Goal: Task Accomplishment & Management: Use online tool/utility

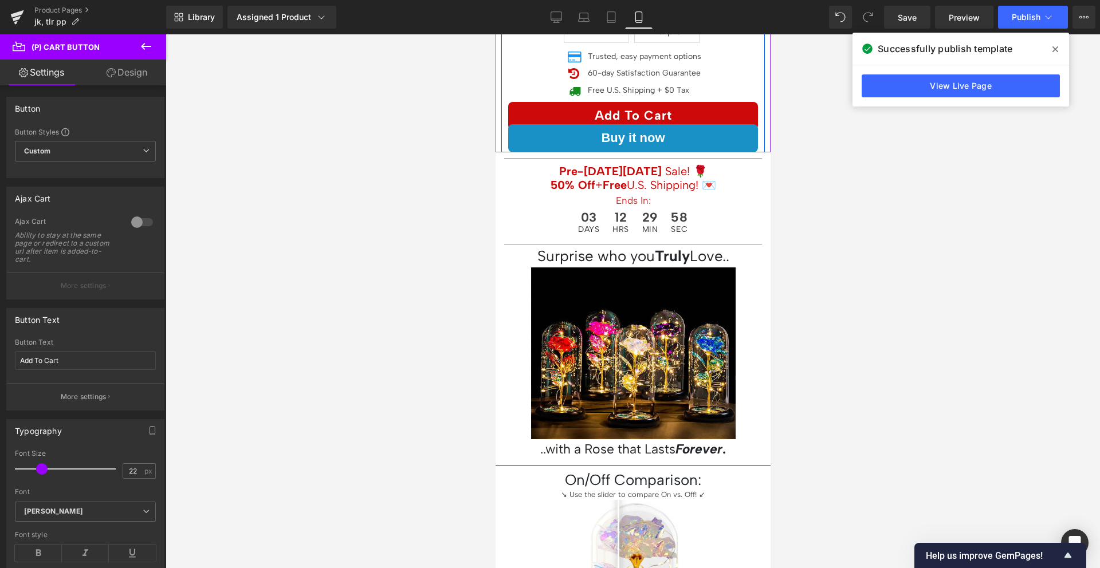
scroll to position [433, 0]
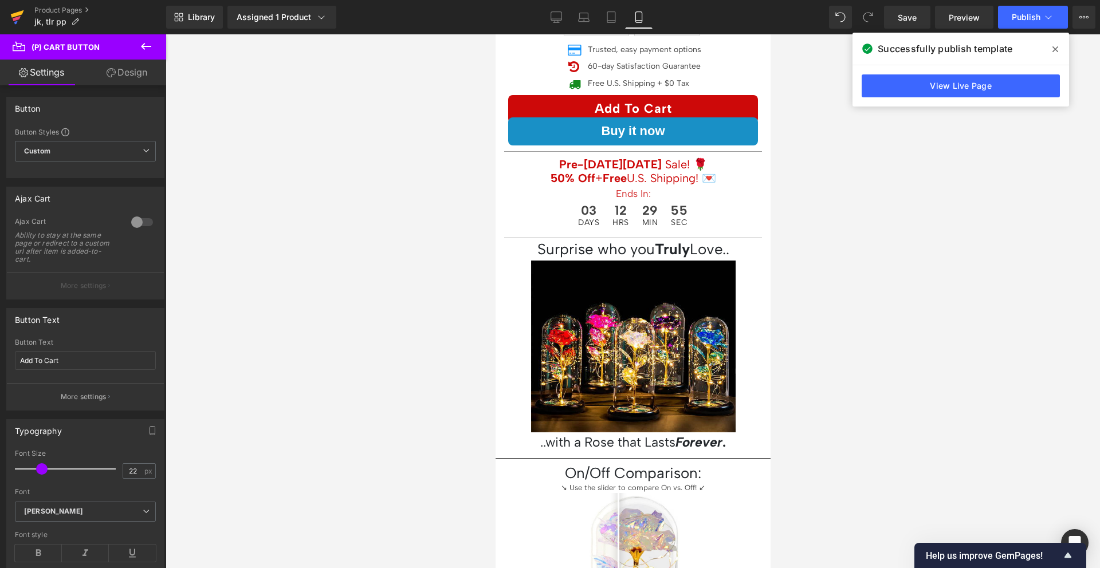
click at [18, 13] on icon at bounding box center [17, 13] width 13 height 7
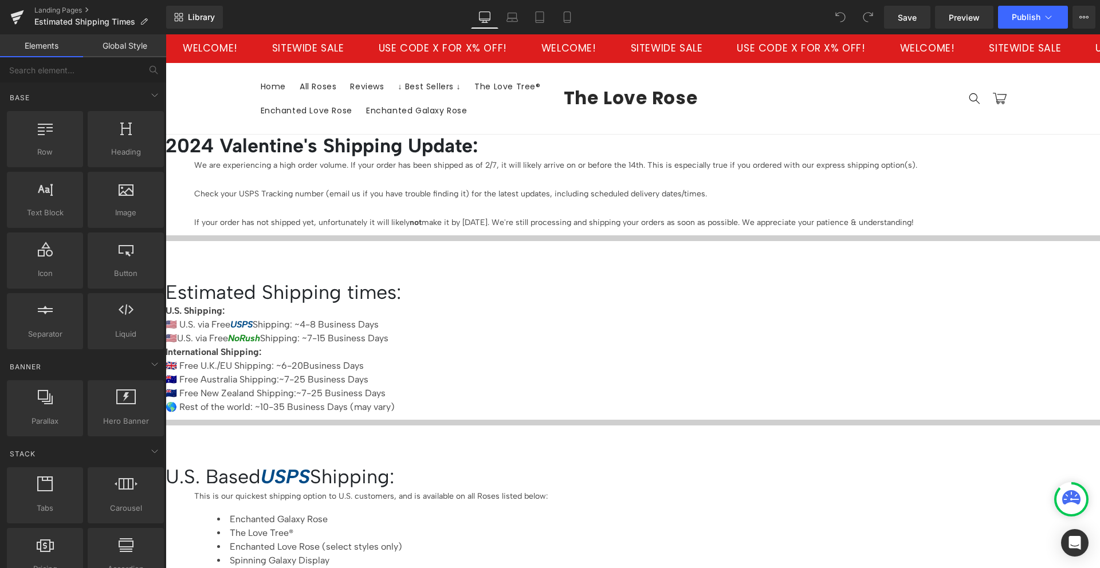
click at [166, 34] on icon at bounding box center [166, 34] width 0 height 0
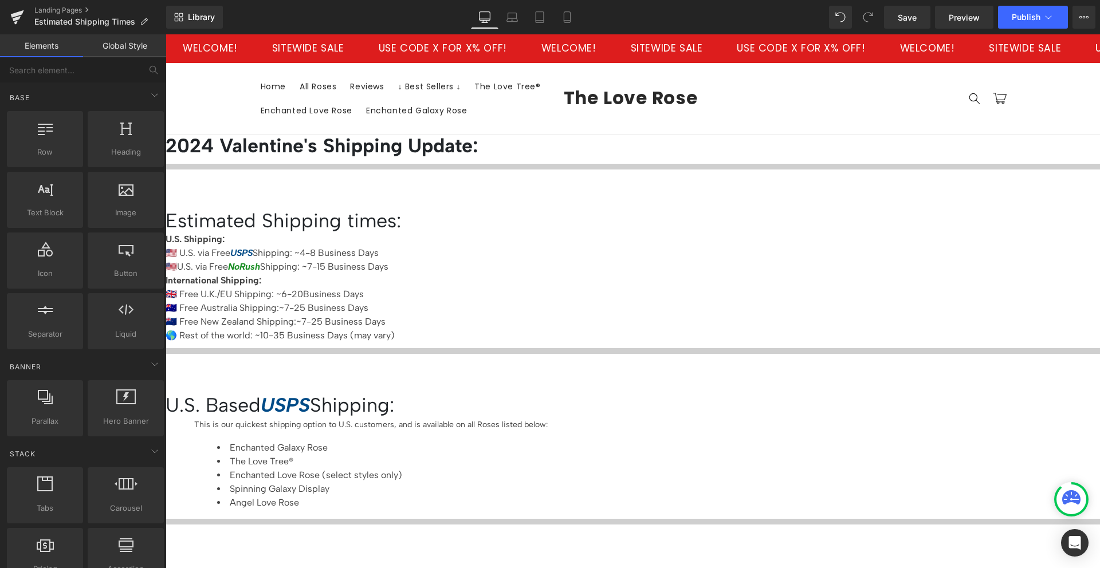
click at [166, 34] on icon at bounding box center [166, 34] width 0 height 0
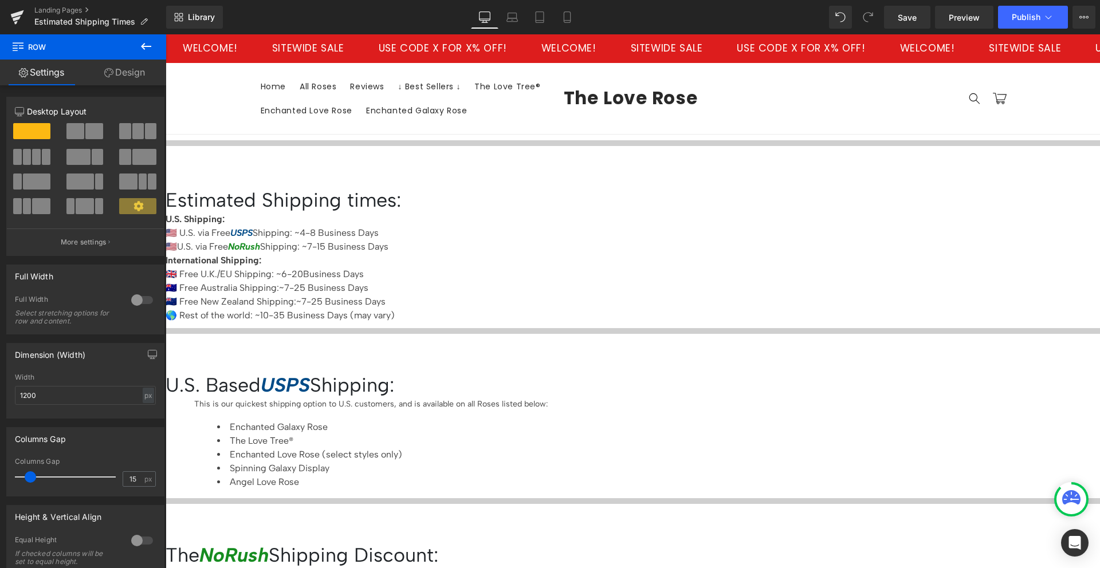
click at [138, 76] on link "Design" at bounding box center [124, 73] width 83 height 26
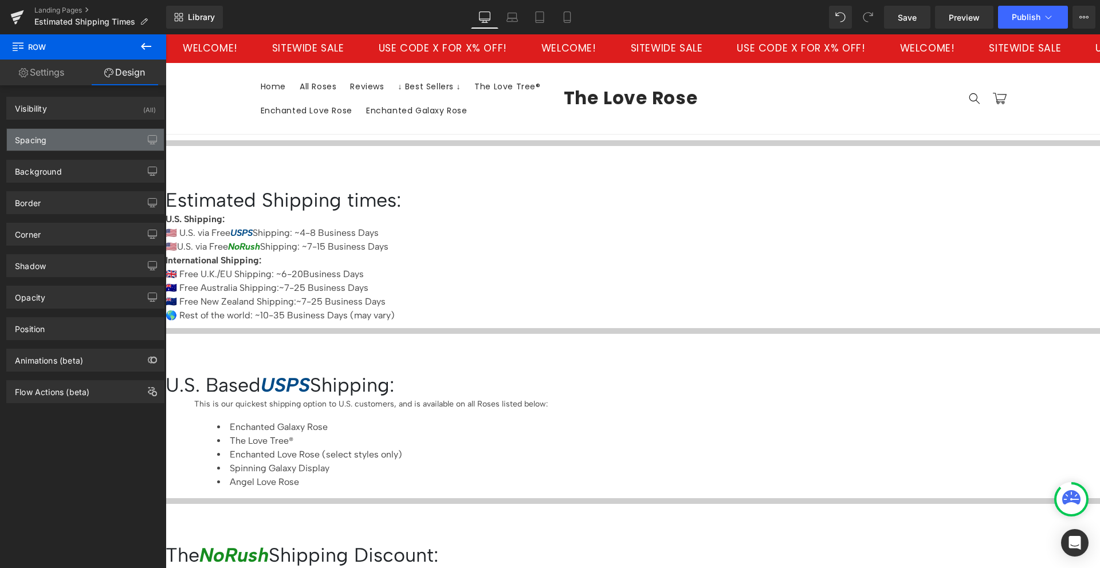
type input "0"
type input "30"
type input "0"
type input "10"
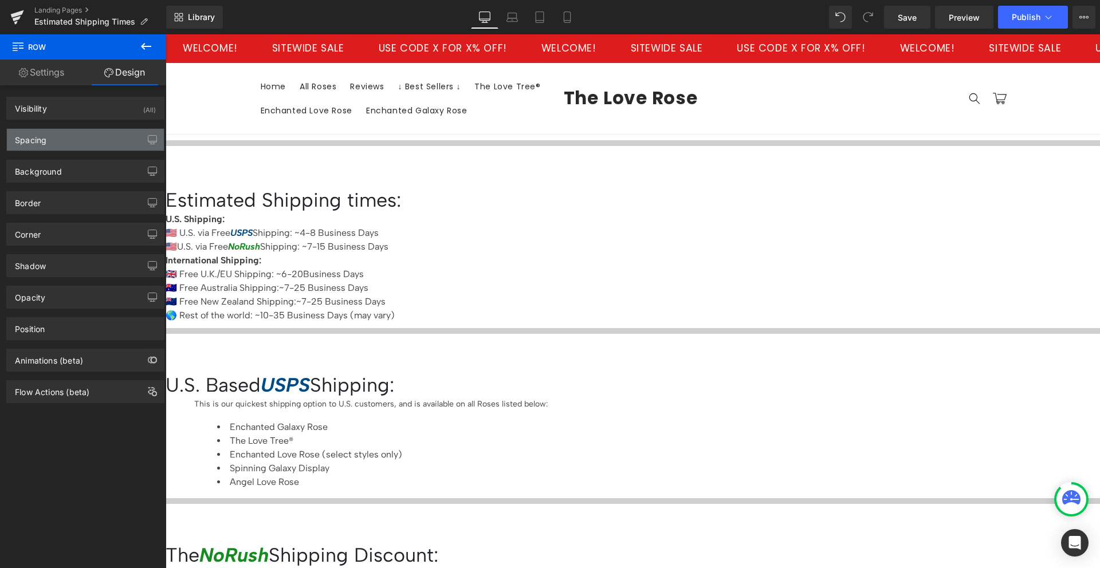
type input "0"
click at [109, 139] on div "Spacing" at bounding box center [85, 140] width 157 height 22
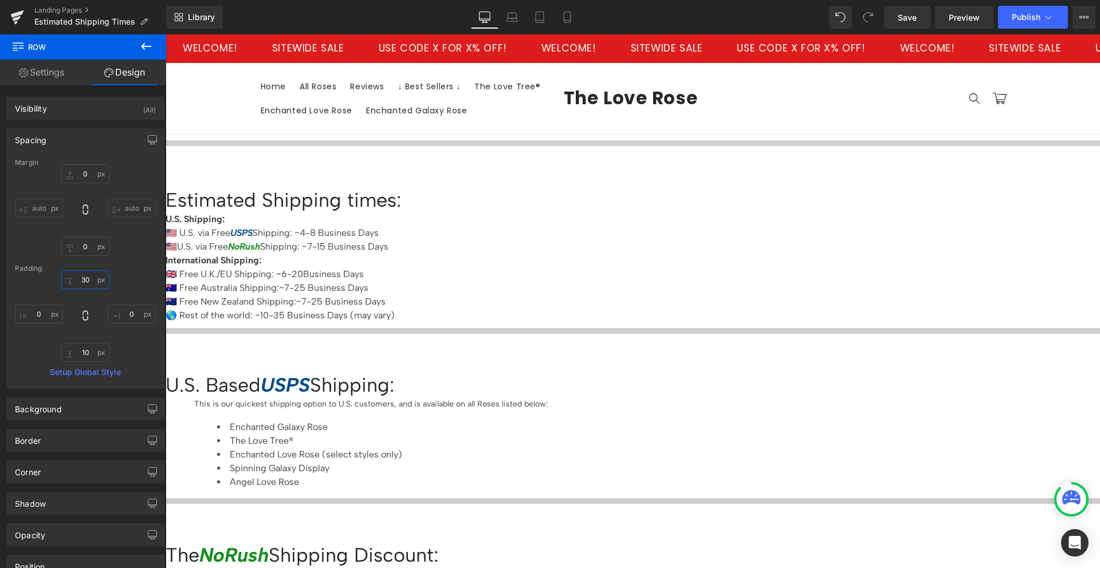
click at [83, 277] on input "30" at bounding box center [85, 279] width 48 height 19
type input "0"
click at [166, 34] on icon at bounding box center [166, 34] width 0 height 0
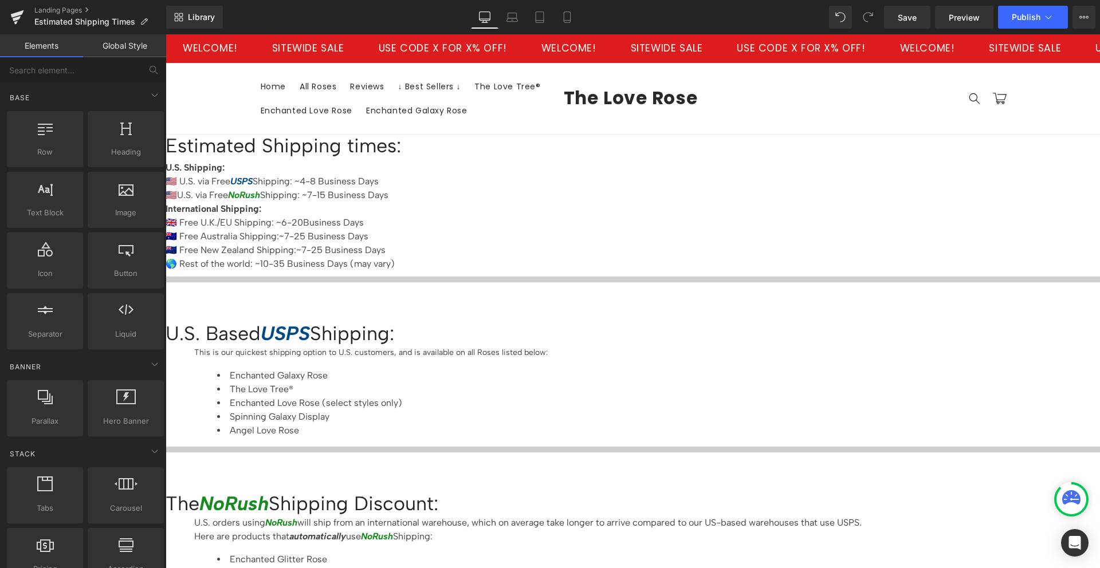
click at [445, 177] on p "🇺🇸 U.S. via Free USPS Shipping: ~4-8 Business Days" at bounding box center [633, 182] width 935 height 14
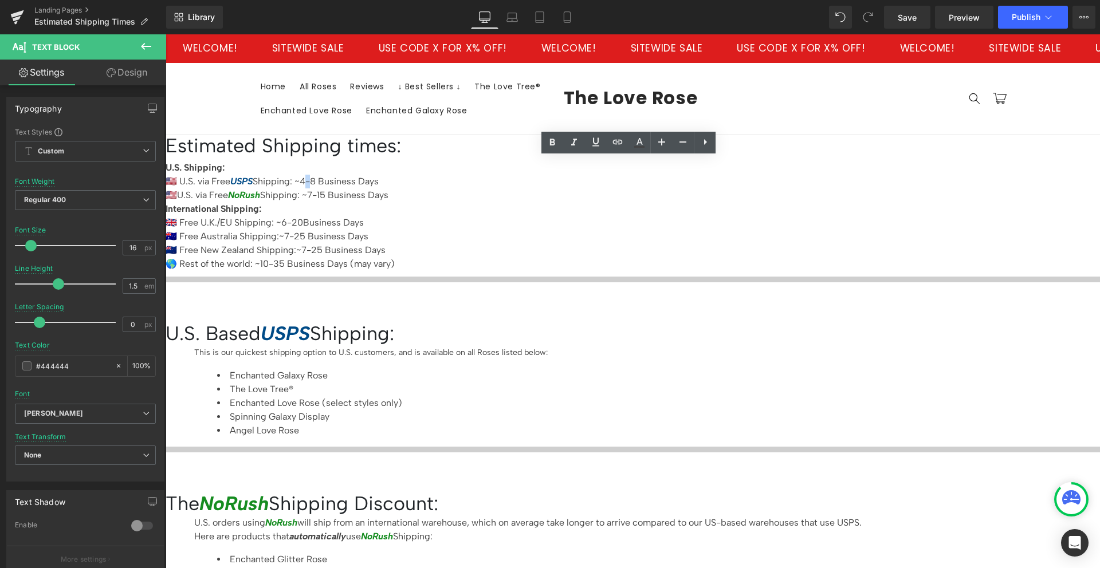
click at [439, 176] on p "🇺🇸 U.S. via Free USPS Shipping: ~4-8 Business Days" at bounding box center [633, 182] width 935 height 14
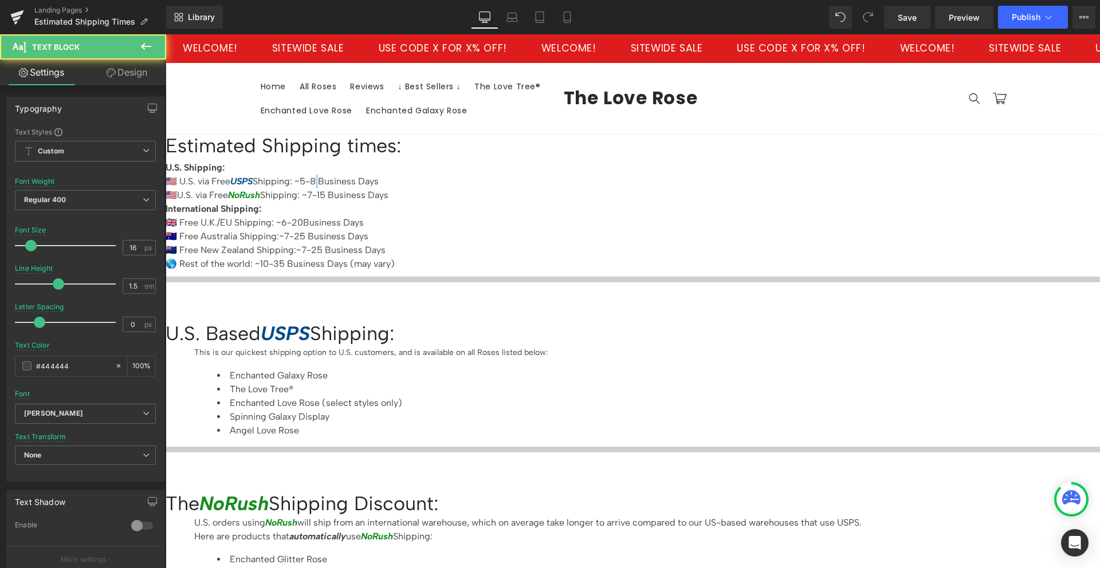
click at [446, 178] on p "🇺🇸 U.S. via Free USPS Shipping: ~5-8 Business Days" at bounding box center [633, 182] width 935 height 14
click at [439, 189] on p "🇺🇸 U.S. via Free NoRush Shipping: ~7-15 Business Days" at bounding box center [633, 196] width 935 height 14
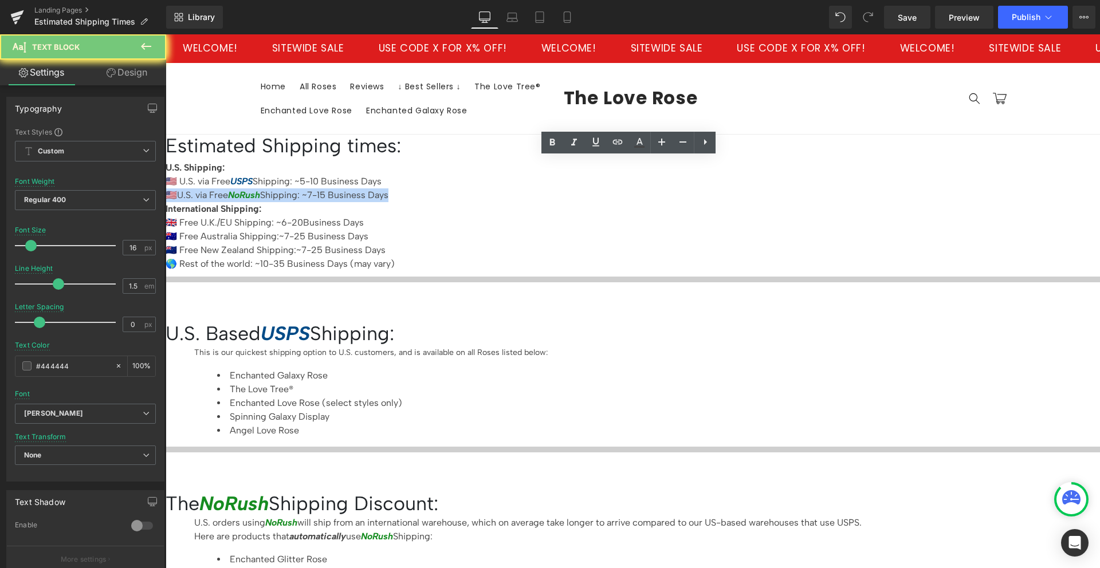
click at [439, 189] on p "🇺🇸 U.S. via Free NoRush Shipping: ~7-15 Business Days" at bounding box center [633, 196] width 935 height 14
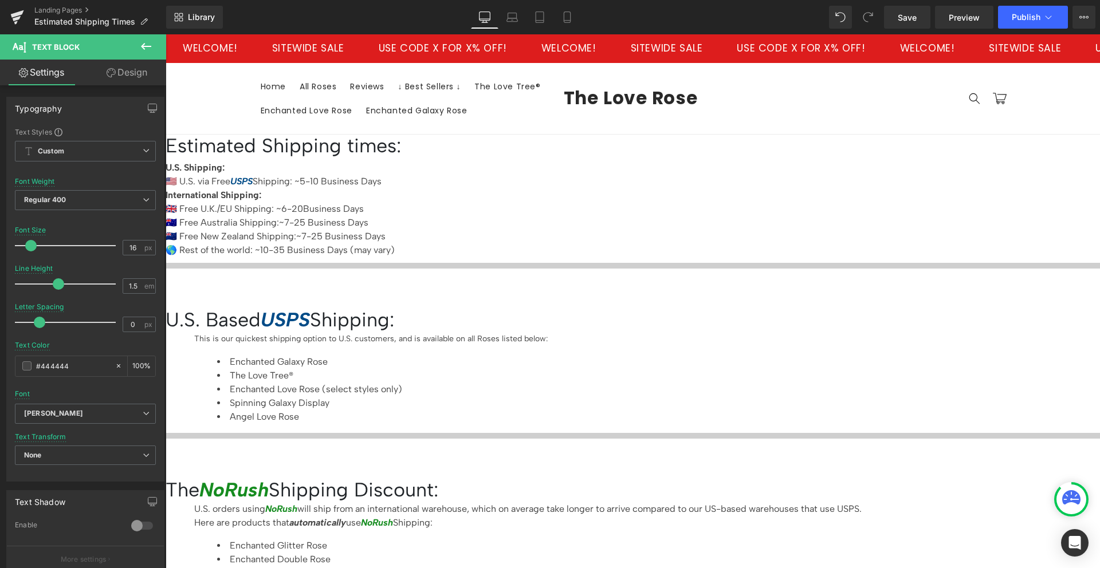
click at [253, 180] on span "USPS" at bounding box center [241, 181] width 22 height 11
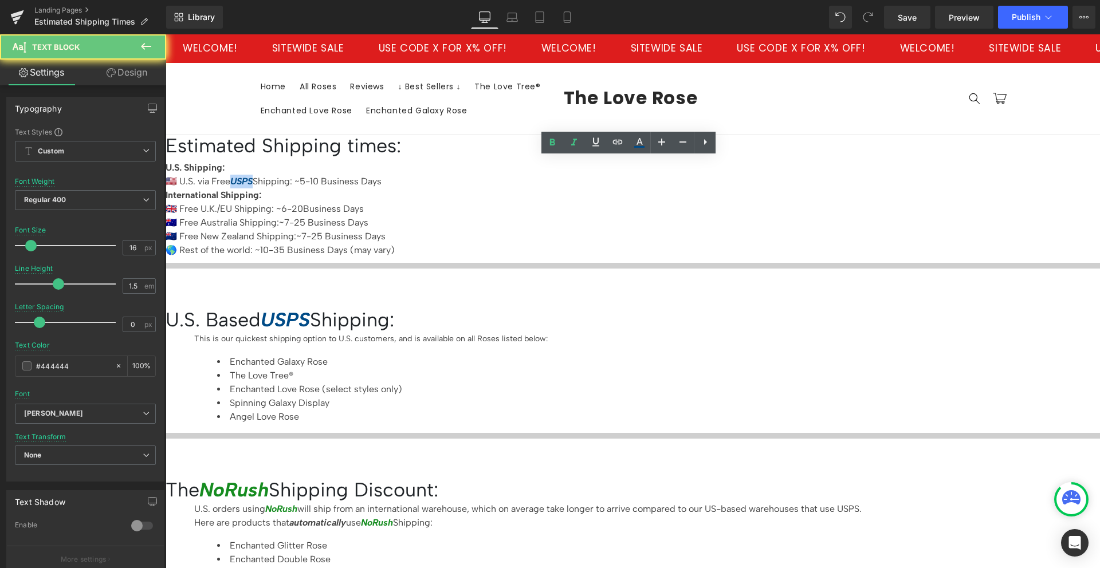
click at [253, 180] on span "USPS" at bounding box center [241, 181] width 22 height 11
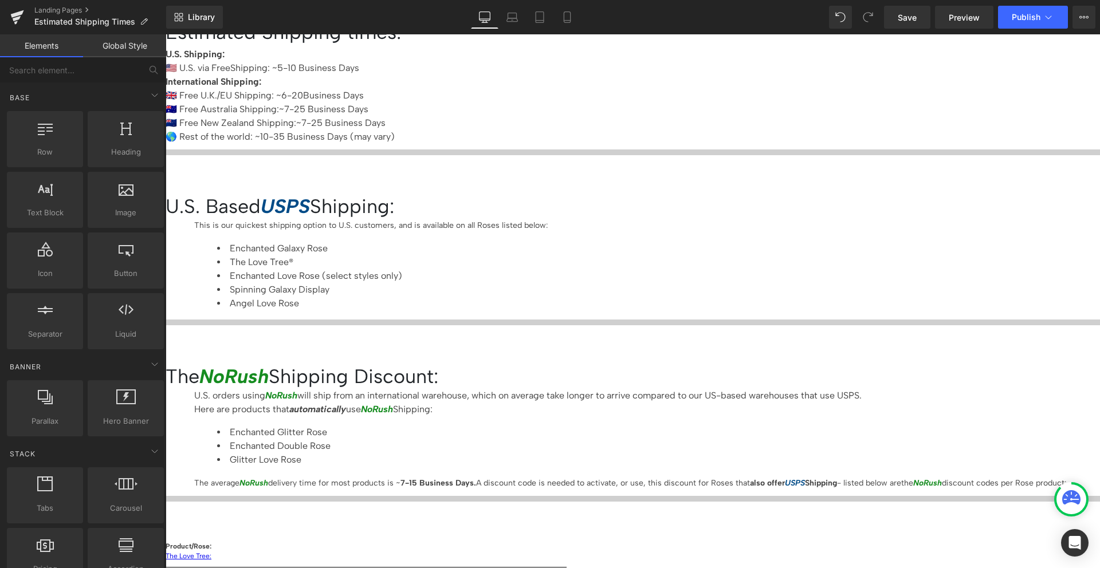
scroll to position [93, 0]
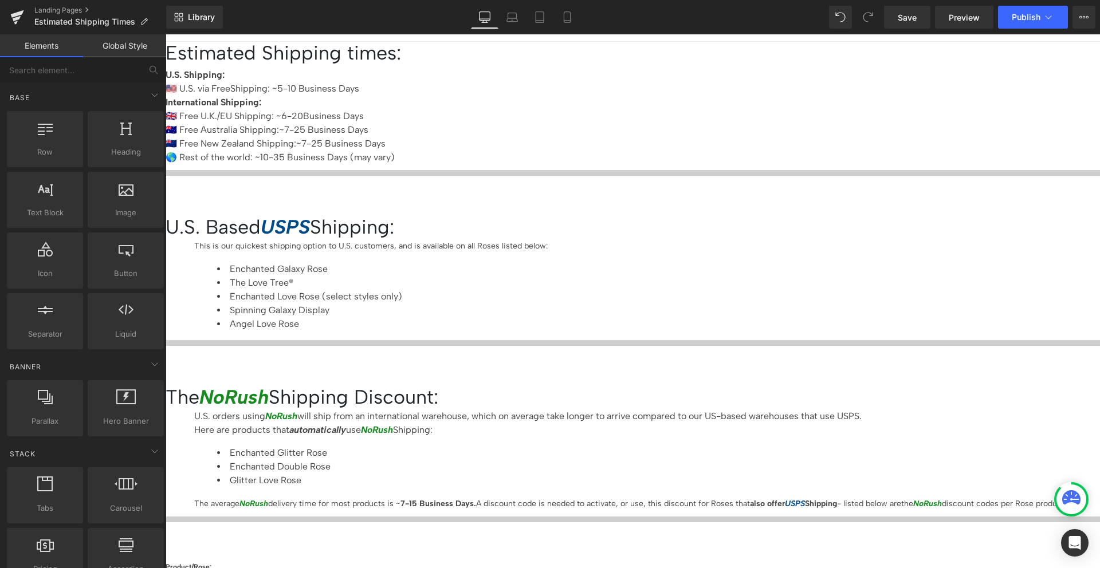
click at [166, 34] on icon at bounding box center [166, 34] width 0 height 0
click at [643, 276] on li "The Love Tree®" at bounding box center [644, 283] width 854 height 14
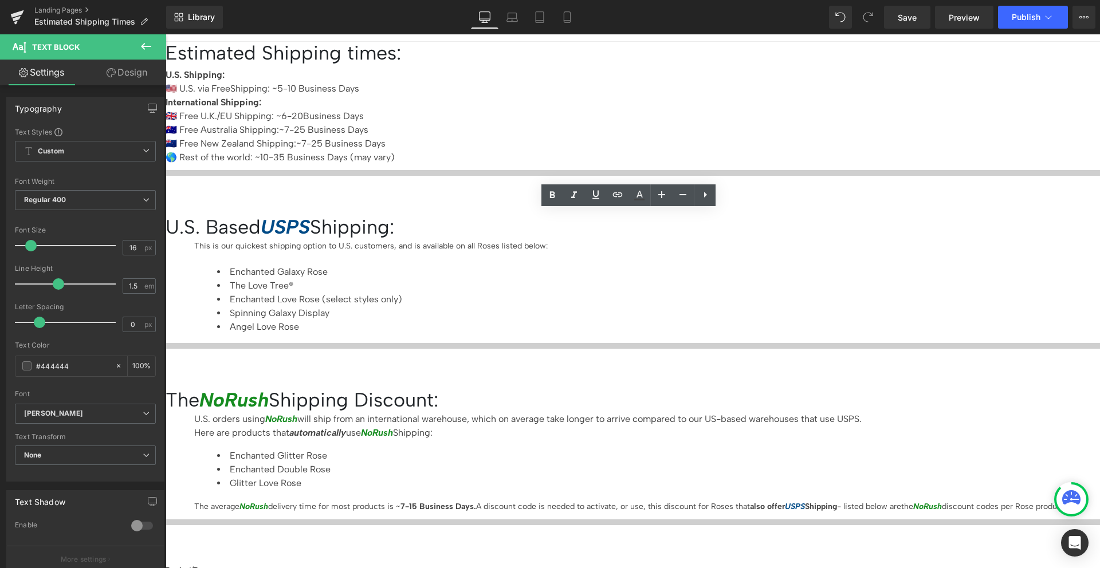
click at [761, 253] on div at bounding box center [632, 254] width 877 height 3
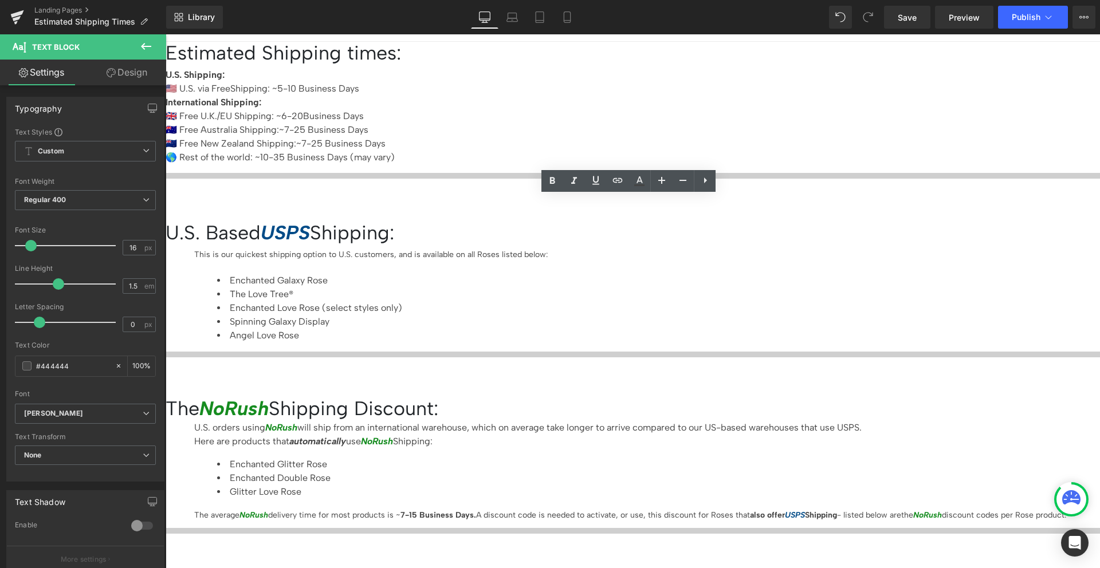
click at [166, 34] on icon at bounding box center [166, 34] width 0 height 0
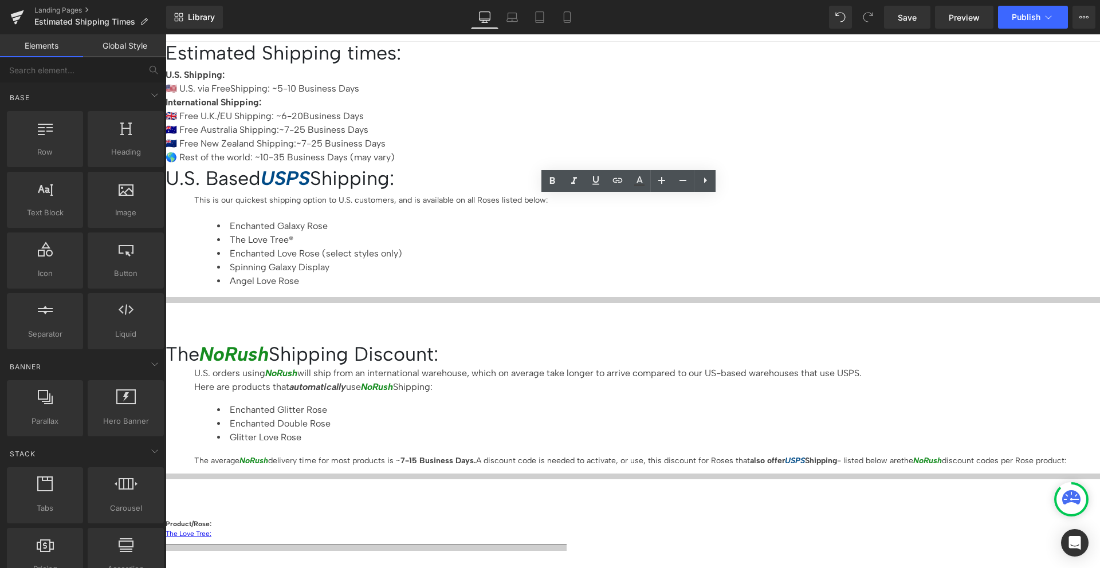
click at [166, 34] on link at bounding box center [166, 34] width 0 height 0
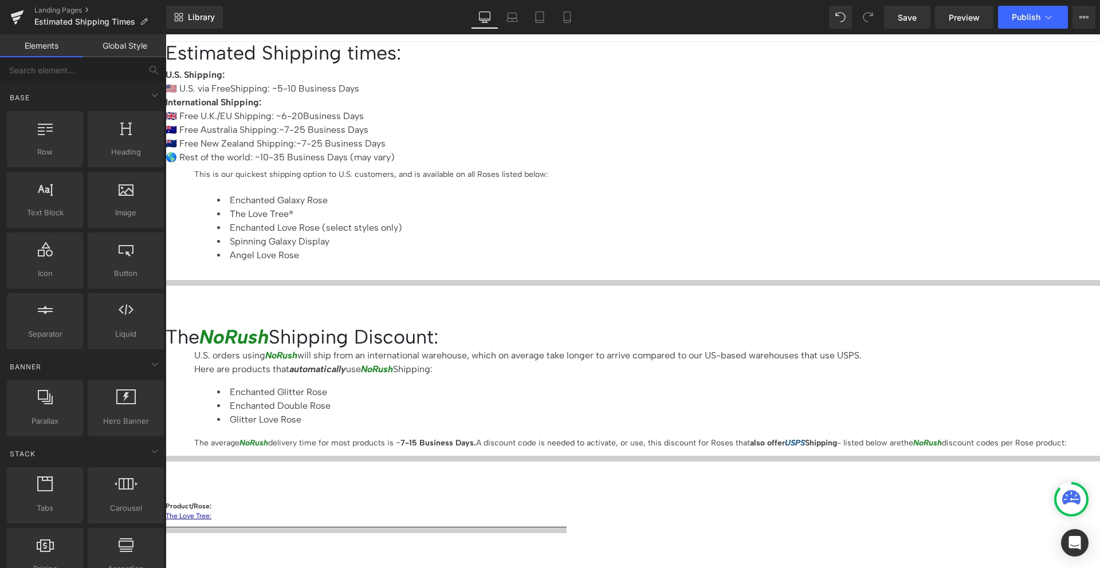
click at [166, 34] on link at bounding box center [166, 34] width 0 height 0
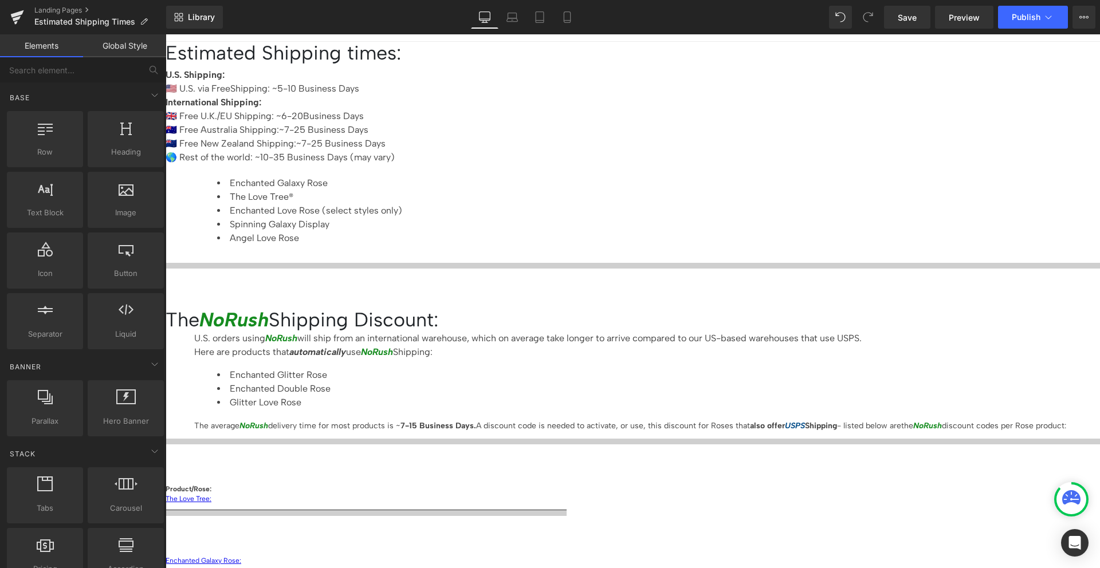
click at [166, 34] on icon at bounding box center [166, 34] width 0 height 0
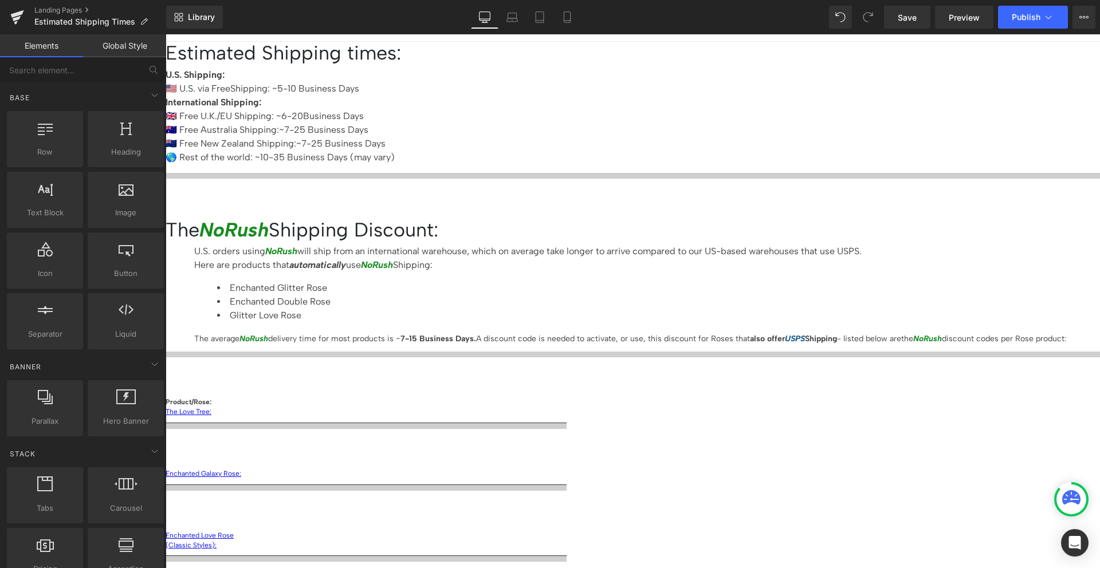
click at [166, 34] on icon at bounding box center [166, 34] width 0 height 0
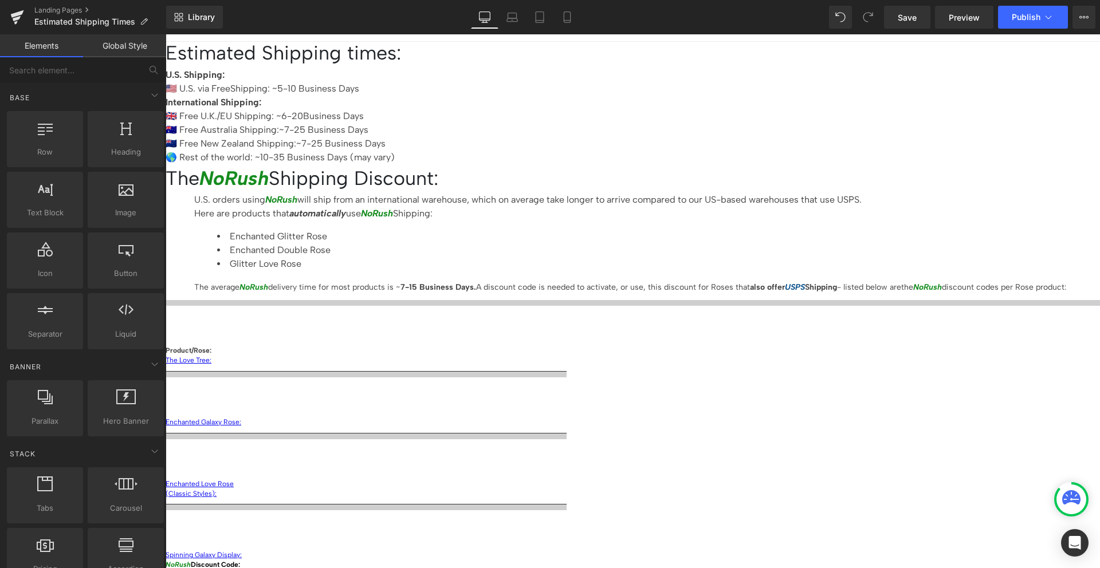
click at [166, 34] on icon at bounding box center [166, 34] width 0 height 0
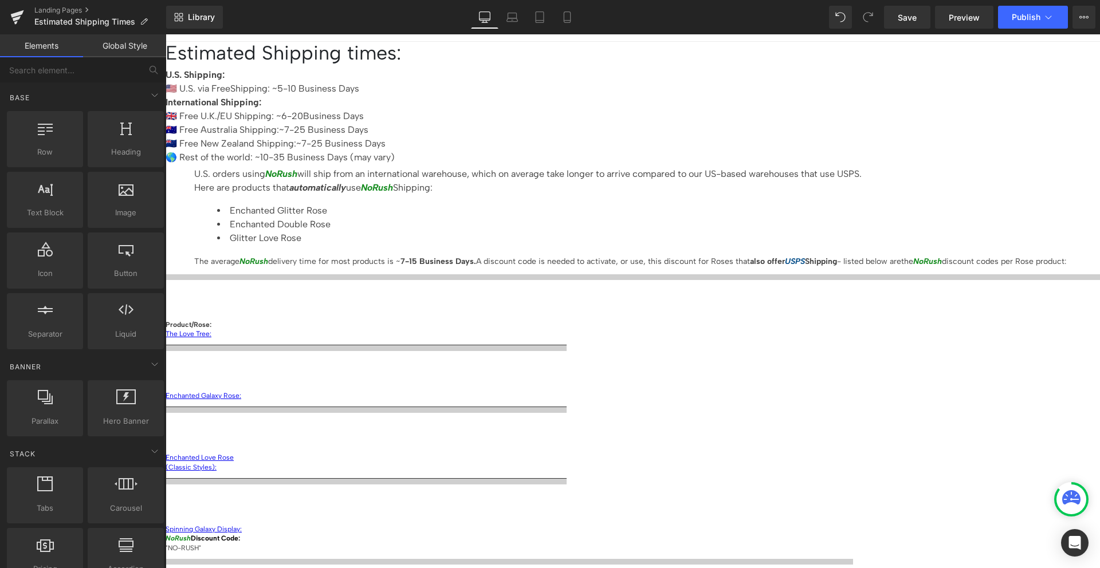
click at [166, 34] on icon at bounding box center [166, 34] width 0 height 0
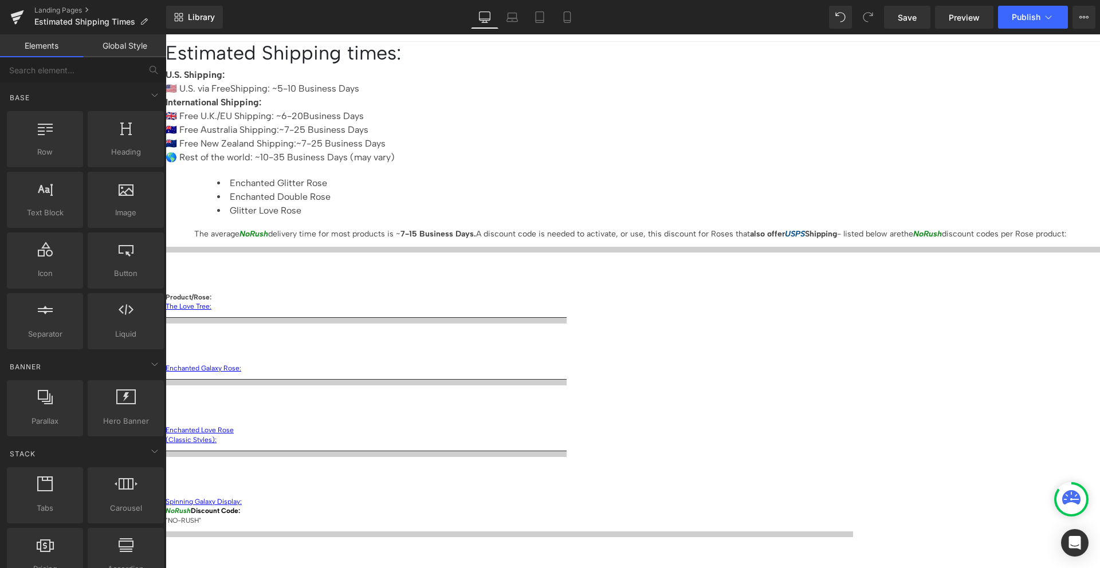
click at [166, 34] on icon at bounding box center [166, 34] width 0 height 0
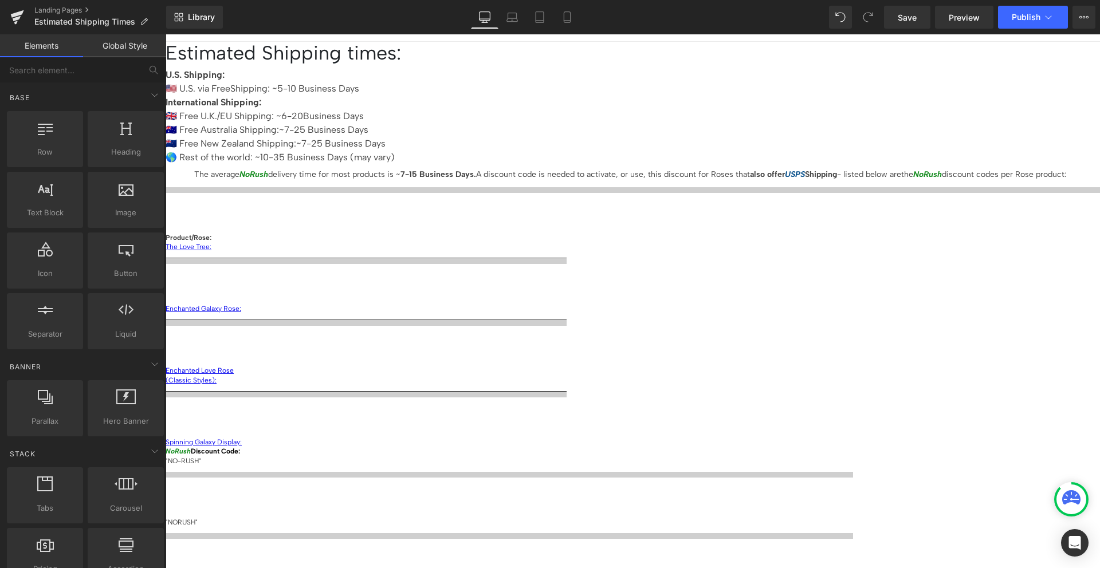
click at [166, 34] on icon at bounding box center [166, 34] width 0 height 0
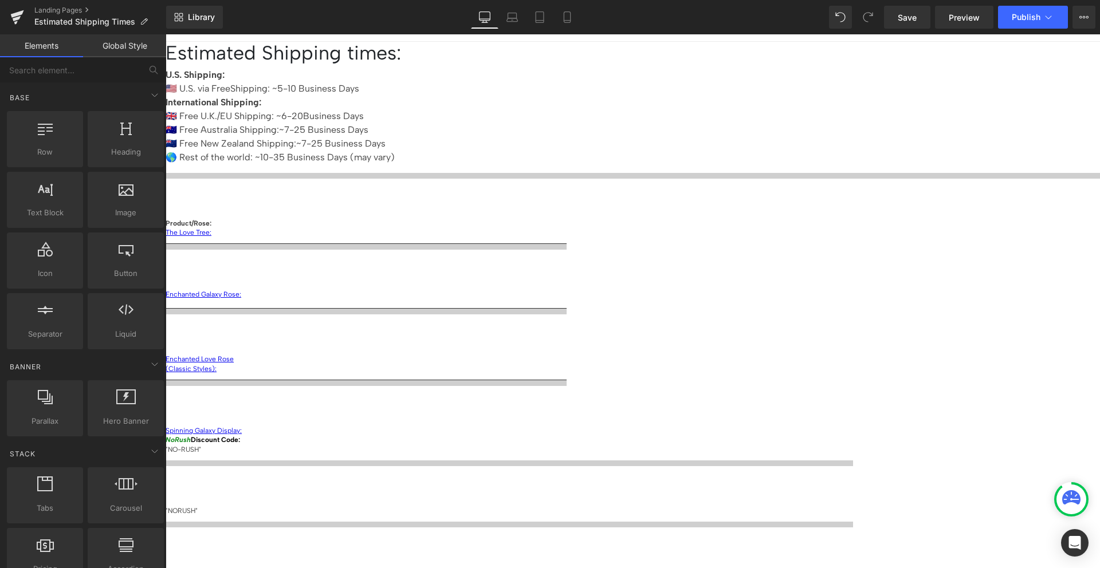
click at [166, 34] on icon at bounding box center [166, 34] width 0 height 0
click at [166, 34] on link at bounding box center [166, 34] width 0 height 0
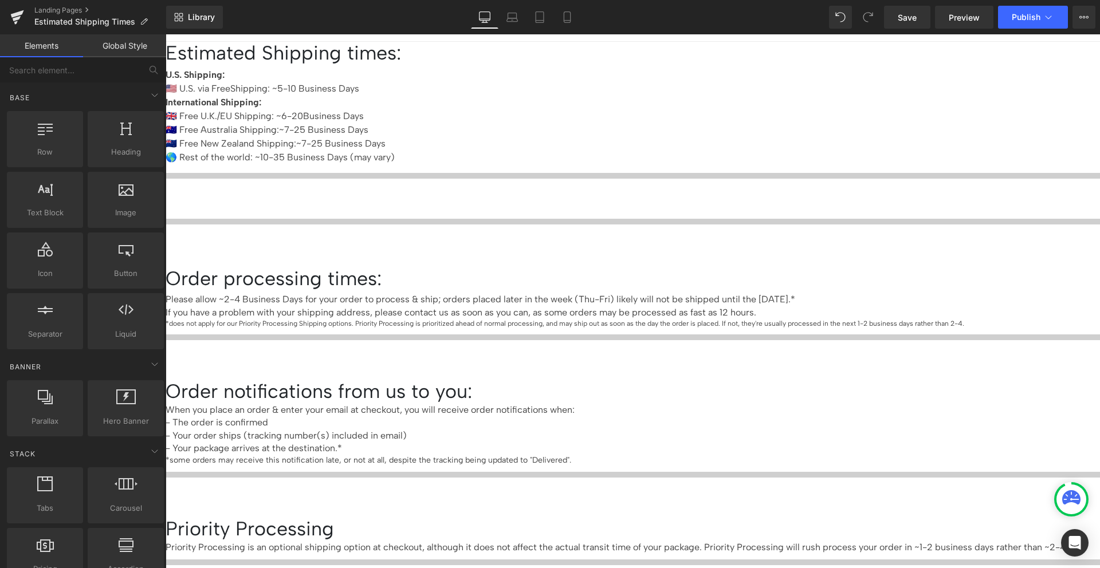
click at [166, 34] on icon at bounding box center [166, 34] width 0 height 0
click at [166, 34] on link at bounding box center [166, 34] width 0 height 0
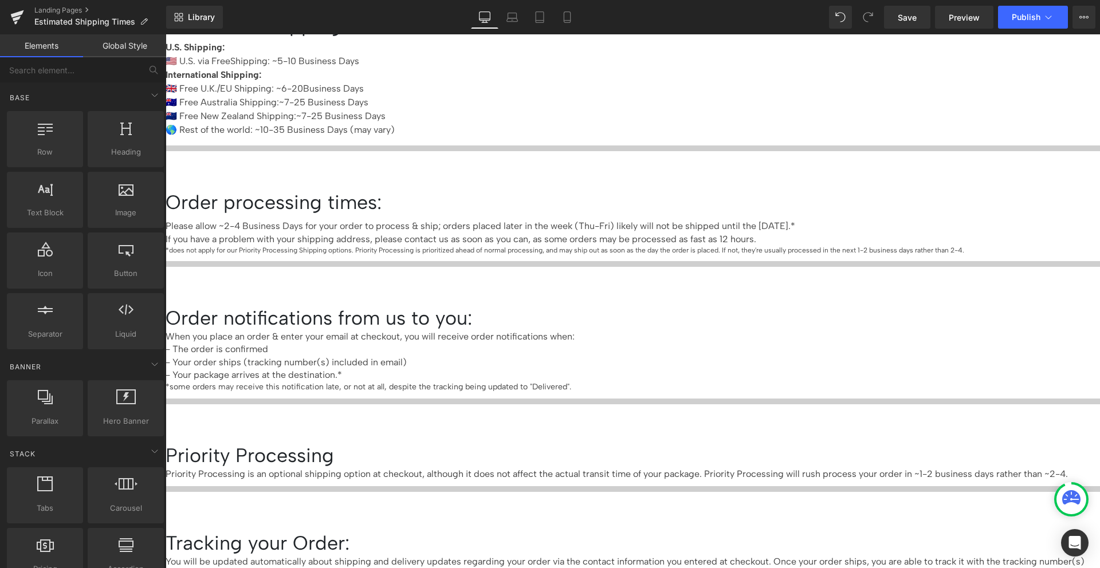
scroll to position [0, 0]
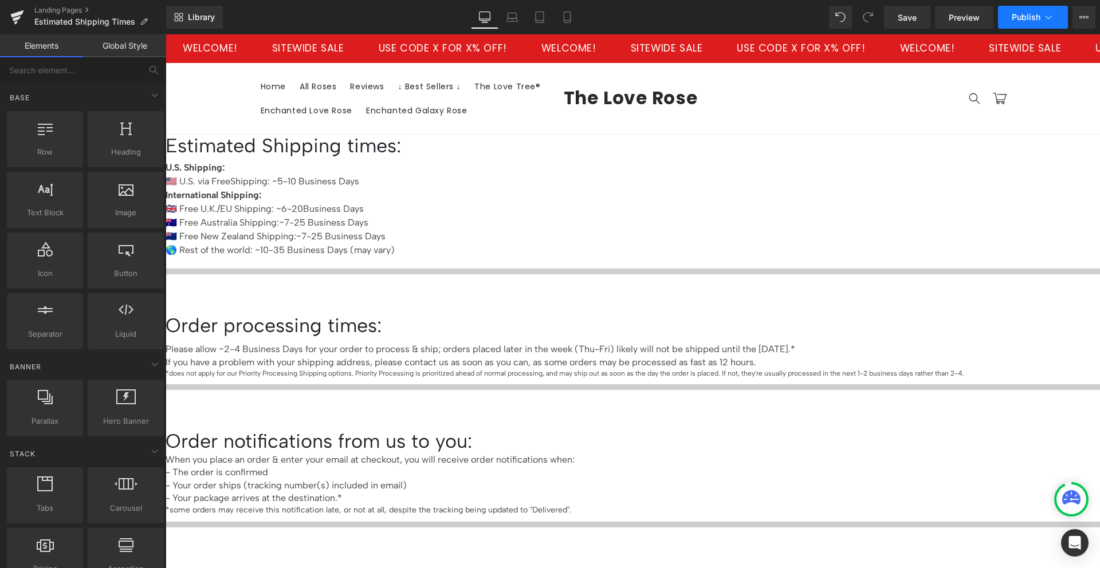
click at [1019, 22] on button "Publish" at bounding box center [1033, 17] width 70 height 23
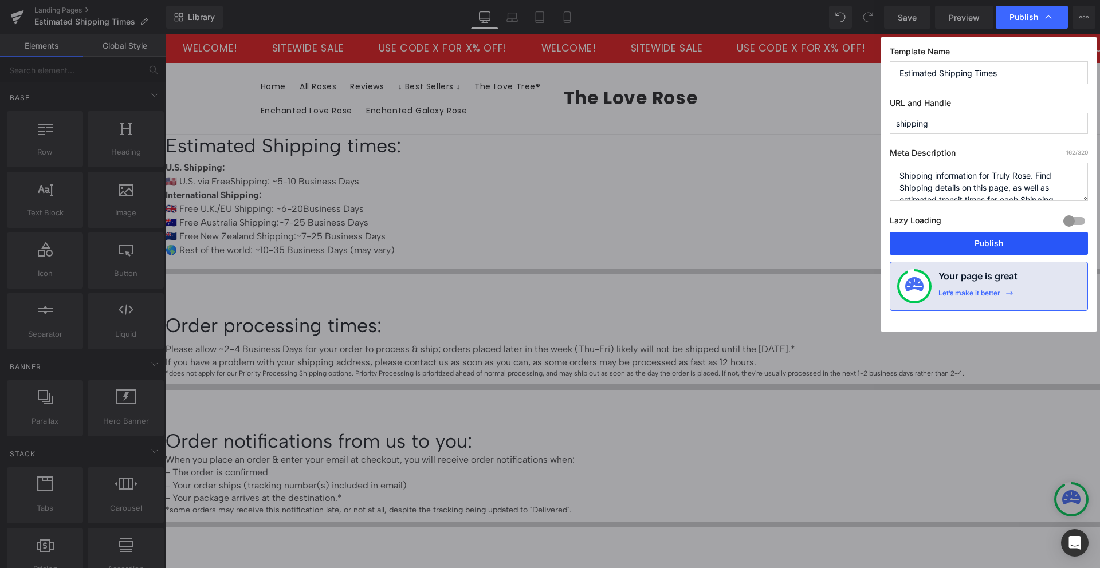
click at [983, 236] on button "Publish" at bounding box center [989, 243] width 198 height 23
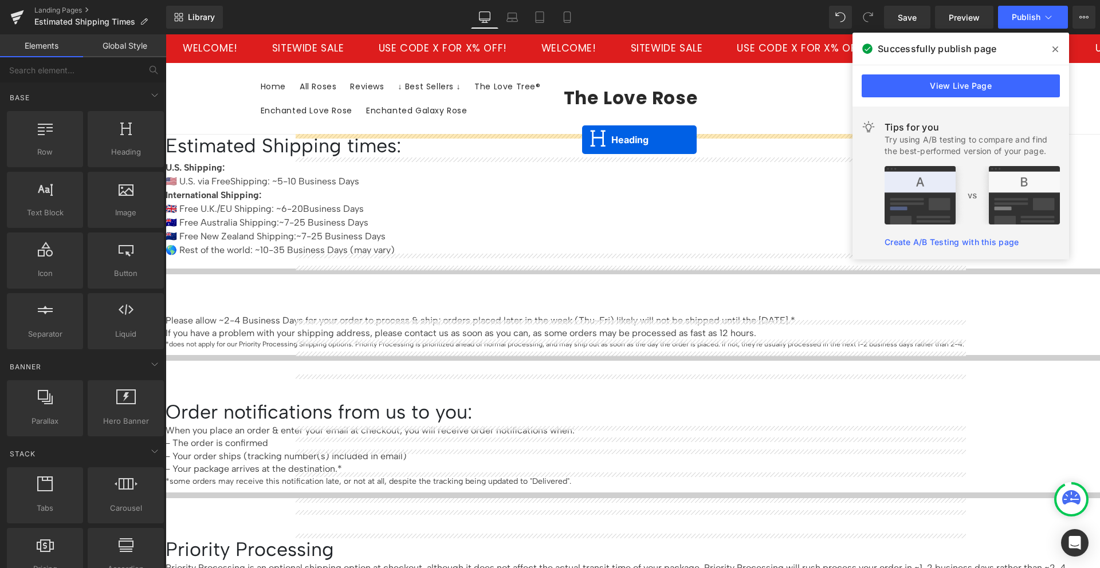
drag, startPoint x: 619, startPoint y: 277, endPoint x: 582, endPoint y: 140, distance: 141.8
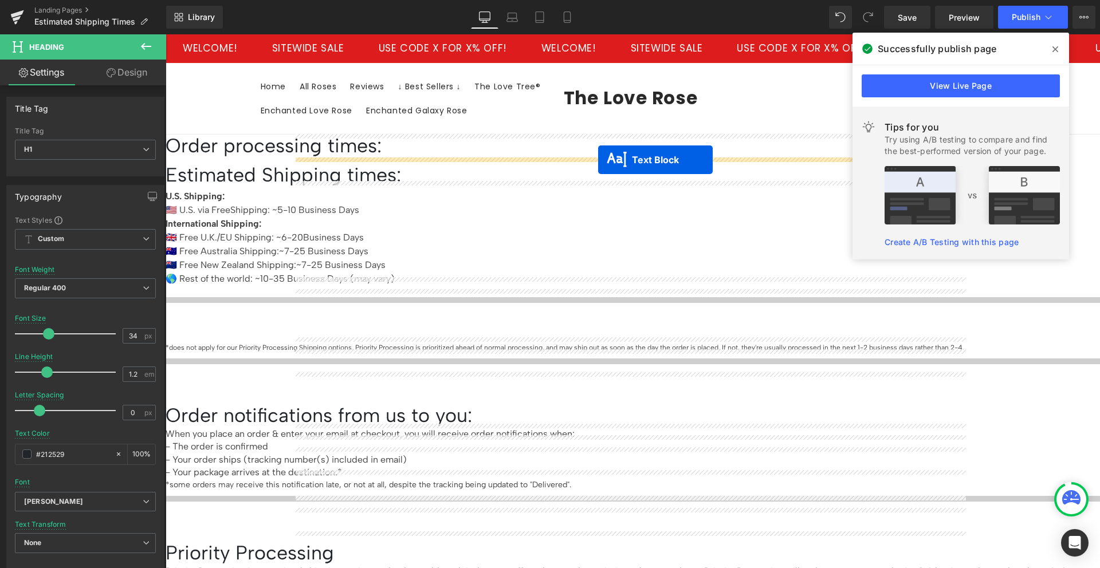
drag, startPoint x: 621, startPoint y: 303, endPoint x: 598, endPoint y: 160, distance: 144.4
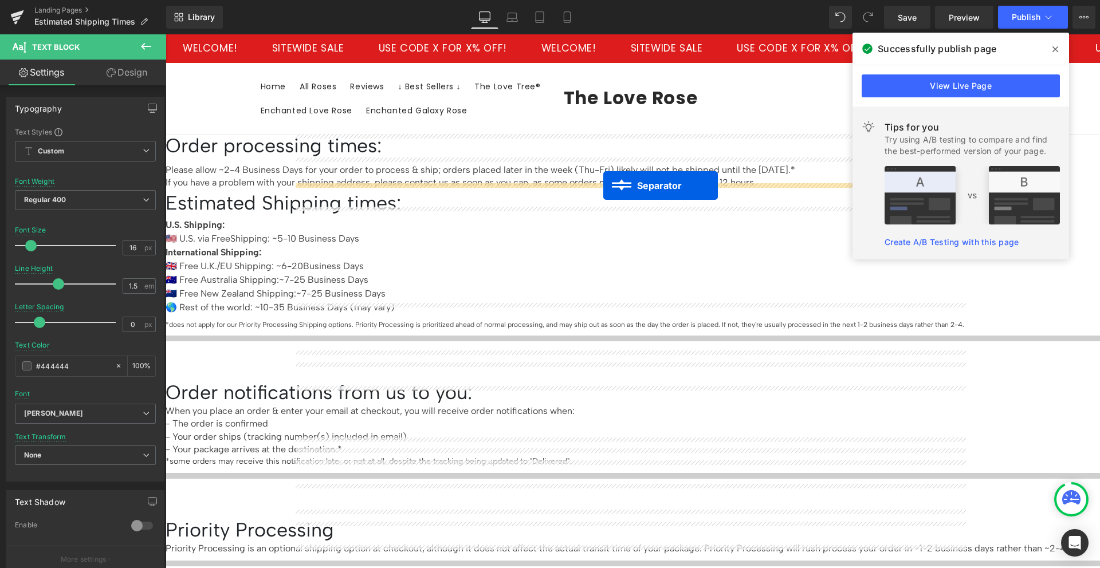
drag, startPoint x: 616, startPoint y: 309, endPoint x: 603, endPoint y: 186, distance: 124.4
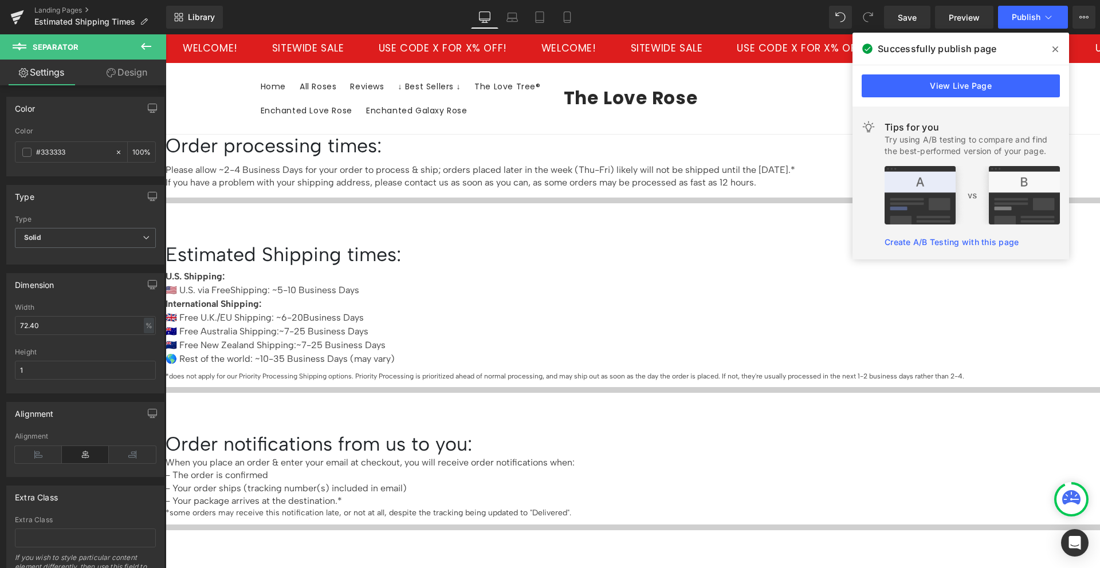
click at [166, 34] on span "Row" at bounding box center [166, 34] width 0 height 0
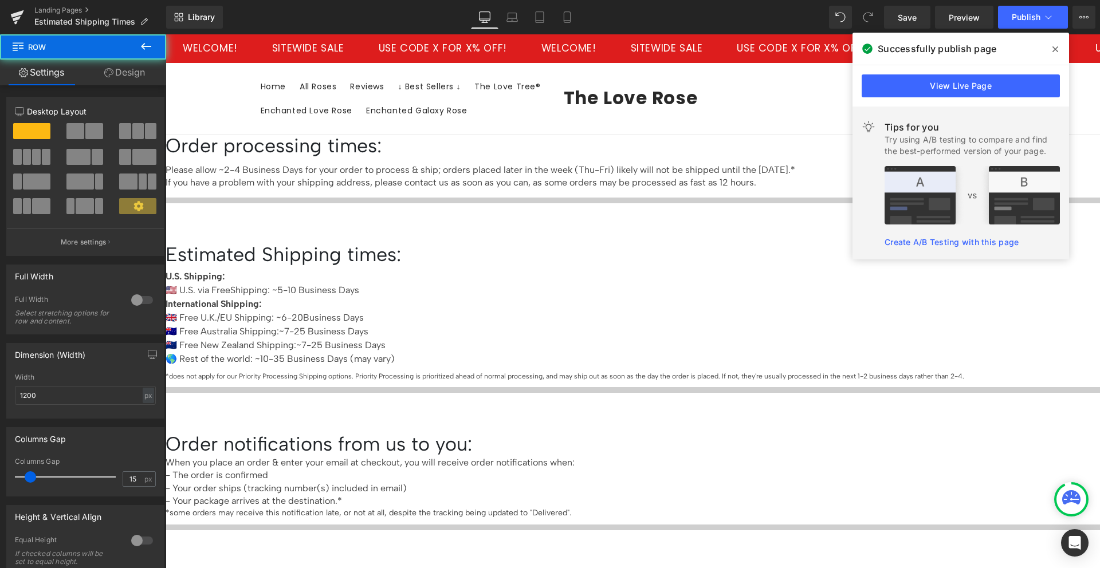
click at [127, 73] on link "Design" at bounding box center [124, 73] width 83 height 26
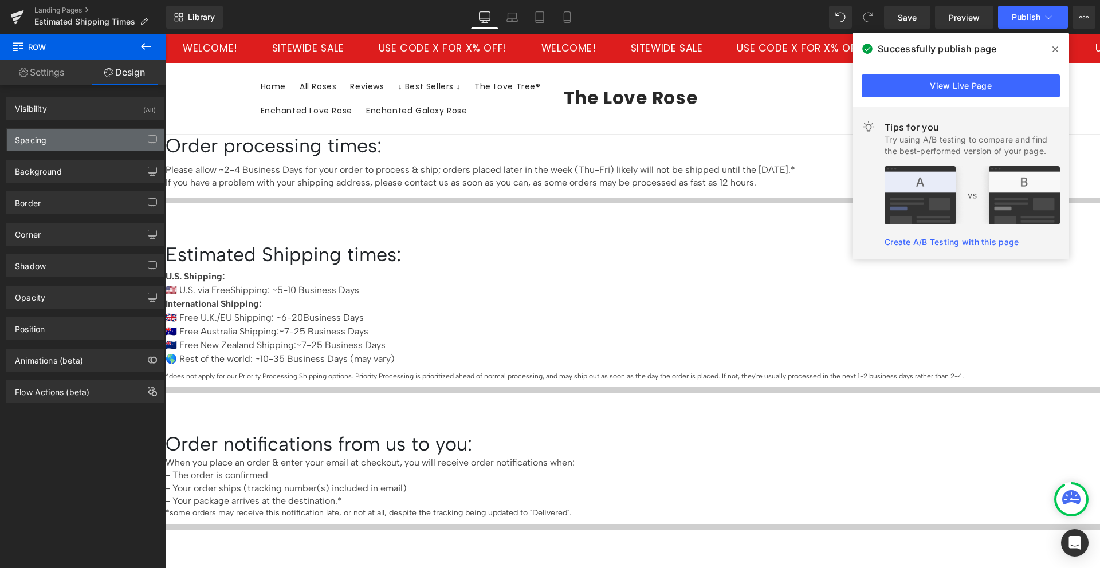
click at [66, 141] on div "Spacing" at bounding box center [85, 140] width 157 height 22
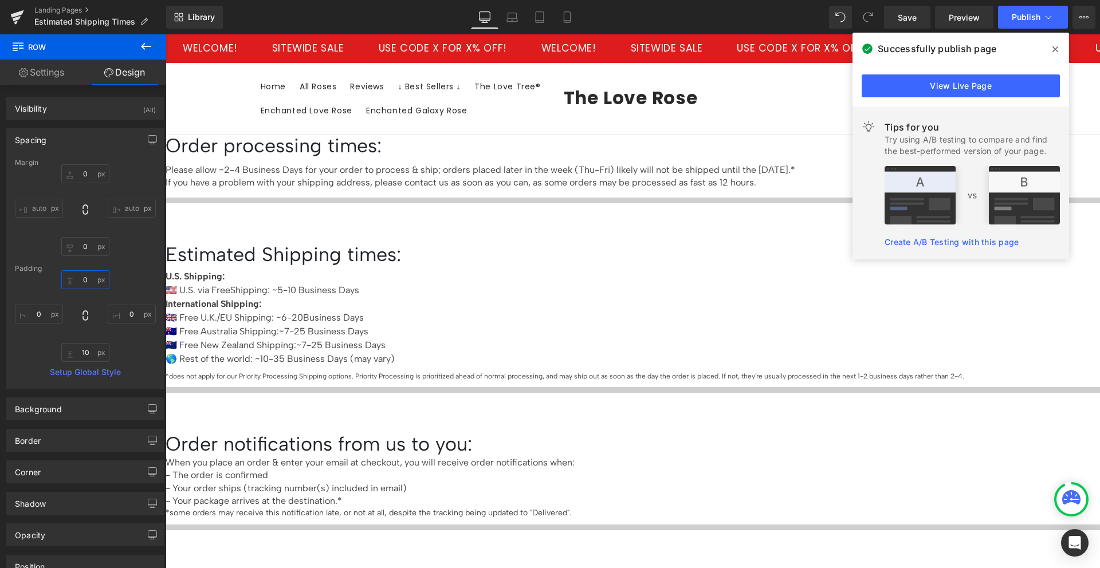
click at [85, 278] on input "0" at bounding box center [85, 279] width 48 height 19
type input "25"
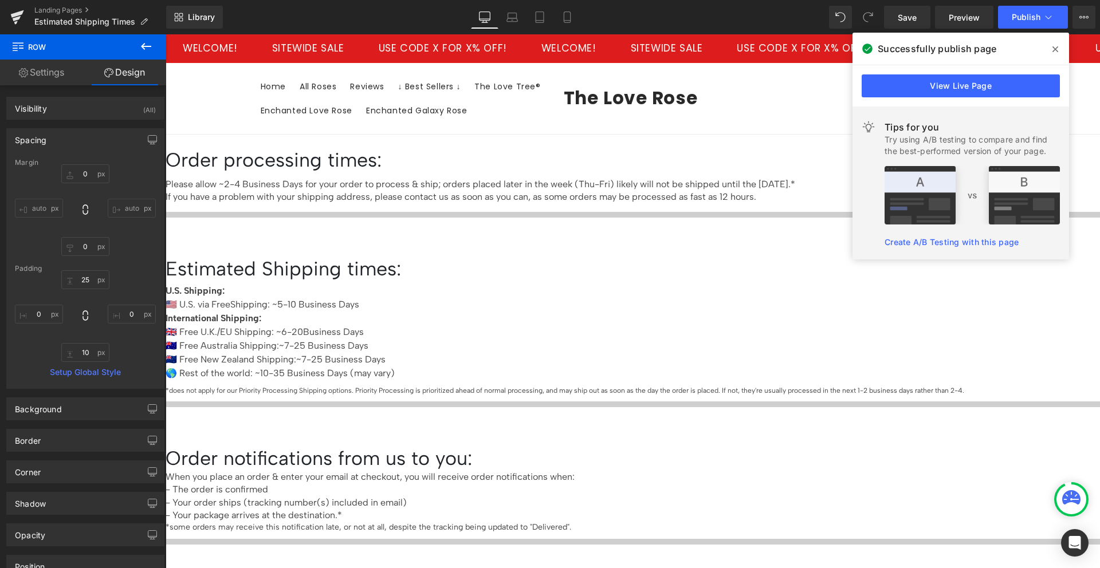
click at [203, 188] on div "Order processing times: Heading Please allow ~2-4 Business Days for your order …" at bounding box center [633, 550] width 935 height 830
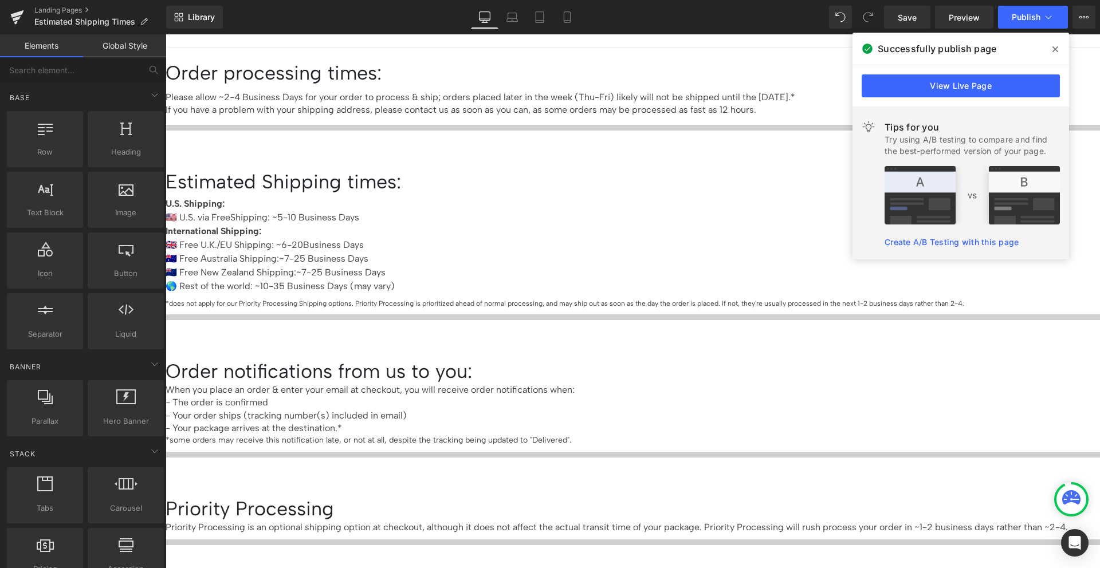
scroll to position [88, 0]
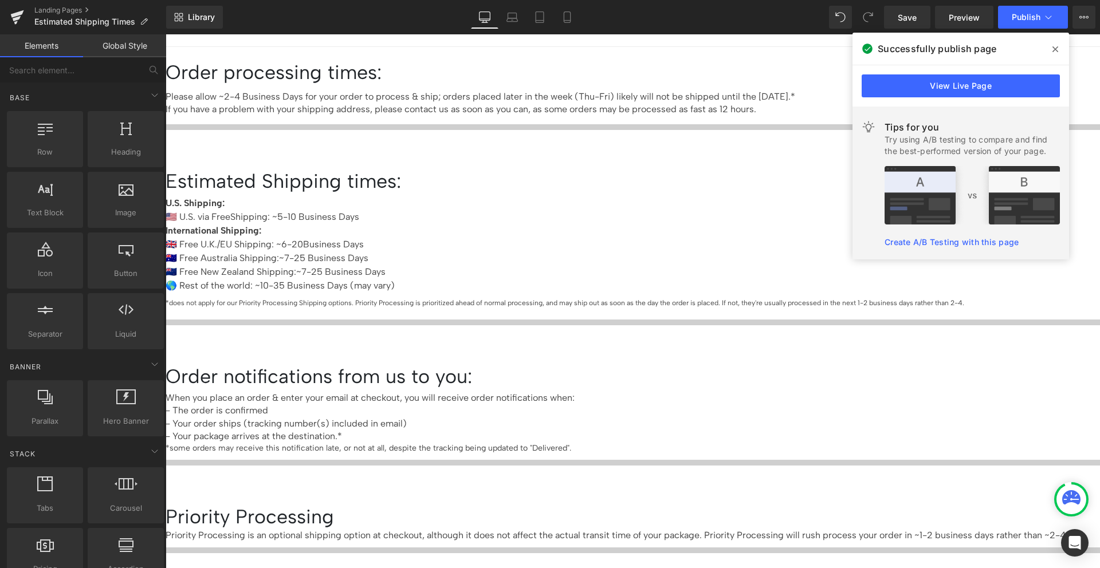
click at [676, 366] on h1 "Order notifications from us to you:" at bounding box center [633, 377] width 935 height 23
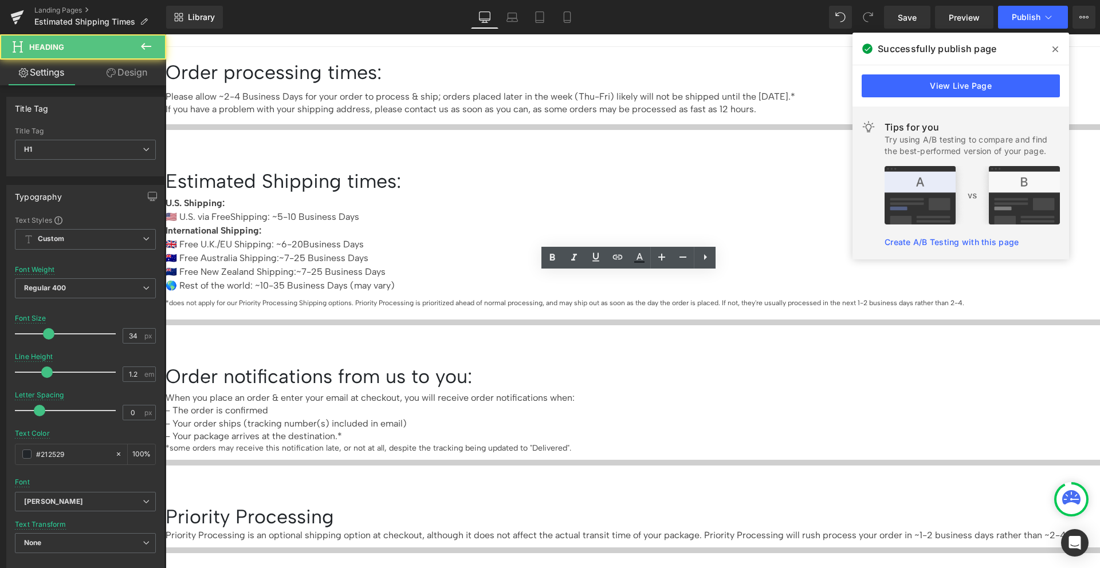
click at [657, 366] on h1 "Order notifications from us to you:" at bounding box center [633, 377] width 935 height 23
drag, startPoint x: 657, startPoint y: 285, endPoint x: 743, endPoint y: 284, distance: 86.5
click at [743, 366] on h1 "Order notifications from us to you:" at bounding box center [633, 377] width 935 height 23
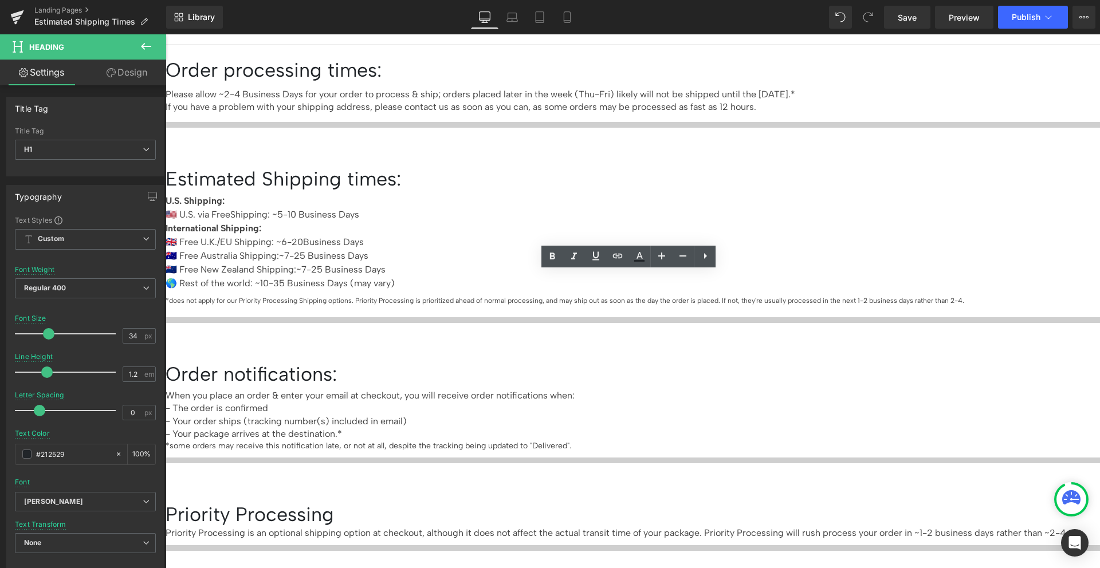
scroll to position [95, 0]
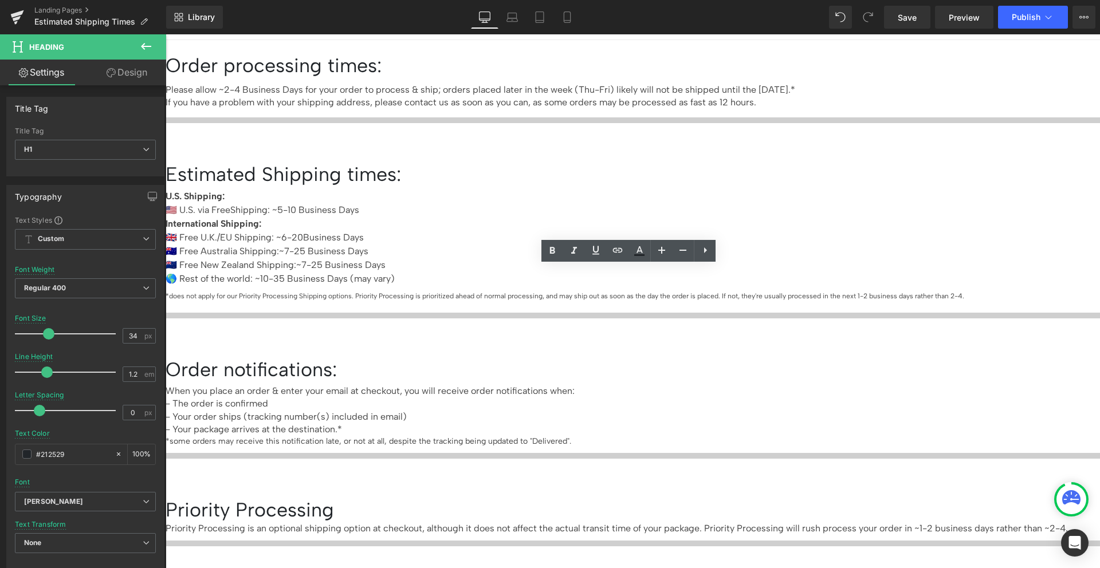
click at [705, 499] on h1 "Priority Processing" at bounding box center [633, 510] width 935 height 23
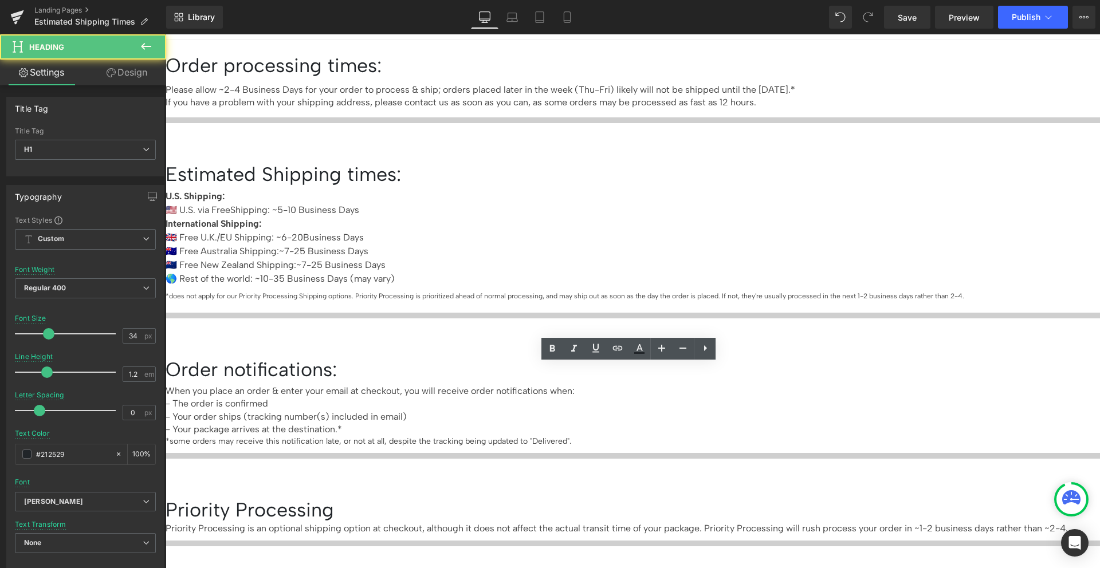
click at [711, 499] on h1 "Priority Processing" at bounding box center [633, 510] width 935 height 23
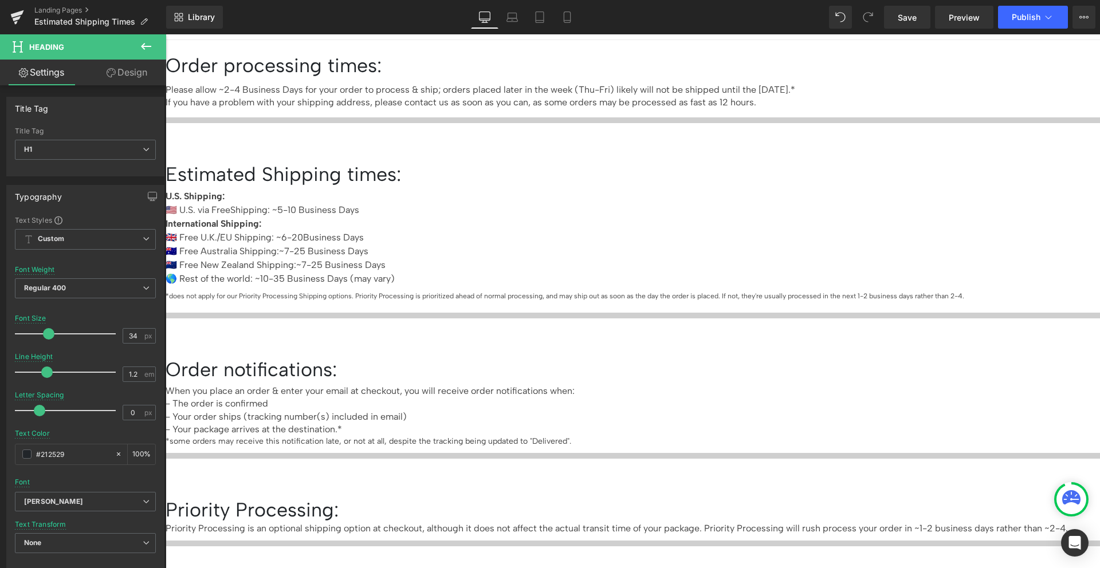
click at [1053, 305] on div "Order processing times: Heading Please allow ~2-4 Business Days for your order …" at bounding box center [633, 459] width 935 height 838
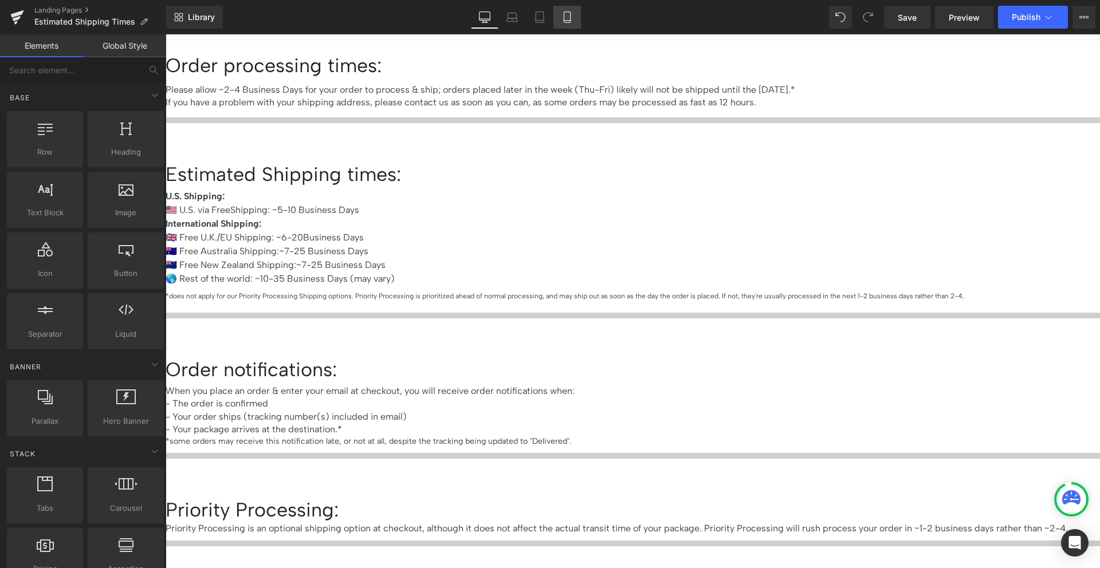
click at [566, 22] on icon at bounding box center [567, 17] width 6 height 11
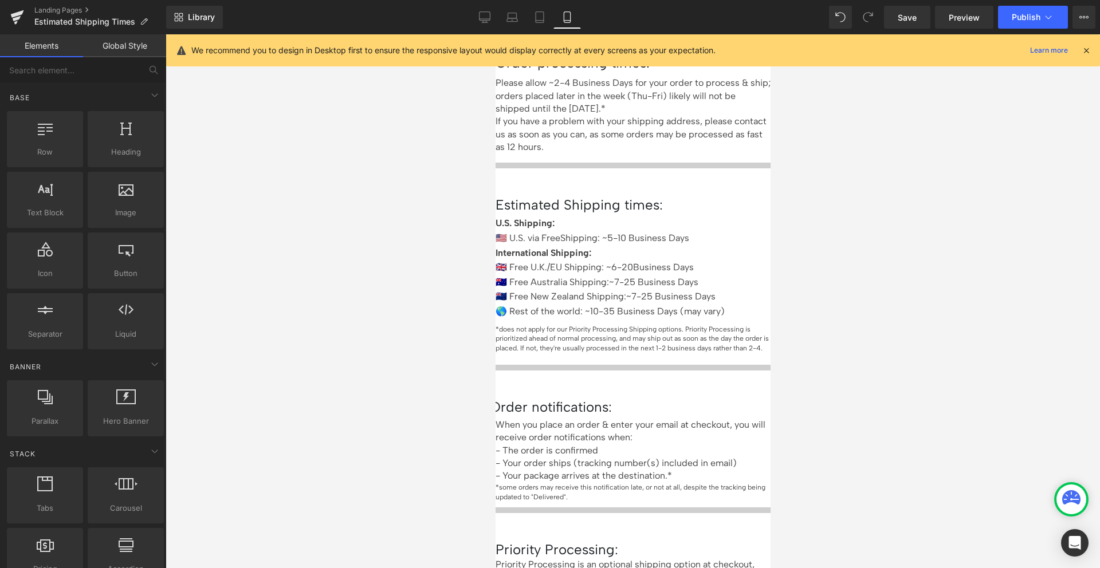
scroll to position [0, 0]
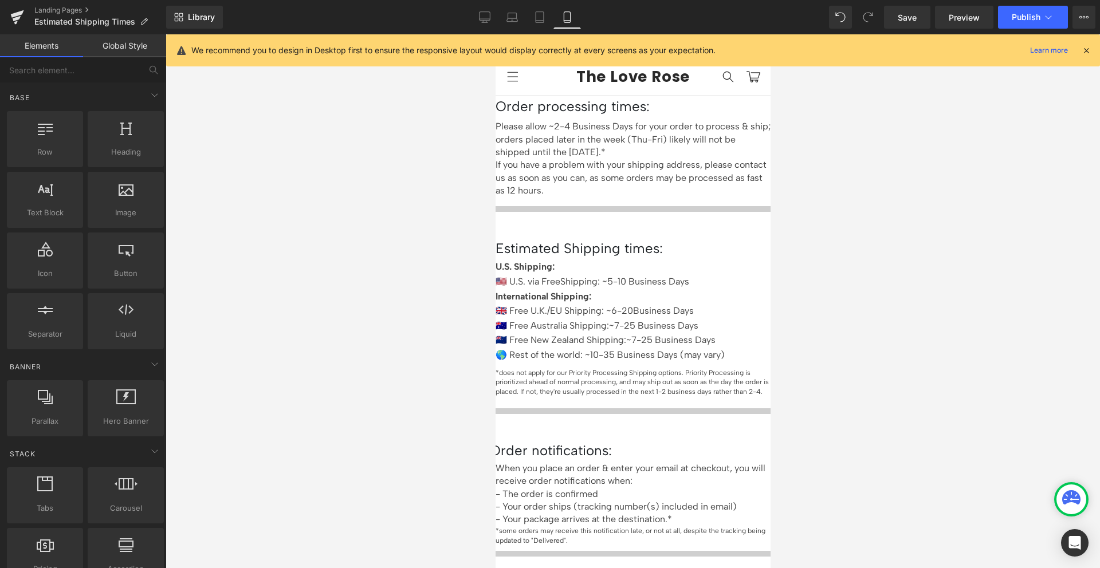
click at [495, 34] on icon at bounding box center [495, 34] width 0 height 0
click at [606, 147] on p "Please allow ~2-4 Business Days for your order to process & ship; orders placed…" at bounding box center [632, 139] width 275 height 38
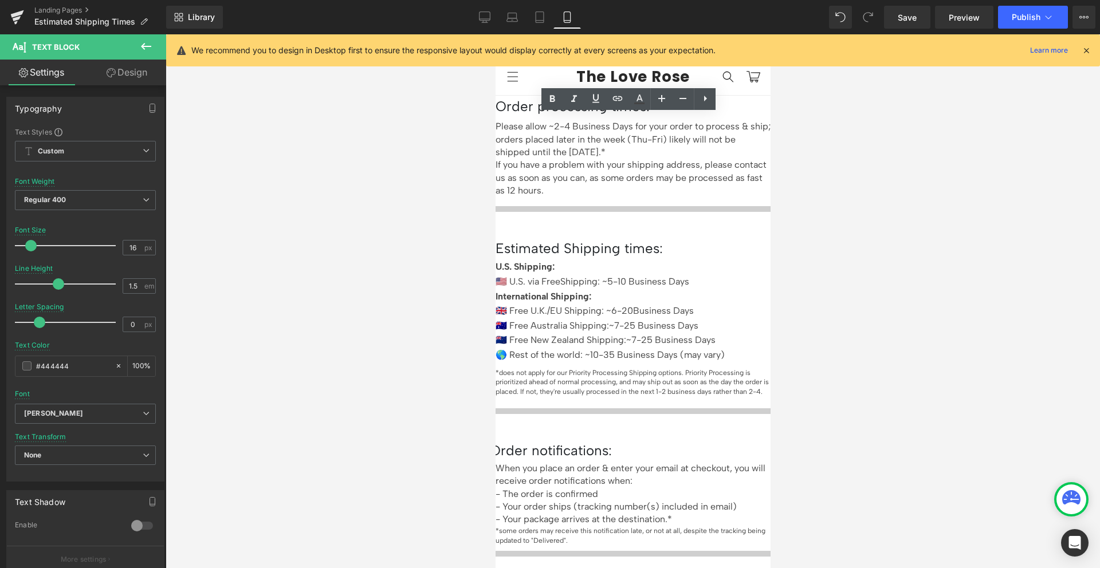
drag, startPoint x: 670, startPoint y: 145, endPoint x: 505, endPoint y: 117, distance: 166.8
click at [505, 120] on p "Please allow ~2-4 Business Days for your order to process & ship; orders placed…" at bounding box center [632, 139] width 275 height 38
paste div
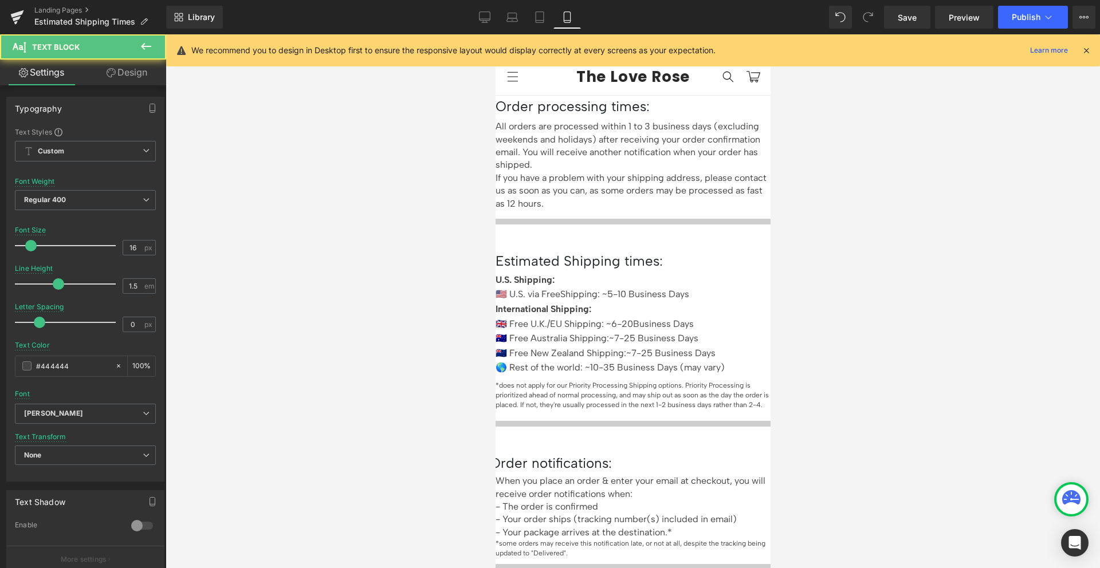
click at [503, 172] on div "All orders are processed within 1 to 3 business days (excluding weekends and ho…" at bounding box center [632, 165] width 275 height 90
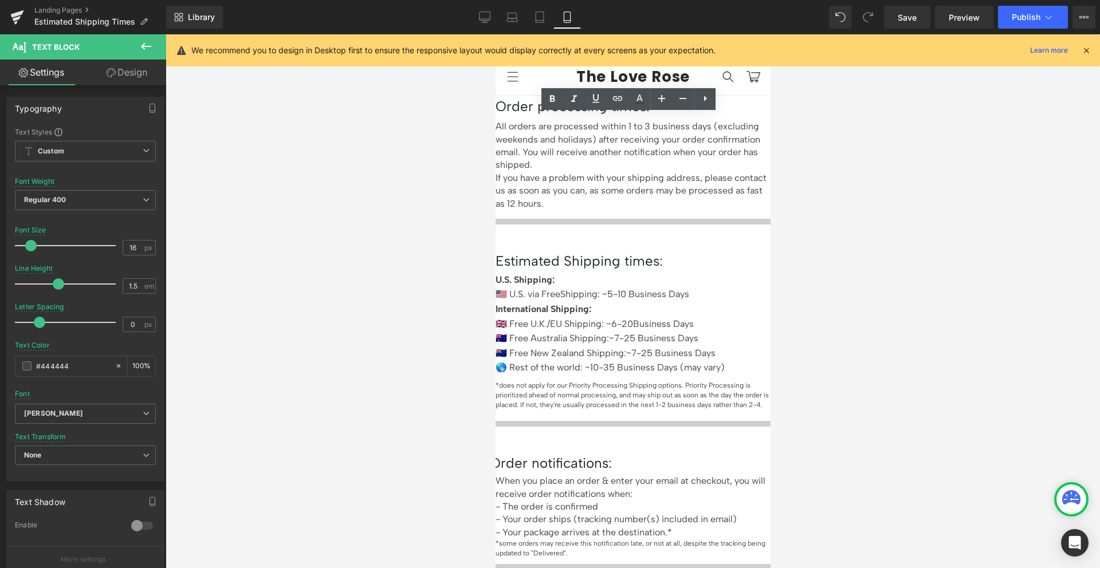
click at [897, 176] on div at bounding box center [633, 301] width 935 height 534
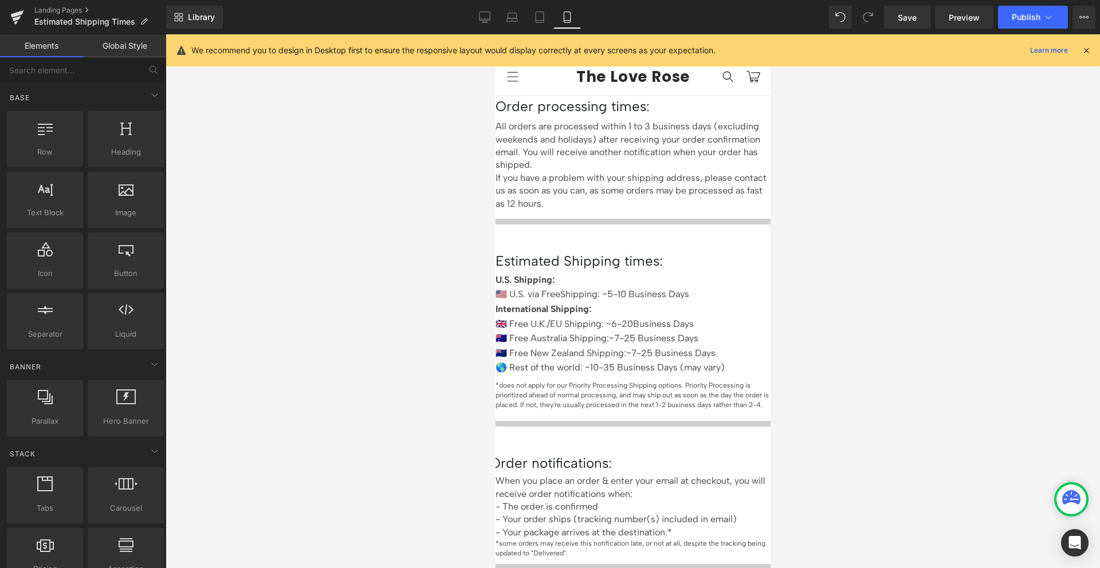
click at [643, 198] on p "If you have a problem with your shipping address, please contact us as soon as …" at bounding box center [632, 191] width 275 height 38
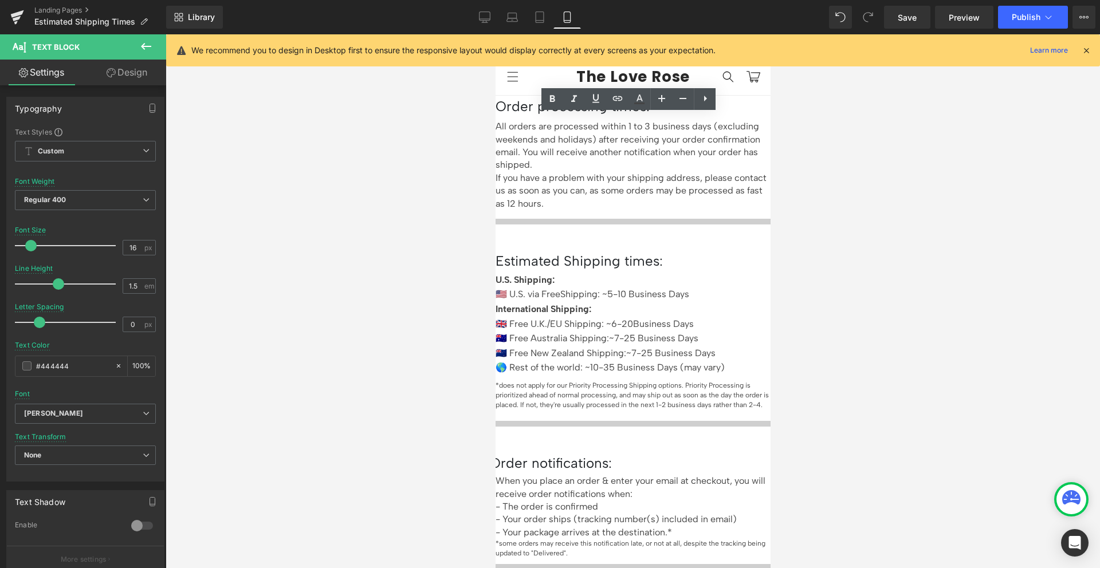
click at [550, 198] on p "If you have a problem with your shipping address, please contact us as soon as …" at bounding box center [632, 191] width 275 height 38
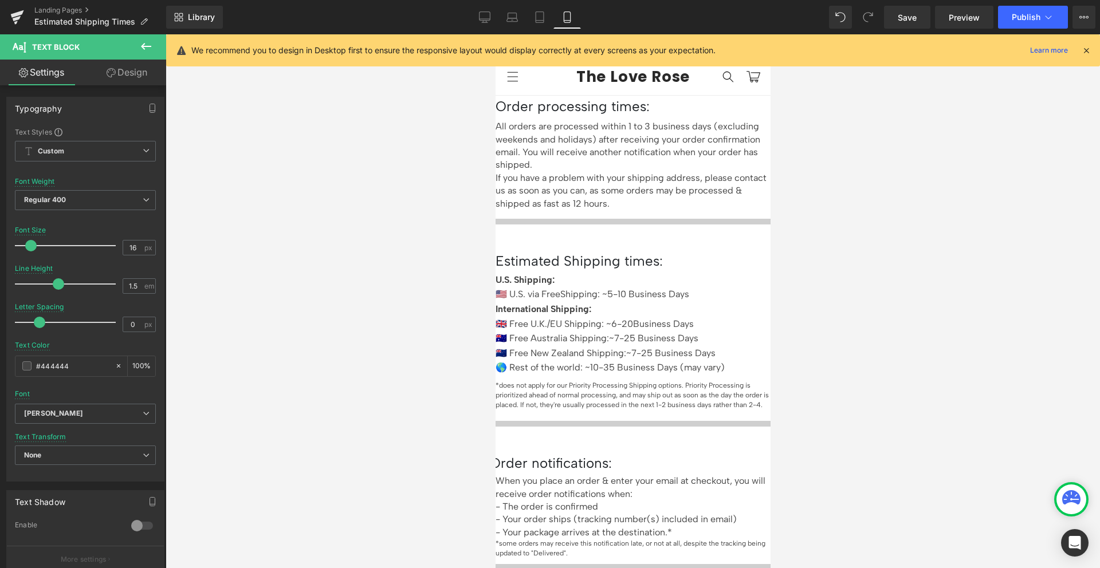
click at [824, 172] on div at bounding box center [633, 301] width 935 height 534
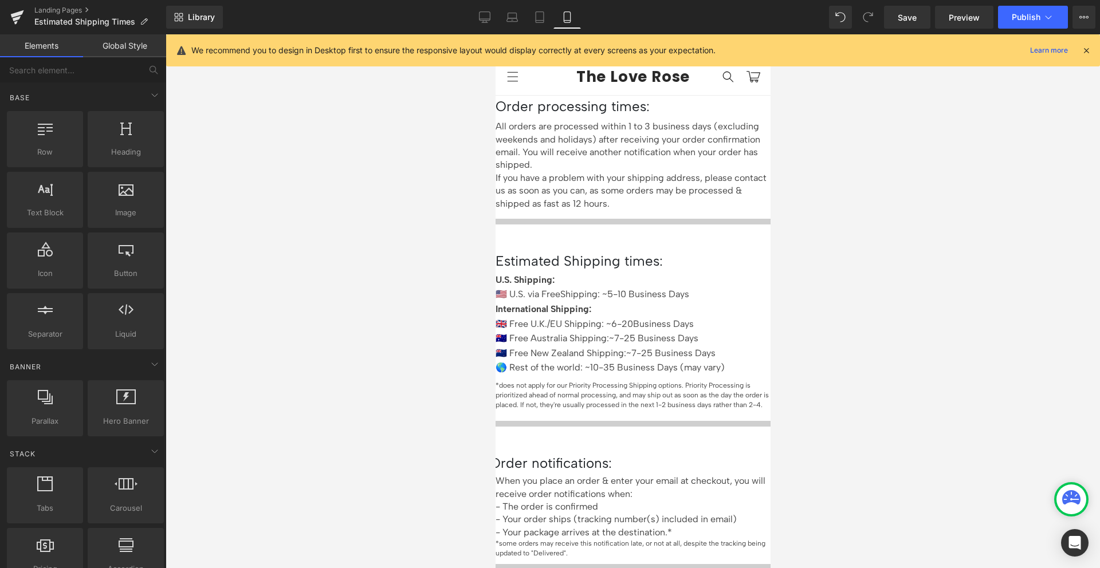
click at [655, 198] on p "If you have a problem with your shipping address, please contact us as soon as …" at bounding box center [632, 191] width 275 height 38
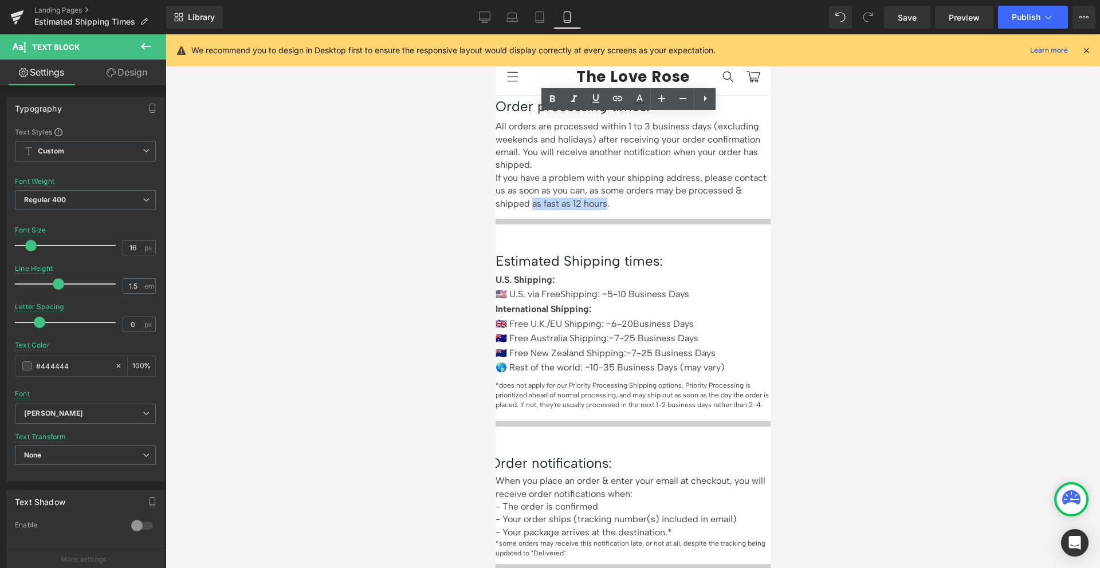
drag, startPoint x: 655, startPoint y: 198, endPoint x: 597, endPoint y: 193, distance: 58.1
click at [597, 193] on p "If you have a problem with your shipping address, please contact us as soon as …" at bounding box center [632, 191] width 275 height 38
click at [873, 183] on div at bounding box center [633, 301] width 935 height 534
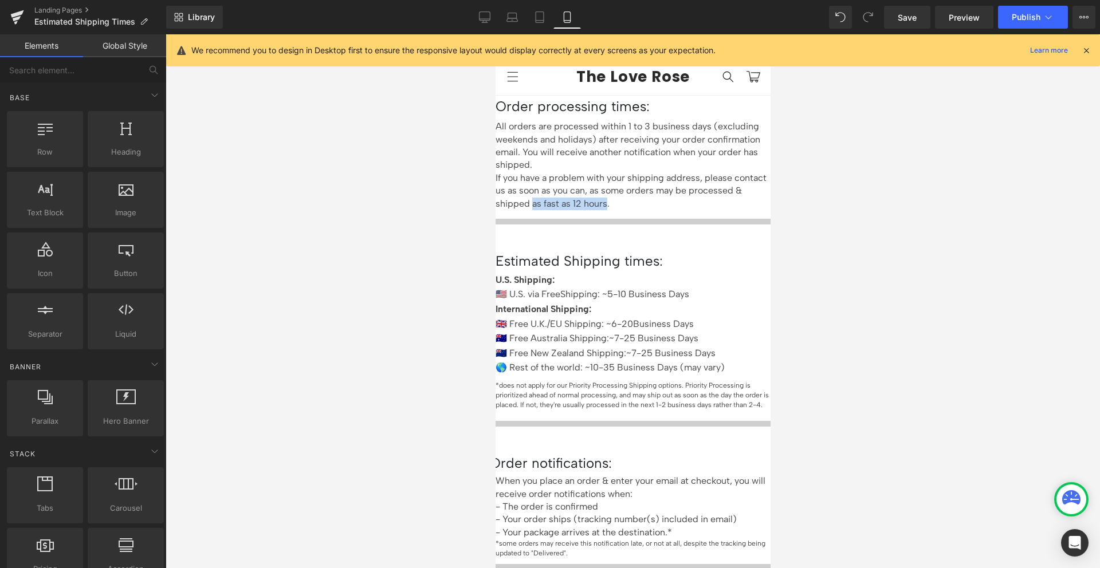
click at [682, 198] on p "If you have a problem with your shipping address, please contact us as soon as …" at bounding box center [632, 191] width 275 height 38
click at [833, 180] on div at bounding box center [633, 301] width 935 height 534
click at [655, 183] on p "If you have a problem with your shipping address, please contact us as soon as …" at bounding box center [632, 191] width 275 height 38
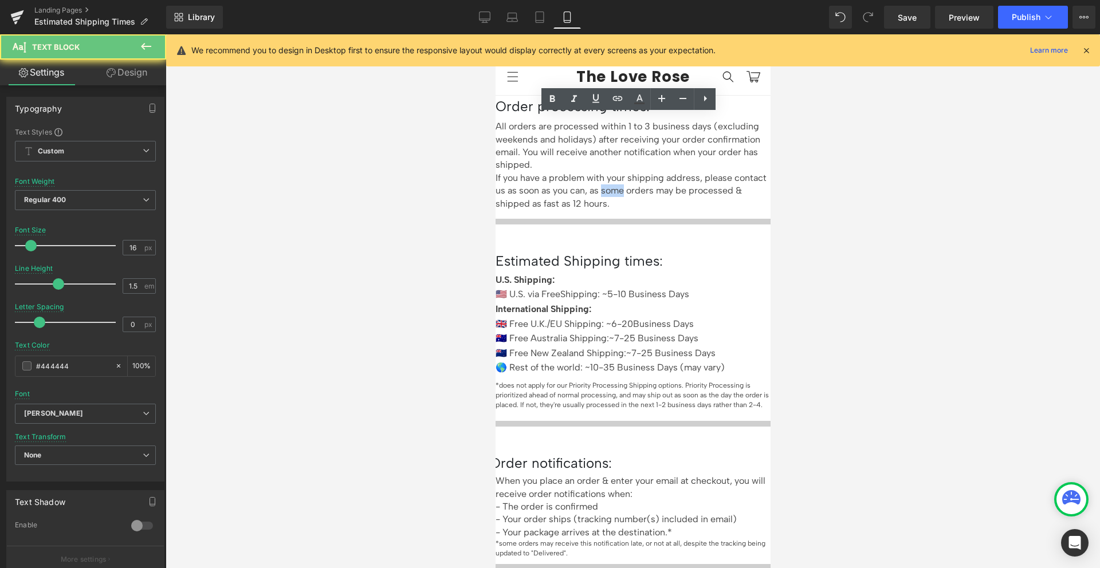
click at [655, 183] on p "If you have a problem with your shipping address, please contact us as soon as …" at bounding box center [632, 191] width 275 height 38
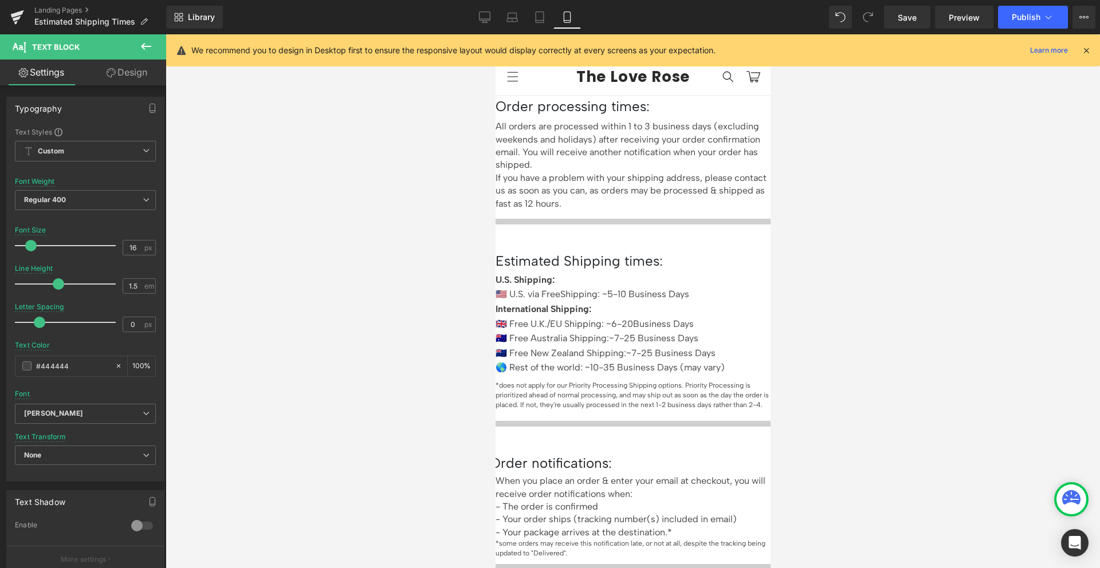
click at [923, 147] on div at bounding box center [633, 301] width 935 height 534
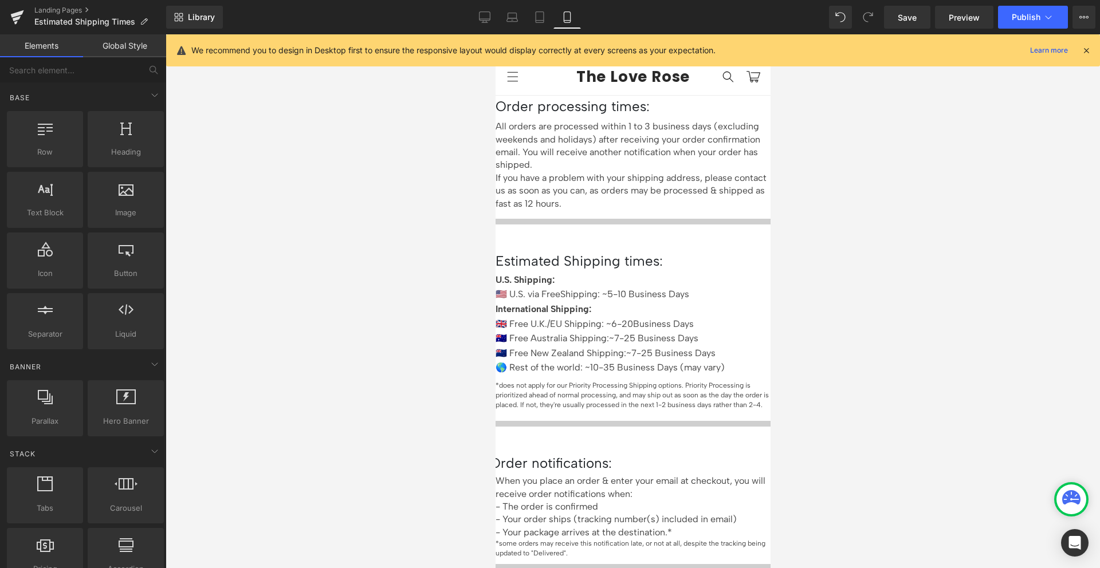
scroll to position [2, 0]
click at [628, 382] on div "*does not apply for our Priority Processing Shipping options. Priority Processi…" at bounding box center [632, 399] width 275 height 34
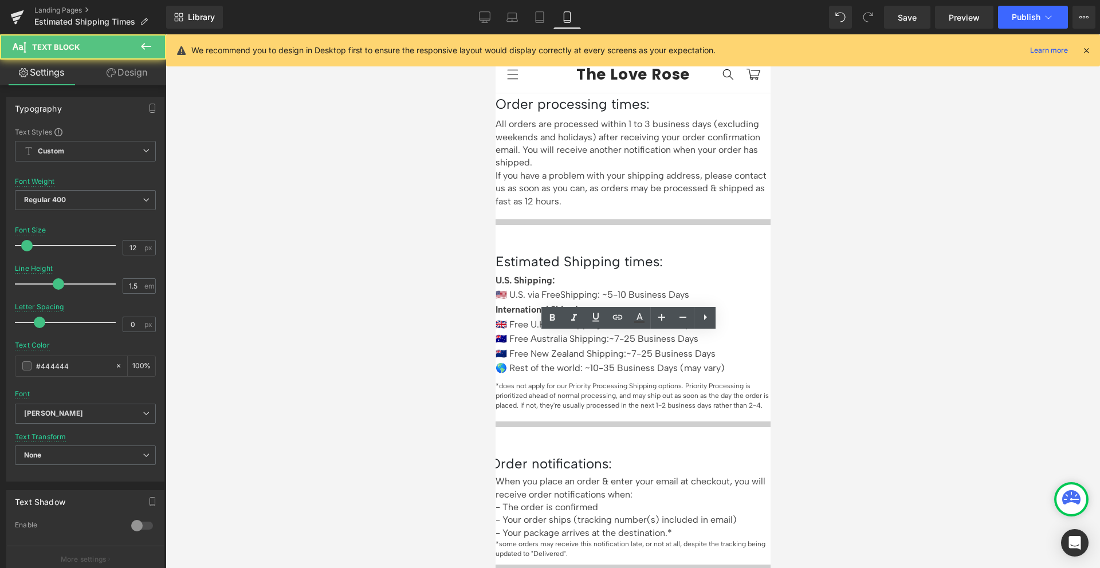
click at [642, 382] on p "*does not apply for our Priority Processing Shipping options. Priority Processi…" at bounding box center [632, 396] width 275 height 29
click at [889, 335] on div at bounding box center [633, 301] width 935 height 534
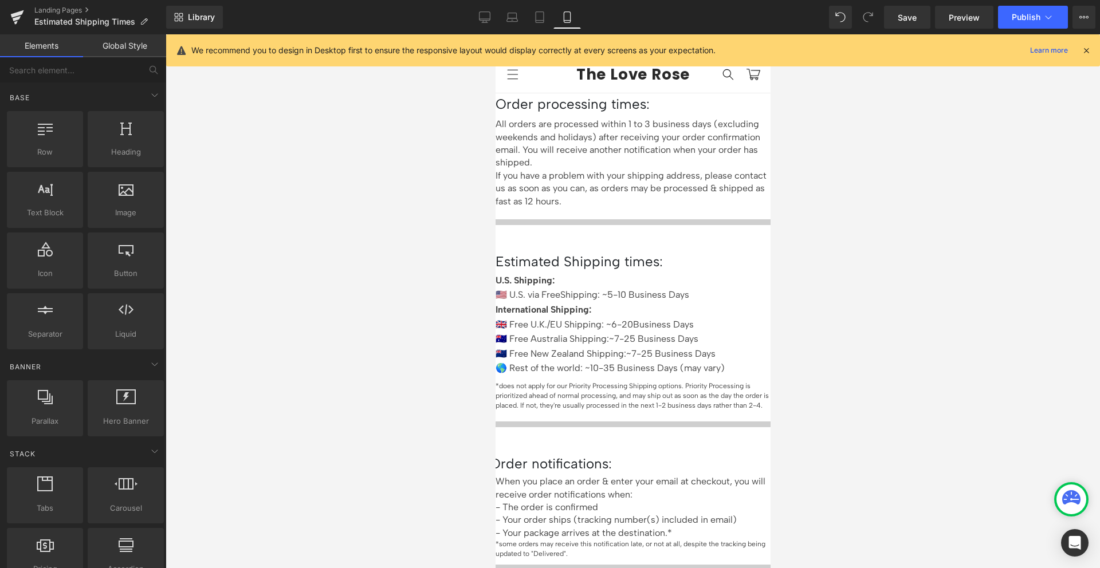
click at [495, 34] on icon at bounding box center [495, 34] width 0 height 0
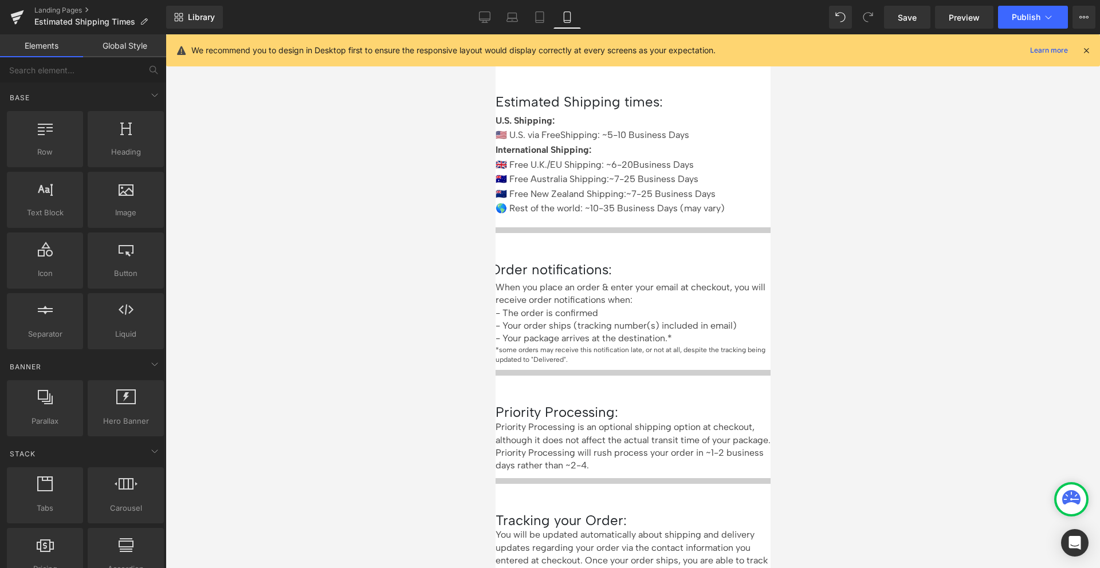
scroll to position [0, 0]
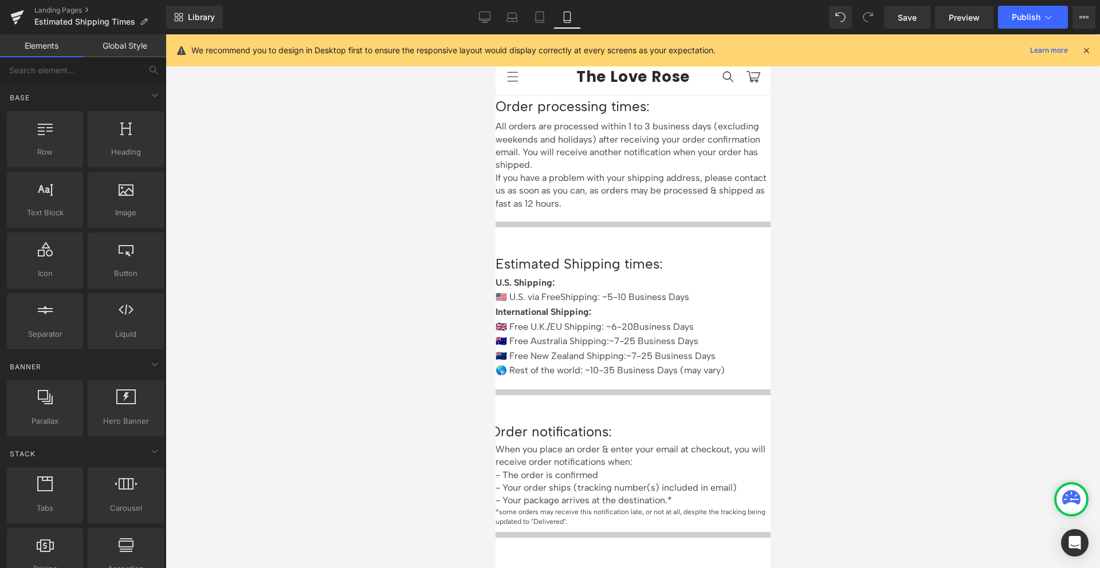
click at [603, 182] on p "If you have a problem with your shipping address, please contact us as soon as …" at bounding box center [632, 191] width 275 height 38
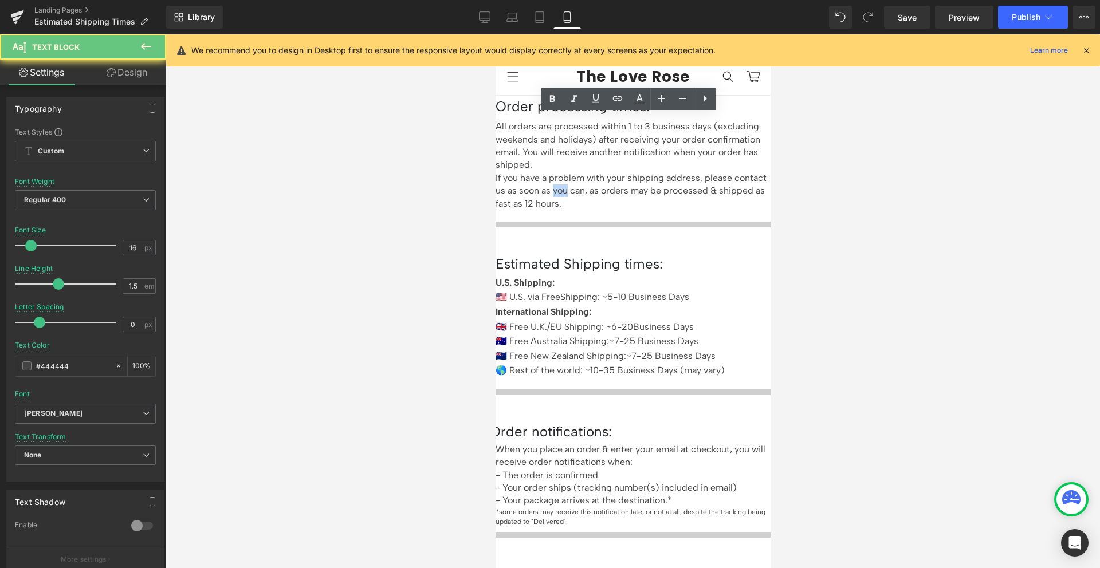
click at [603, 182] on p "If you have a problem with your shipping address, please contact us as soon as …" at bounding box center [632, 191] width 275 height 38
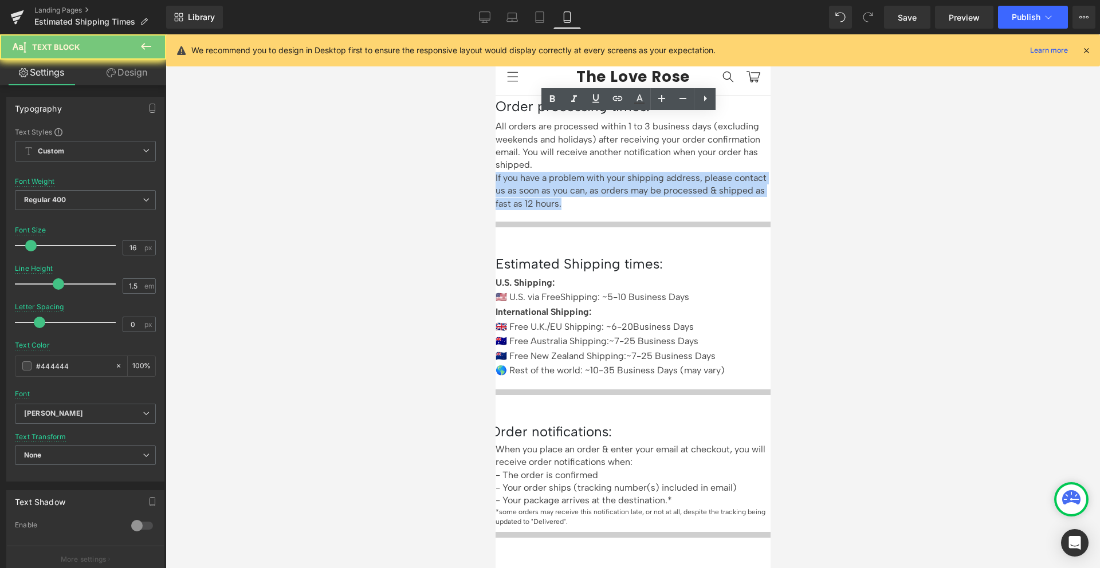
click at [603, 182] on p "If you have a problem with your shipping address, please contact us as soon as …" at bounding box center [632, 191] width 275 height 38
click at [505, 172] on p "If you have a problem with your shipping address, please contact us as soon as …" at bounding box center [632, 191] width 275 height 38
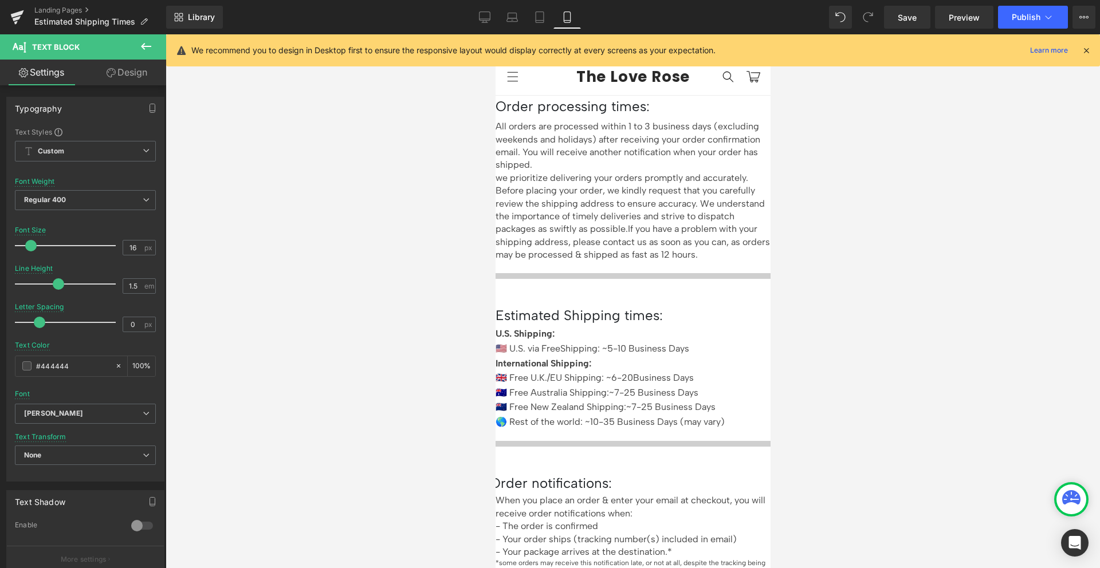
click at [505, 175] on p "we prioritize delivering your orders promptly and accurately. Before placing yo…" at bounding box center [632, 217] width 275 height 90
click at [691, 163] on p "All orders are processed within 1 to 3 business days (excluding weekends and ho…" at bounding box center [632, 146] width 275 height 52
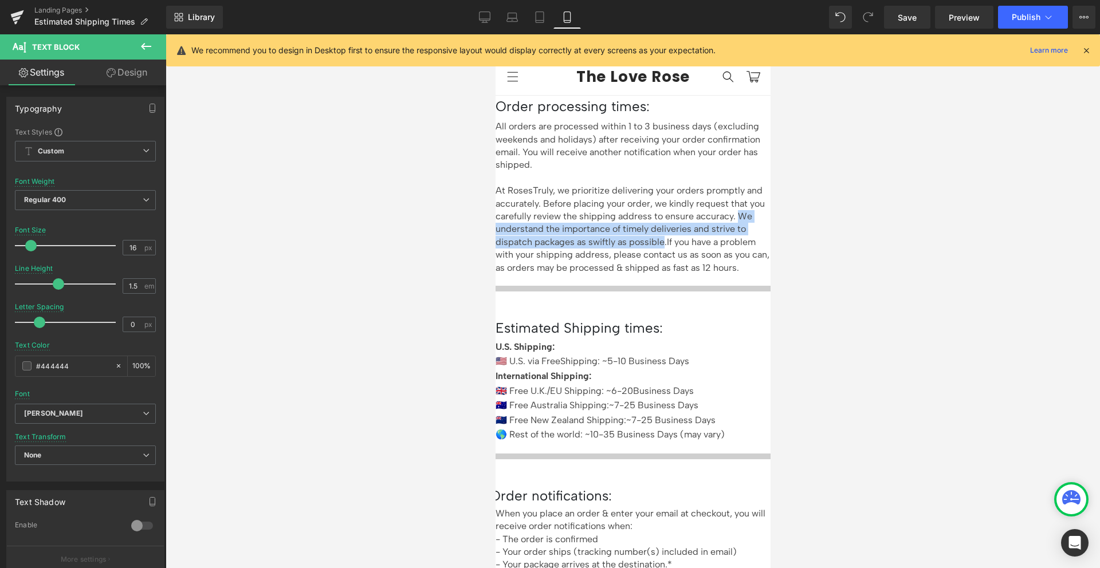
drag, startPoint x: 578, startPoint y: 222, endPoint x: 537, endPoint y: 248, distance: 47.7
click at [537, 248] on p "At RosesTruly, we prioritize delivering your orders promptly and accurately. Be…" at bounding box center [632, 229] width 275 height 90
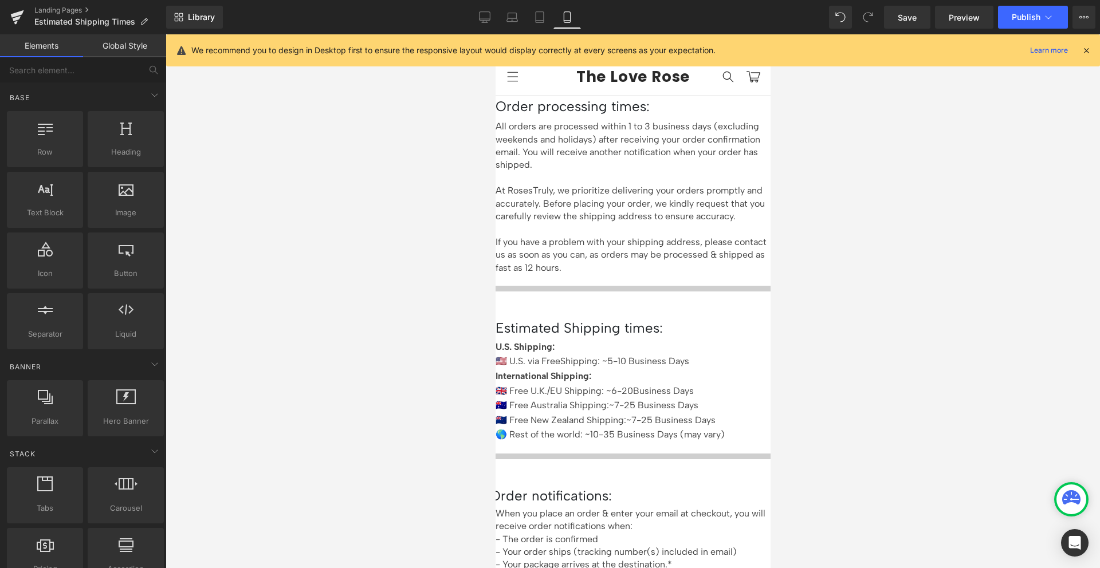
click at [842, 230] on div at bounding box center [633, 301] width 935 height 534
click at [628, 262] on p "If you have a problem with your shipping address, please contact us as soon as …" at bounding box center [632, 255] width 275 height 38
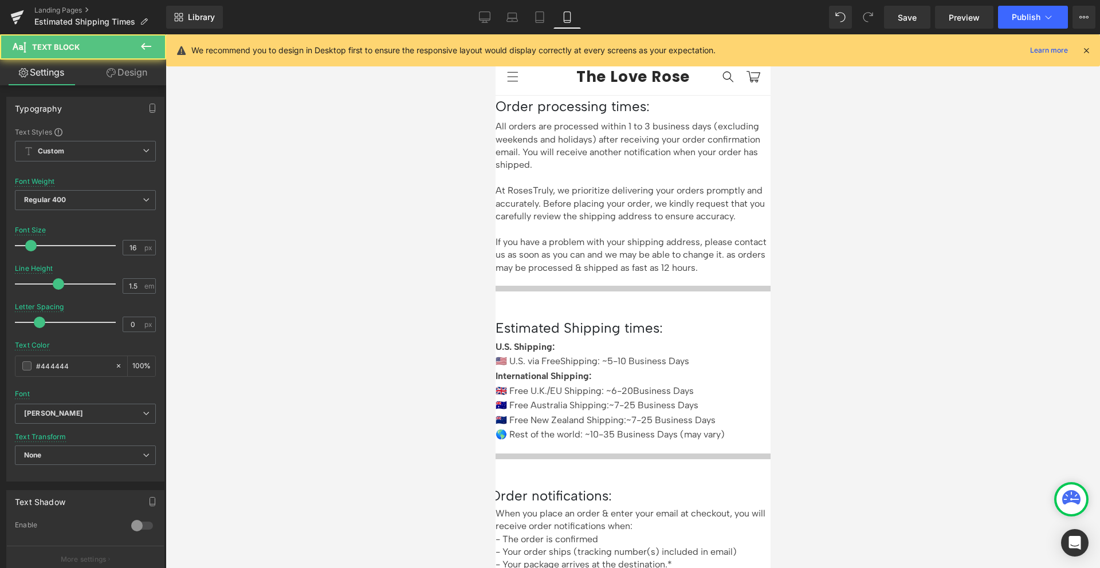
click at [549, 274] on p "If you have a problem with your shipping address, please contact us as soon as …" at bounding box center [632, 255] width 275 height 38
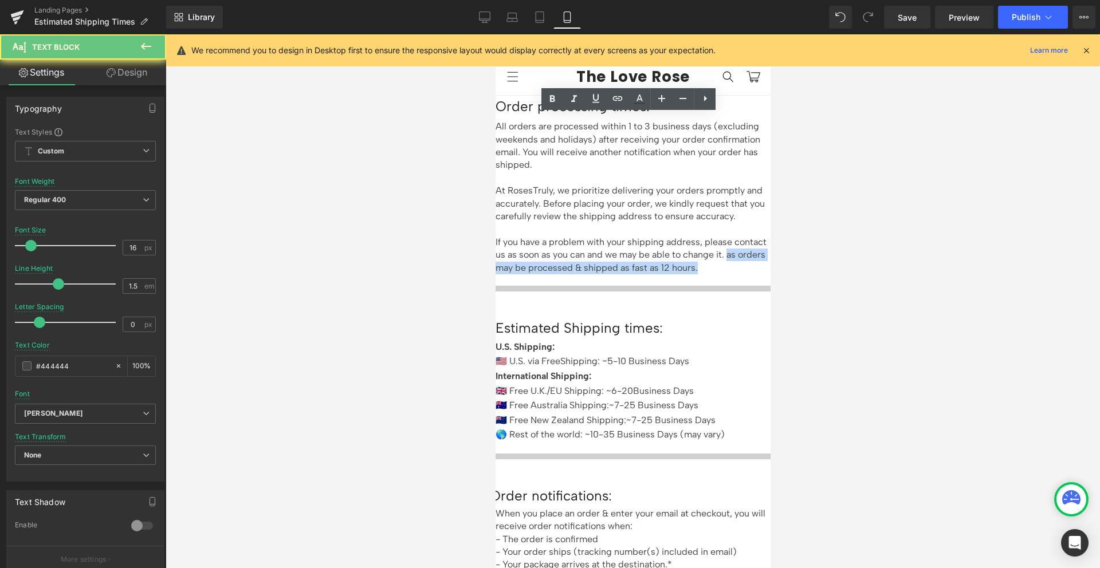
drag, startPoint x: 549, startPoint y: 275, endPoint x: 555, endPoint y: 285, distance: 12.1
click at [555, 274] on p "If you have a problem with your shipping address, please contact us as soon as …" at bounding box center [632, 255] width 275 height 38
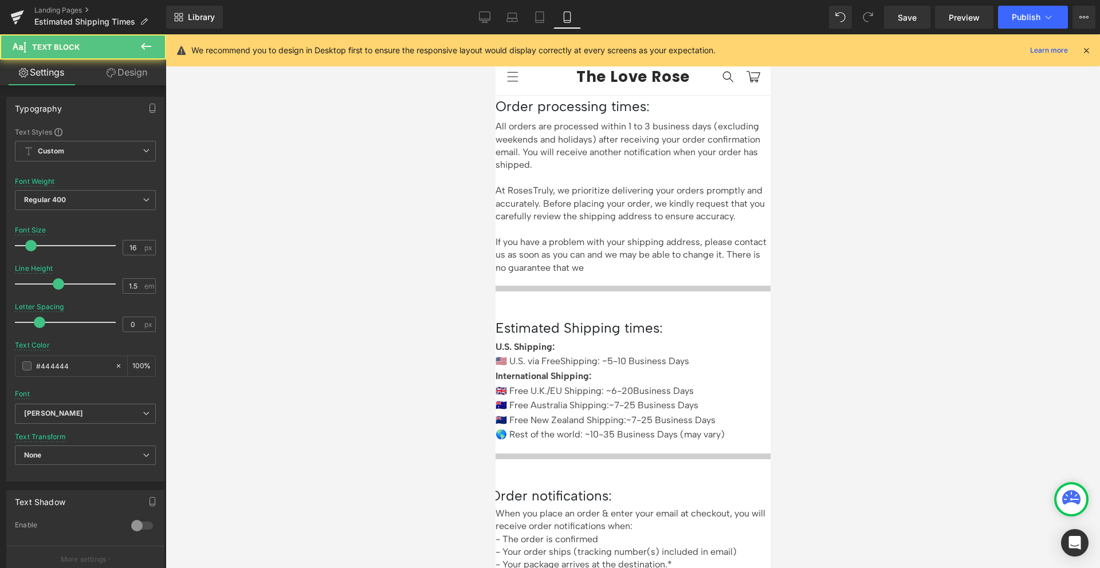
click at [674, 273] on p "If you have a problem with your shipping address, please contact us as soon as …" at bounding box center [632, 255] width 275 height 38
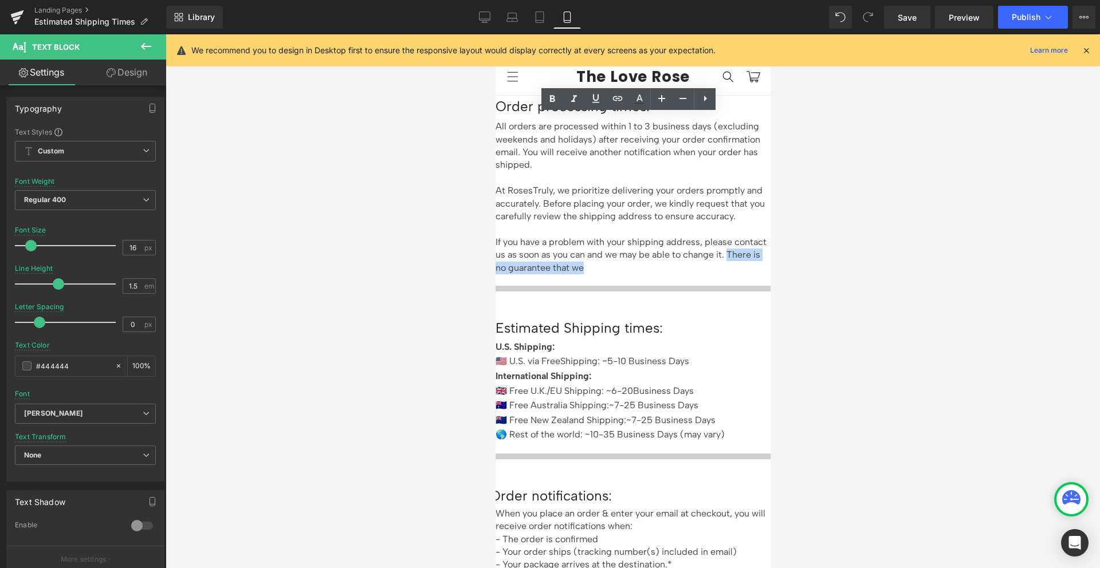
drag, startPoint x: 673, startPoint y: 273, endPoint x: 549, endPoint y: 274, distance: 123.8
click at [549, 274] on p "If you have a problem with your shipping address, please contact us as soon as …" at bounding box center [632, 255] width 275 height 38
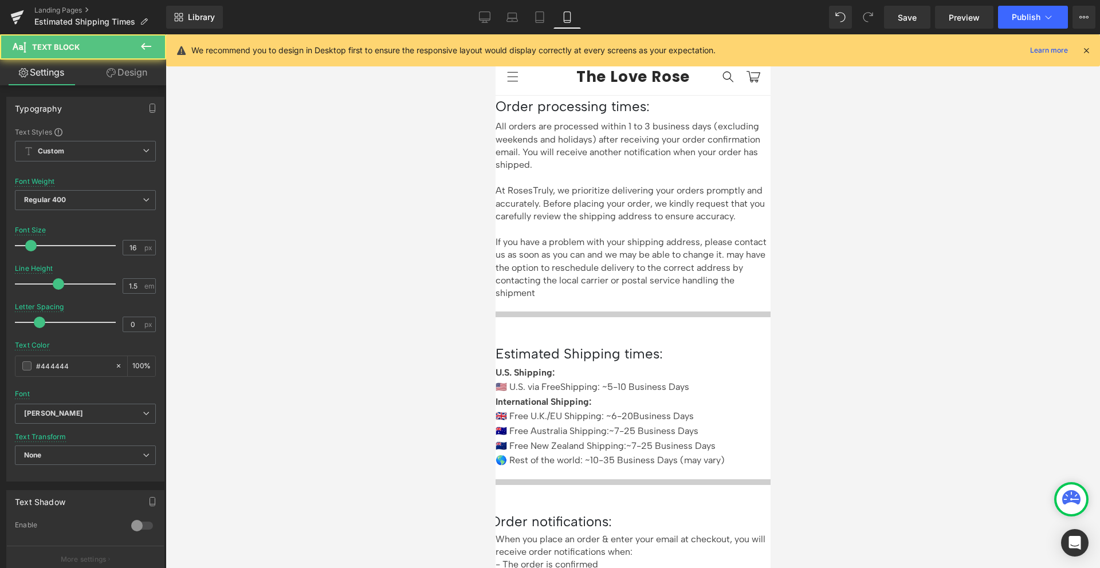
click at [549, 274] on p "If you have a problem with your shipping address, please contact us as soon as …" at bounding box center [632, 268] width 275 height 64
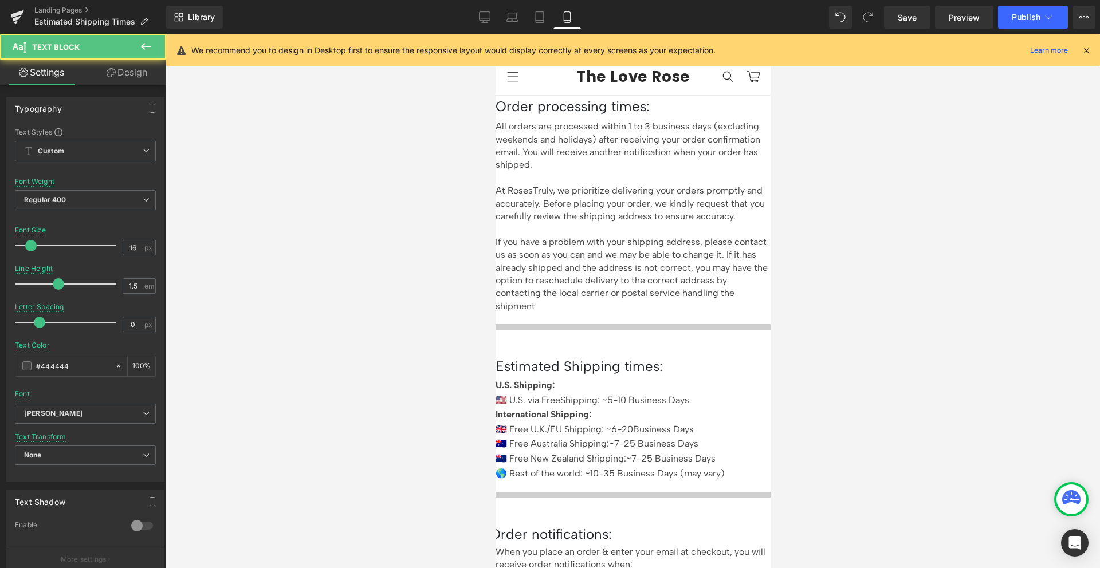
click at [665, 313] on p "If you have a problem with your shipping address, please contact us as soon as …" at bounding box center [632, 274] width 275 height 77
click at [931, 227] on div at bounding box center [633, 301] width 935 height 534
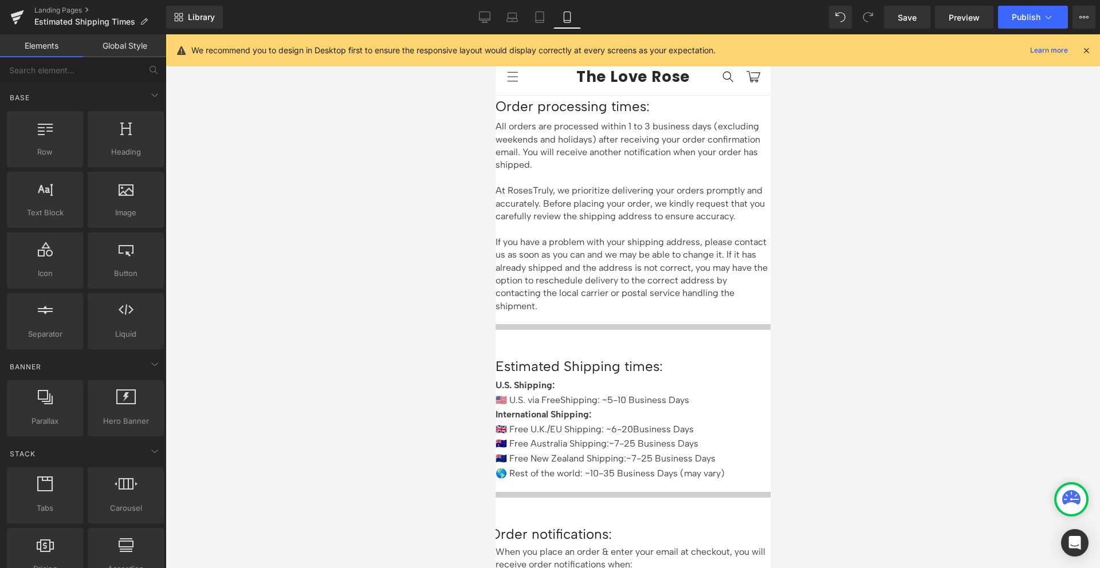
click at [508, 184] on p "At RosesTruly, we prioritize delivering your orders promptly and accurately. Be…" at bounding box center [632, 203] width 275 height 38
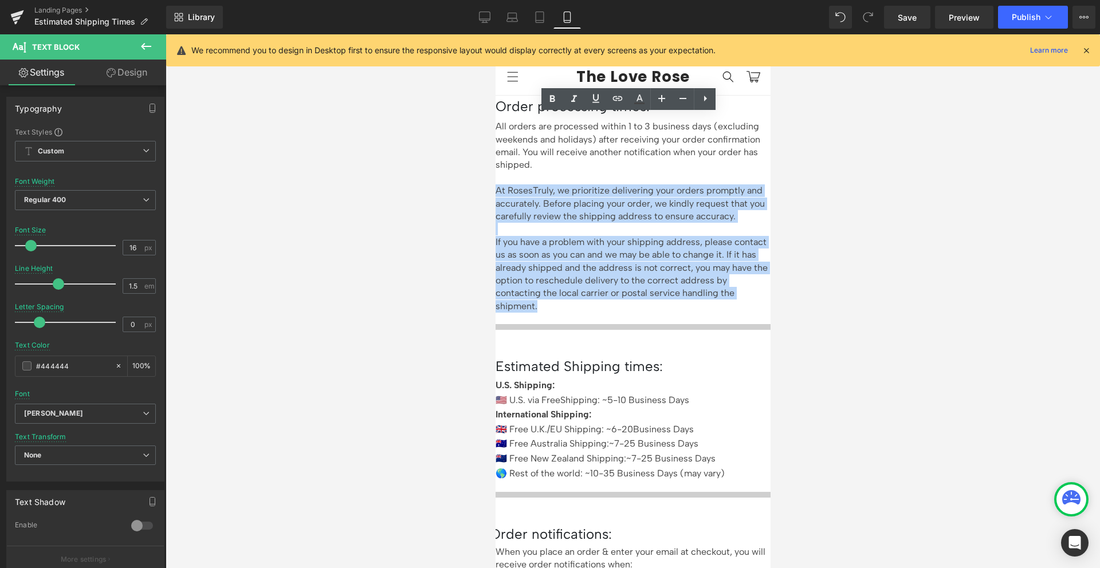
drag, startPoint x: 508, startPoint y: 183, endPoint x: 678, endPoint y: 309, distance: 211.8
click at [678, 309] on div "All orders are processed within 1 to 3 business days (excluding weekends and ho…" at bounding box center [632, 216] width 275 height 193
copy div "At RosesTruly, we prioritize delivering your orders promptly and accurately. Be…"
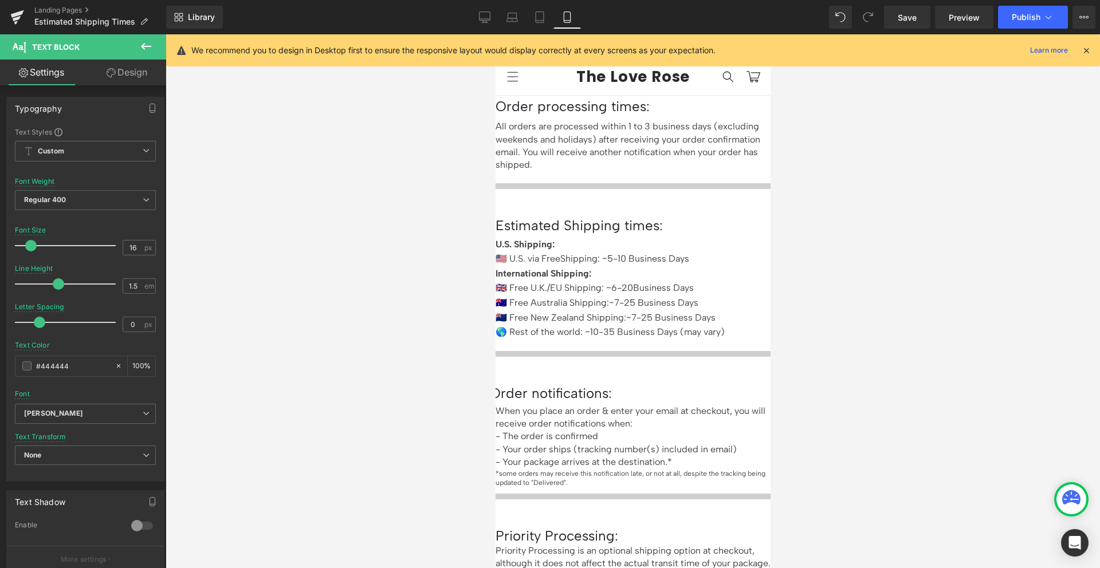
click at [881, 282] on div at bounding box center [633, 301] width 935 height 534
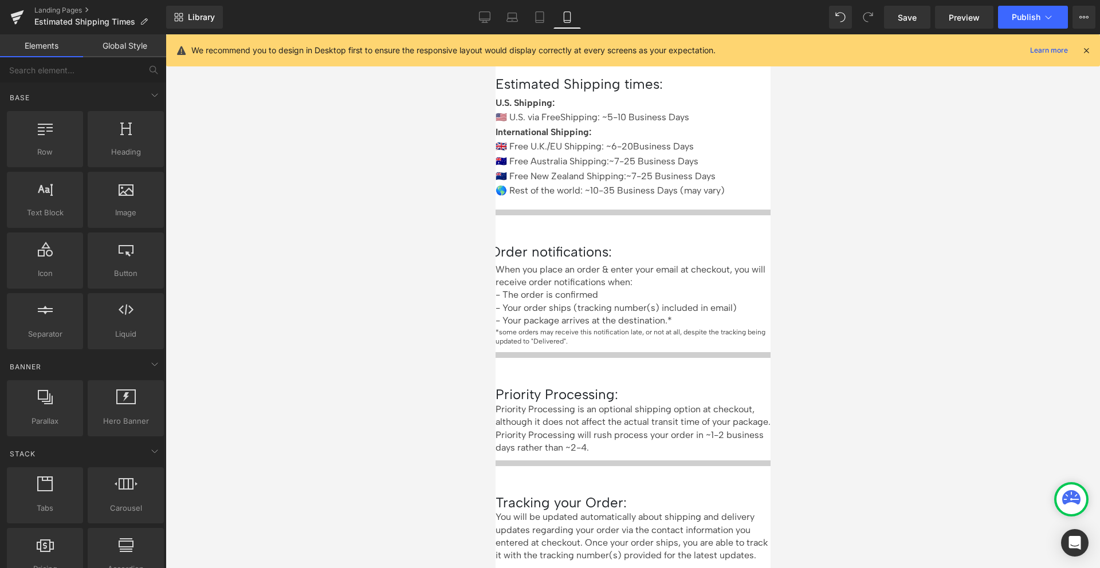
scroll to position [278, 0]
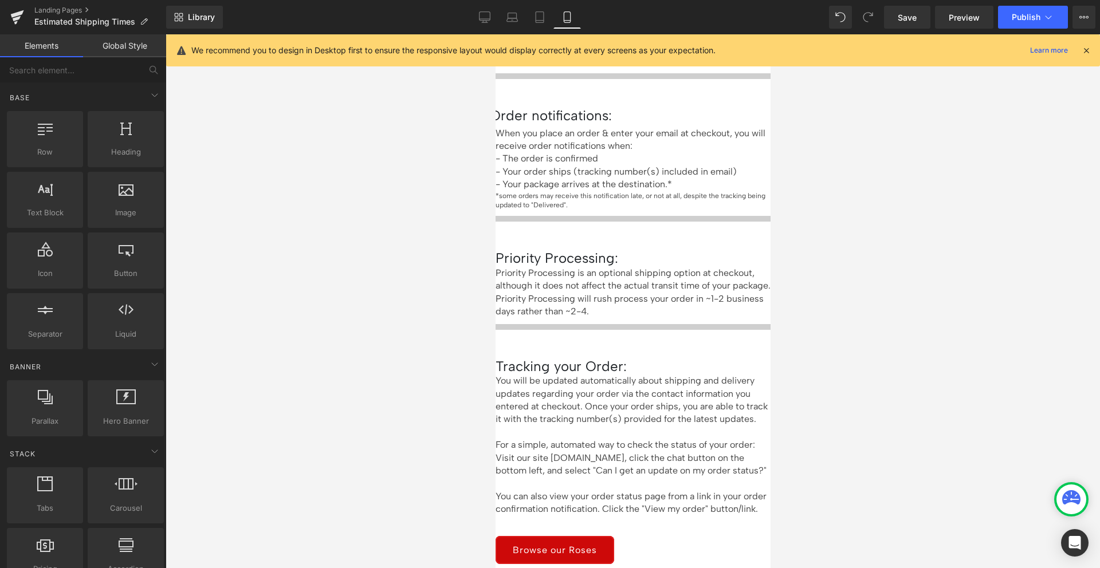
click at [495, 34] on icon at bounding box center [495, 34] width 0 height 0
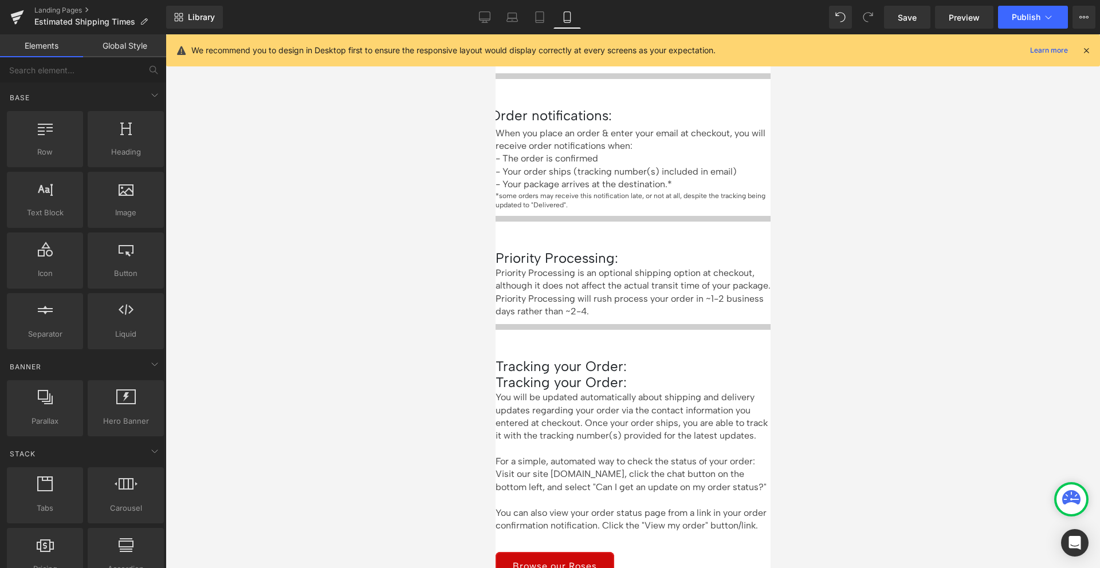
click at [495, 34] on icon at bounding box center [495, 34] width 0 height 0
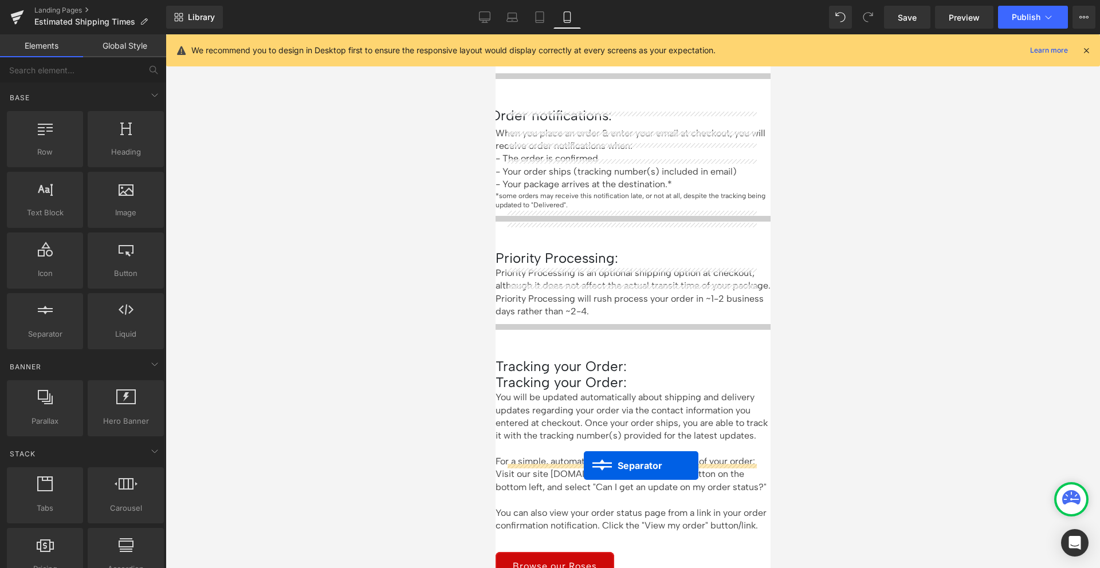
drag, startPoint x: 622, startPoint y: 226, endPoint x: 583, endPoint y: 466, distance: 242.7
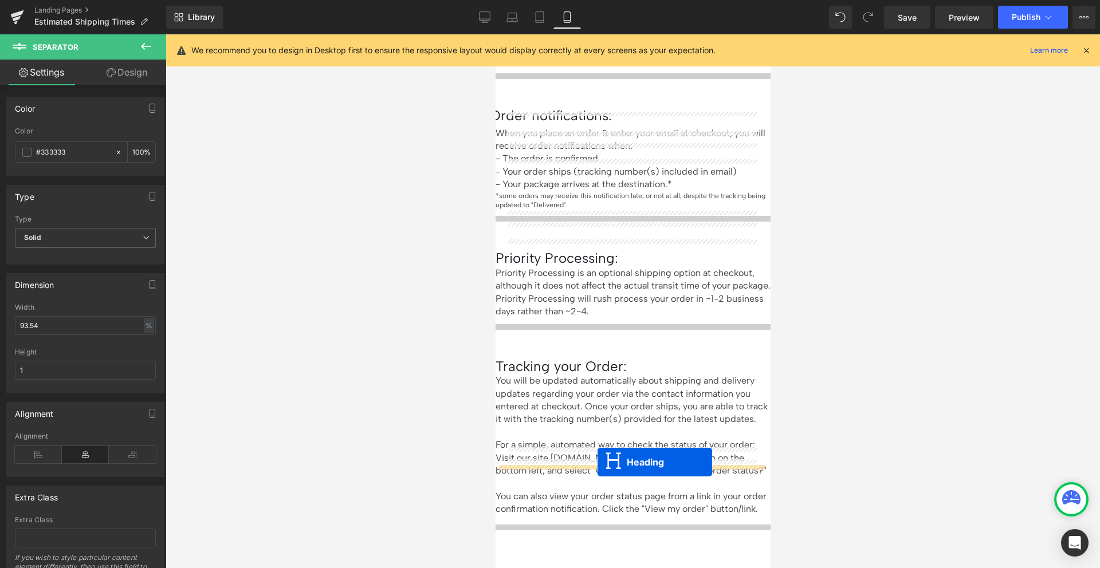
drag, startPoint x: 632, startPoint y: 246, endPoint x: 597, endPoint y: 462, distance: 219.4
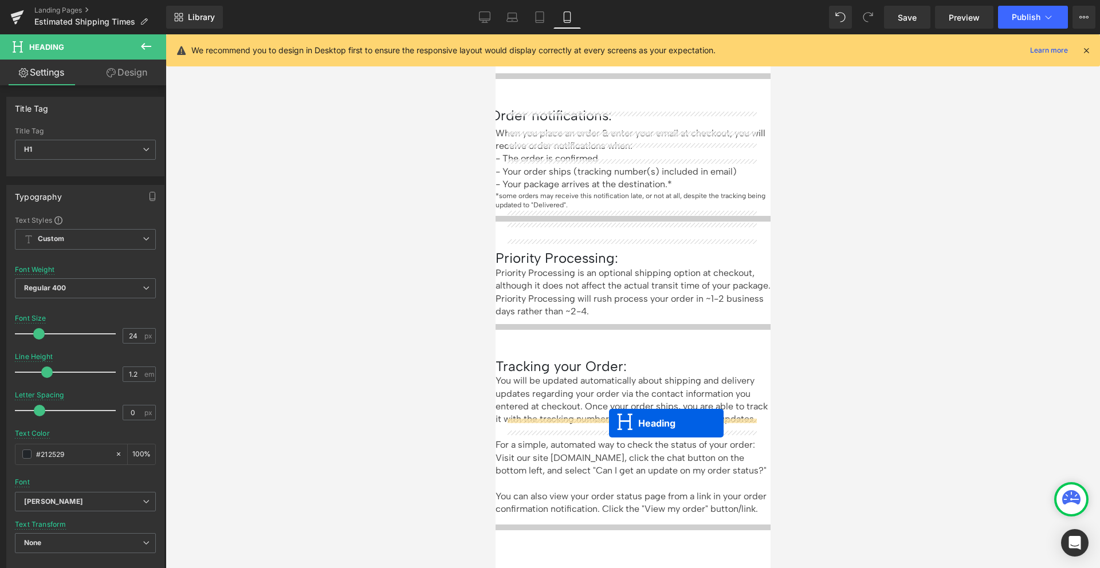
drag, startPoint x: 611, startPoint y: 446, endPoint x: 609, endPoint y: 423, distance: 22.5
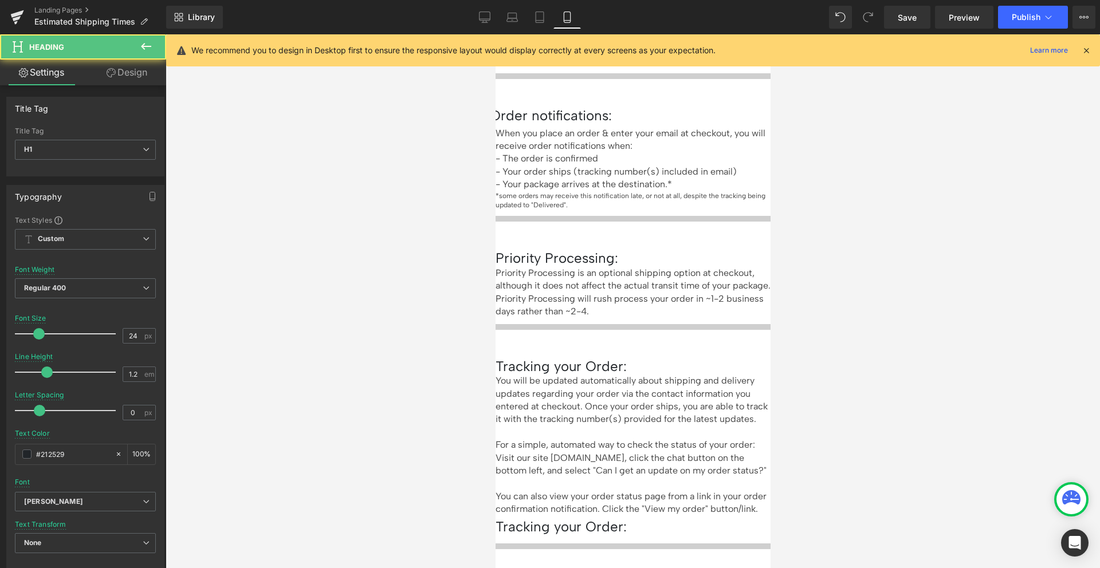
click at [681, 519] on h1 "Tracking your Order:" at bounding box center [632, 527] width 275 height 17
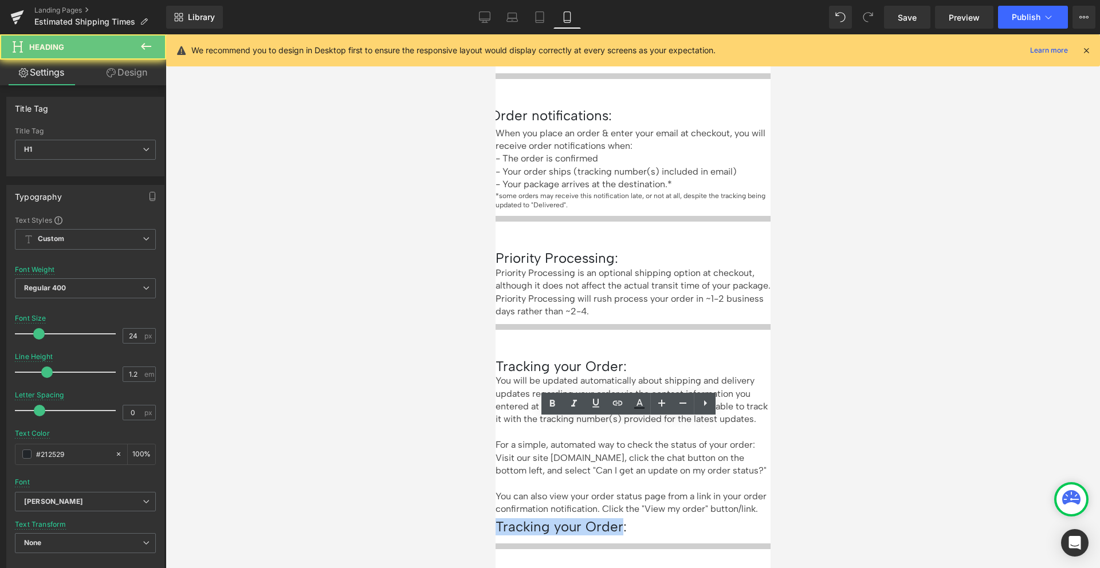
drag, startPoint x: 681, startPoint y: 422, endPoint x: 593, endPoint y: 428, distance: 88.4
click at [593, 519] on h1 "Tracking your Order:" at bounding box center [632, 527] width 275 height 17
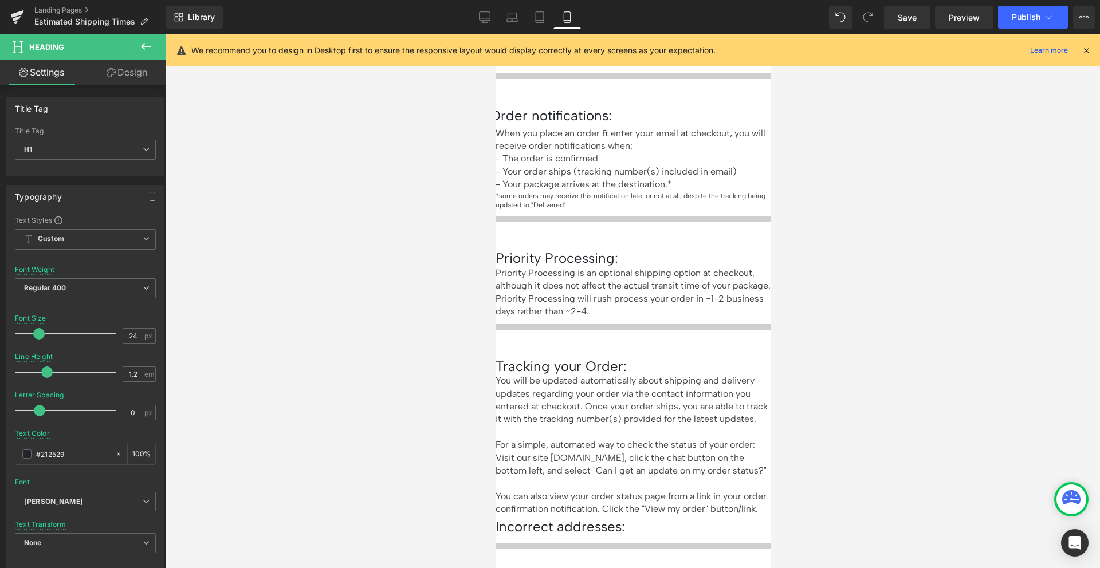
click at [495, 34] on icon at bounding box center [495, 34] width 0 height 0
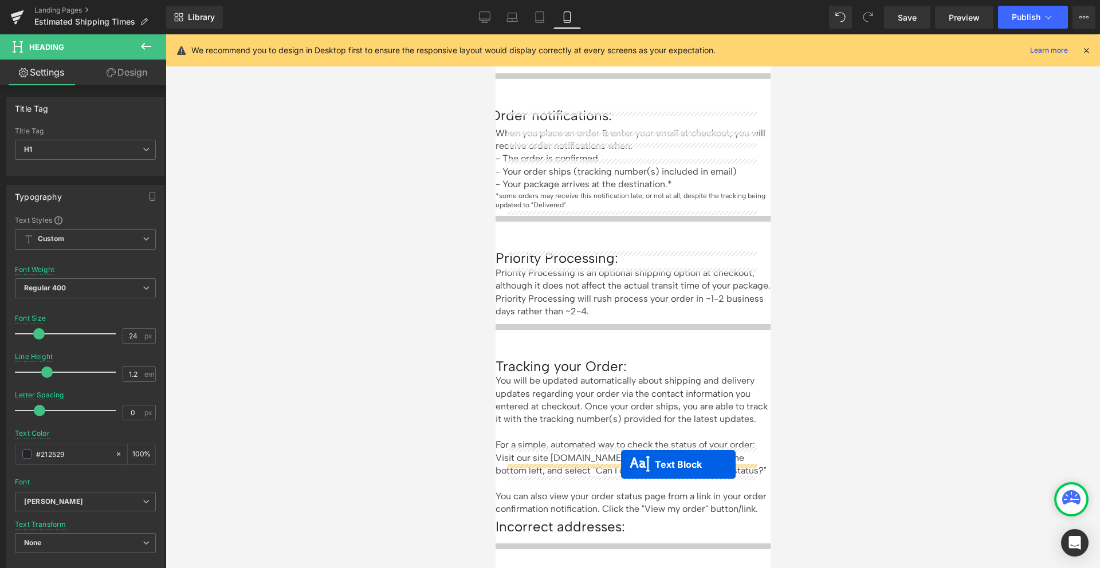
drag, startPoint x: 615, startPoint y: 233, endPoint x: 621, endPoint y: 465, distance: 232.1
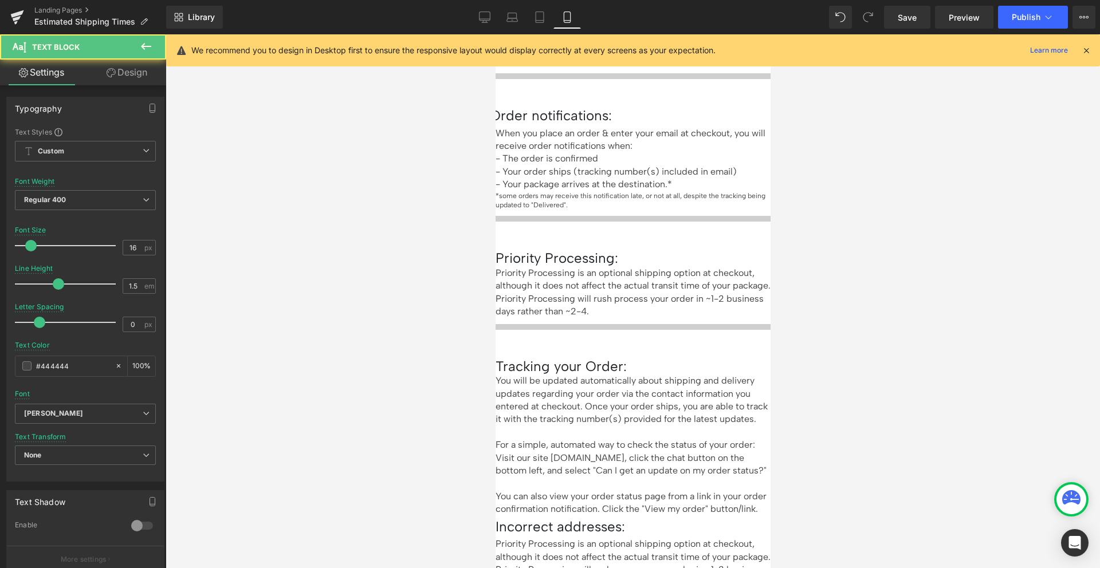
scroll to position [312, 0]
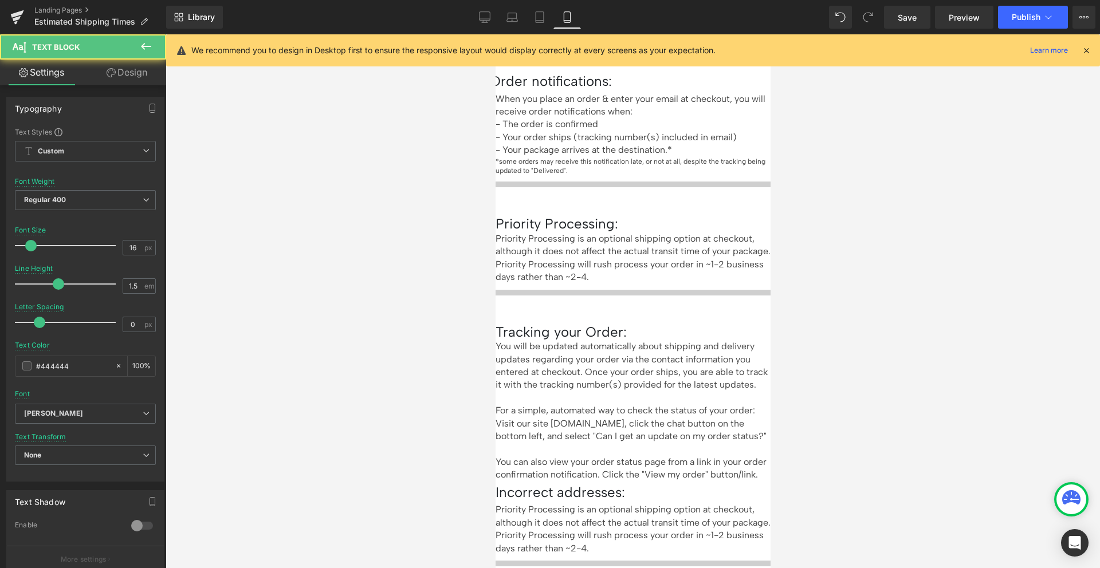
click at [671, 504] on p "Priority Processing is an optional shipping option at checkout, although it doe…" at bounding box center [632, 530] width 275 height 52
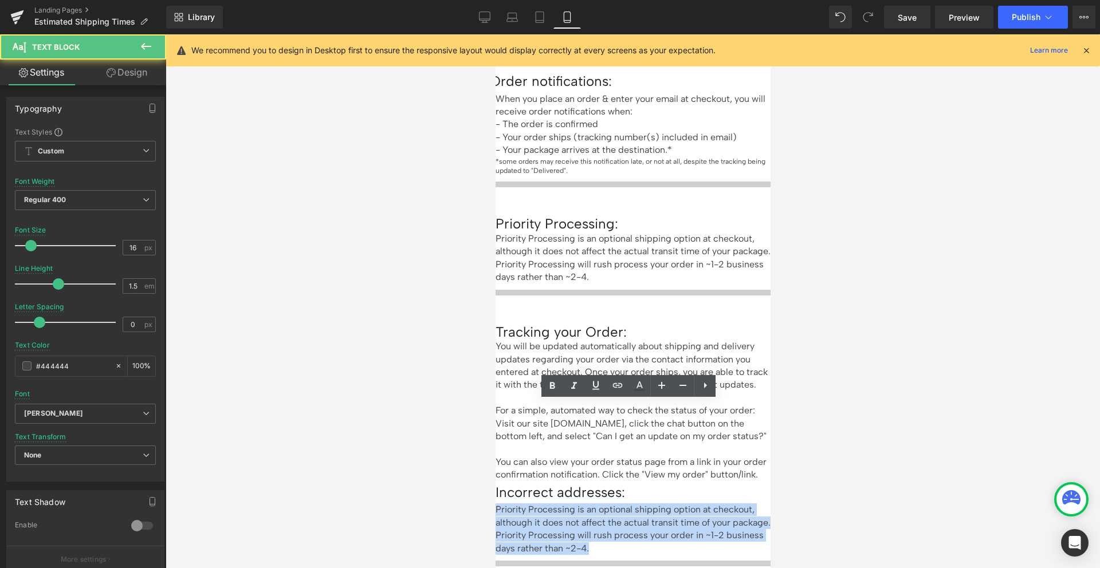
click at [671, 504] on p "Priority Processing is an optional shipping option at checkout, although it doe…" at bounding box center [632, 530] width 275 height 52
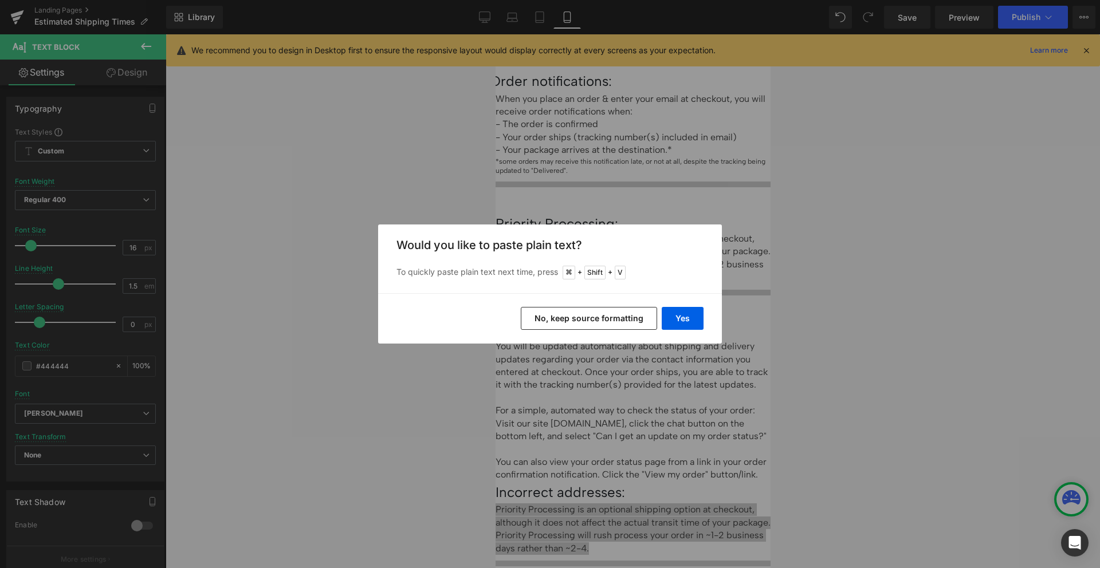
click at [603, 319] on button "No, keep source formatting" at bounding box center [589, 318] width 136 height 23
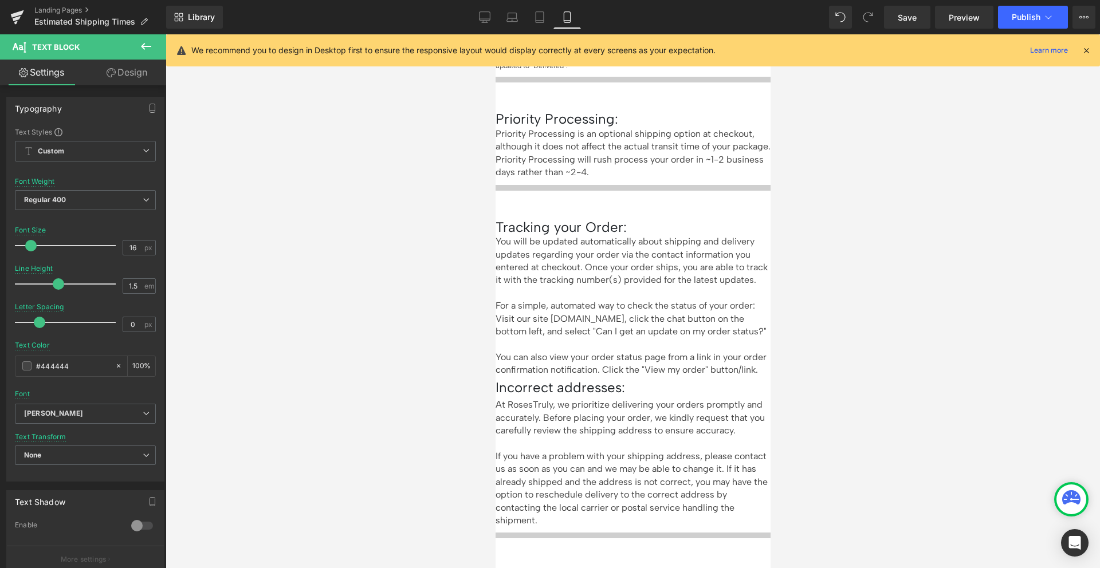
scroll to position [418, 0]
click at [627, 449] on p "If you have a problem with your shipping address, please contact us as soon as …" at bounding box center [632, 487] width 275 height 77
click at [513, 449] on p "If you have a problem with your shipping address, please contact us as soon as …" at bounding box center [632, 487] width 275 height 77
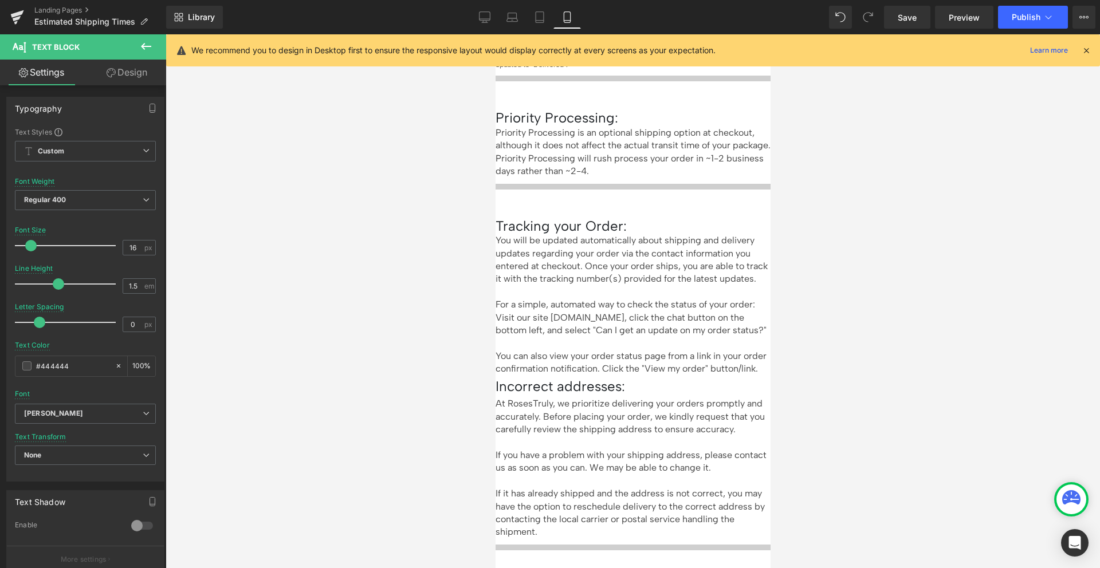
click at [515, 488] on p "If it has already shipped and the address is not correct, you may have the opti…" at bounding box center [632, 514] width 275 height 52
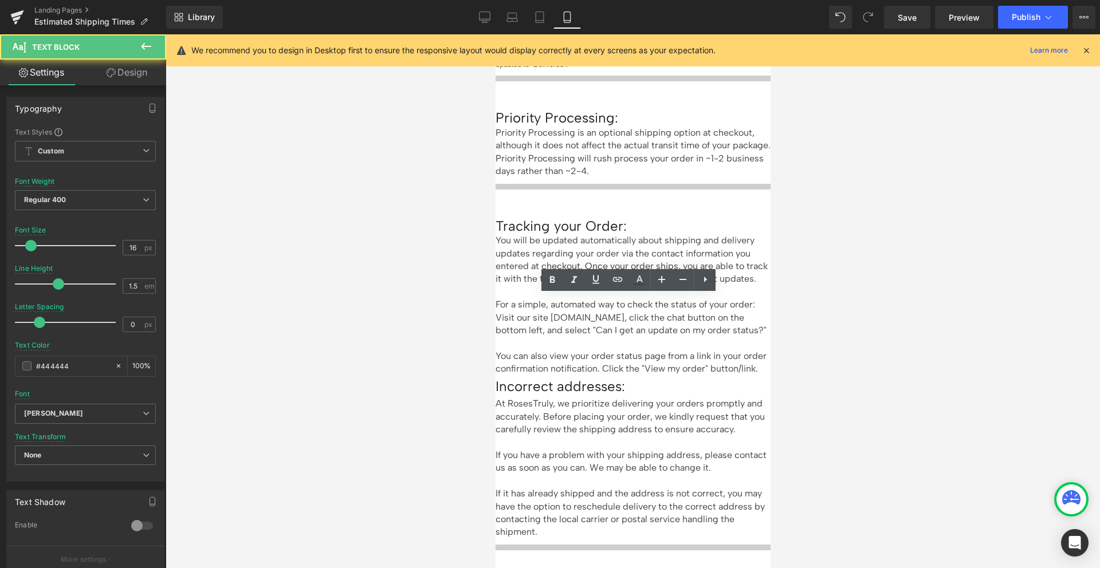
click at [515, 488] on p "If it has already shipped and the address is not correct, you may have the opti…" at bounding box center [632, 514] width 275 height 52
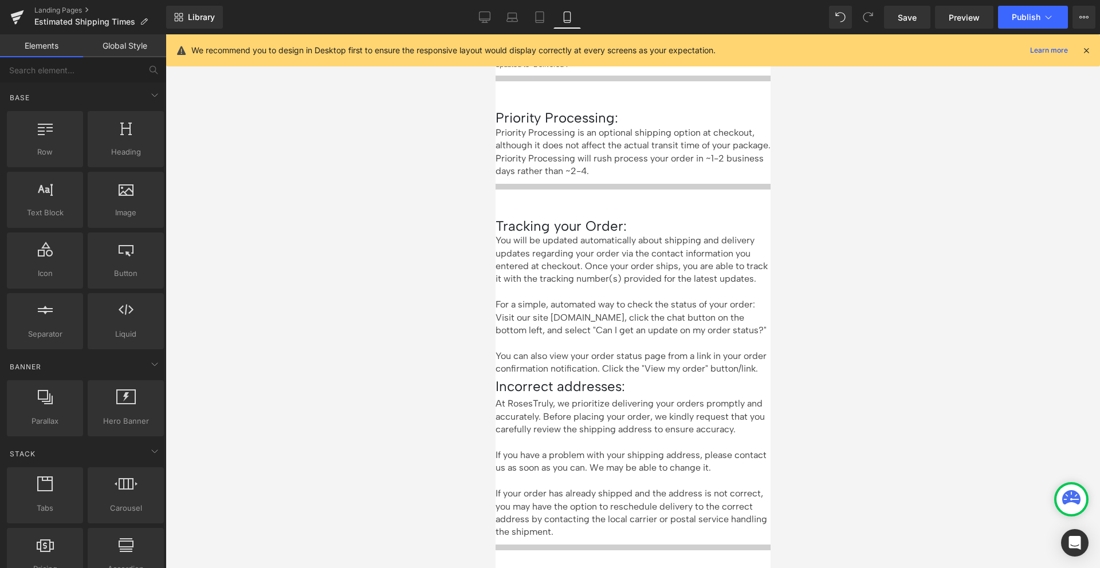
click at [812, 323] on div at bounding box center [633, 301] width 935 height 534
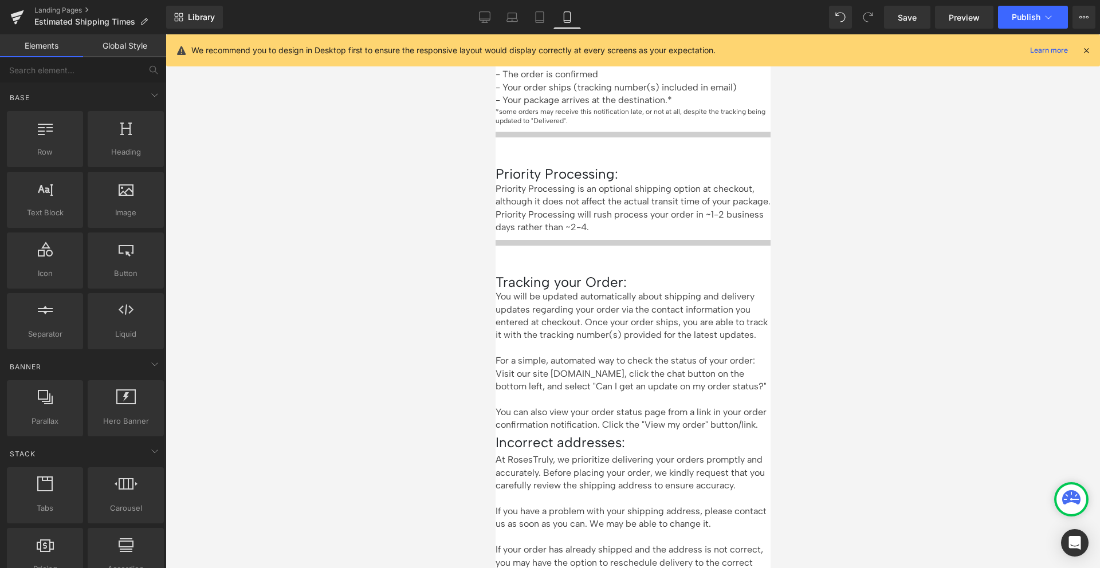
scroll to position [93, 0]
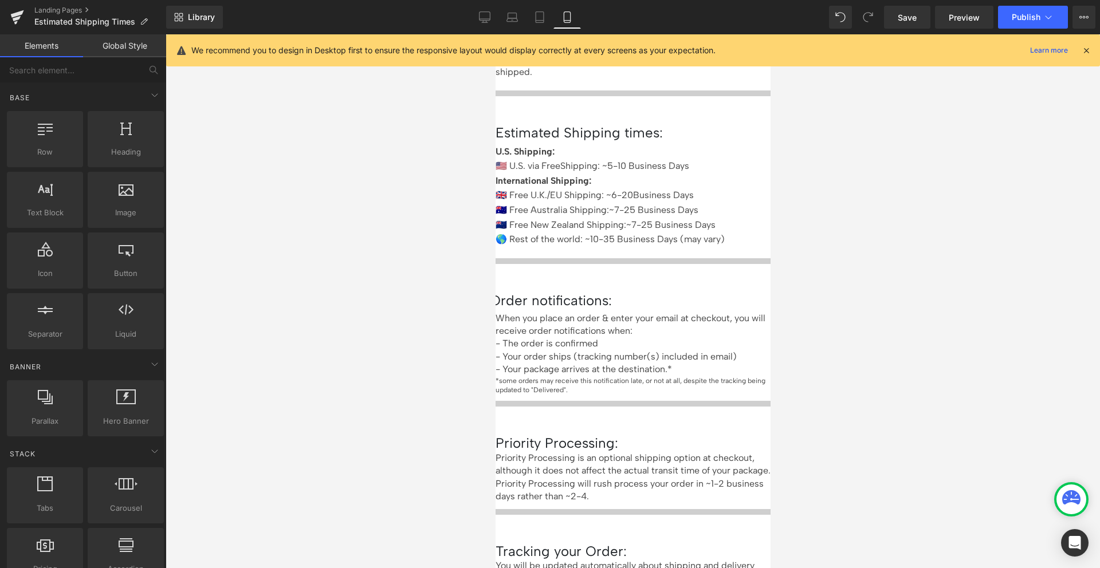
click at [799, 321] on div at bounding box center [633, 301] width 935 height 534
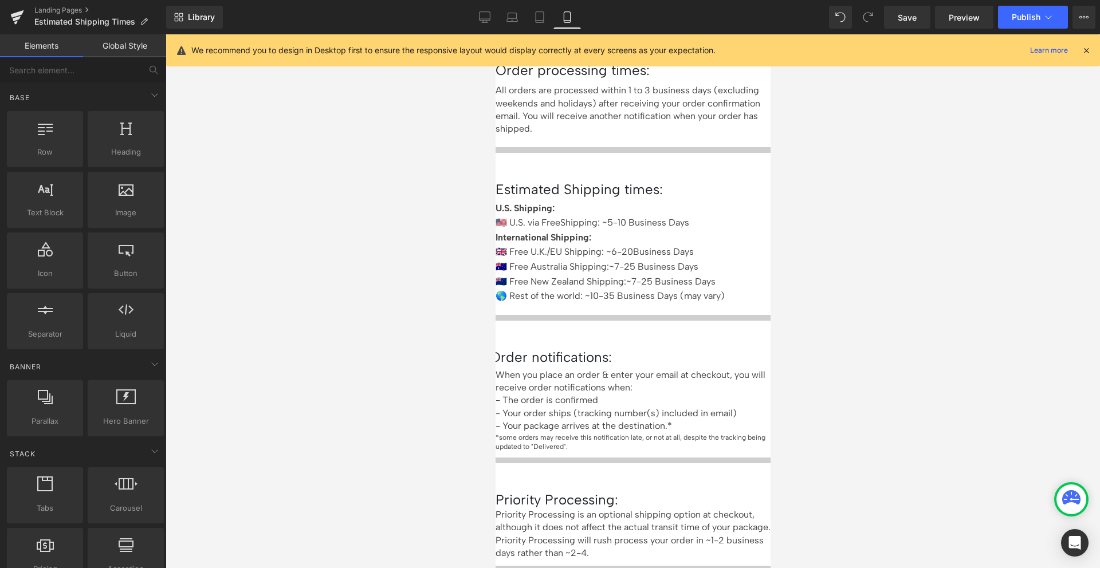
scroll to position [0, 0]
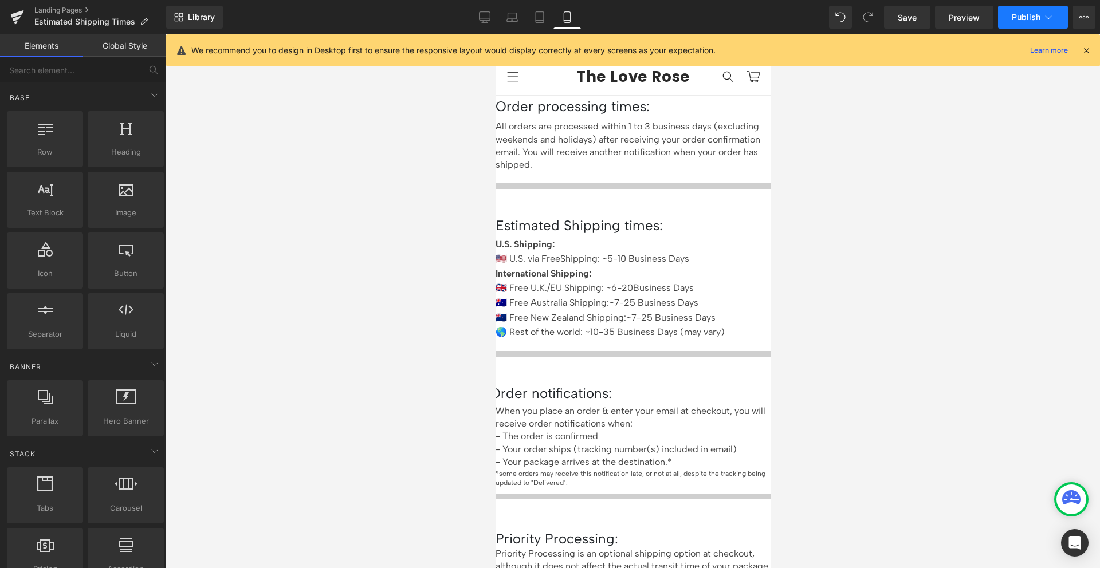
click at [1012, 20] on span "Publish" at bounding box center [1026, 17] width 29 height 9
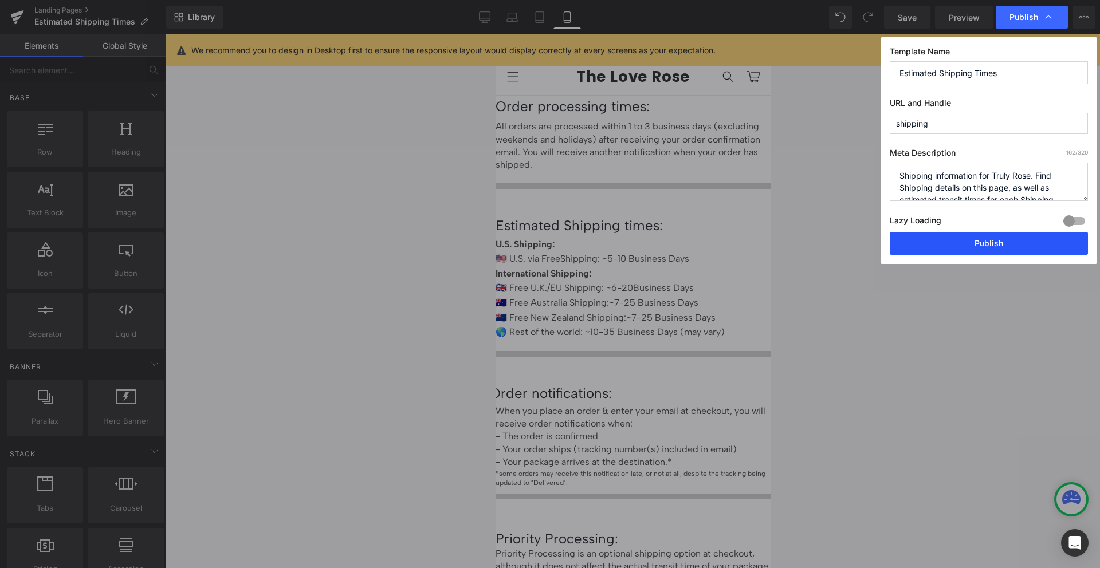
click at [957, 240] on button "Publish" at bounding box center [989, 243] width 198 height 23
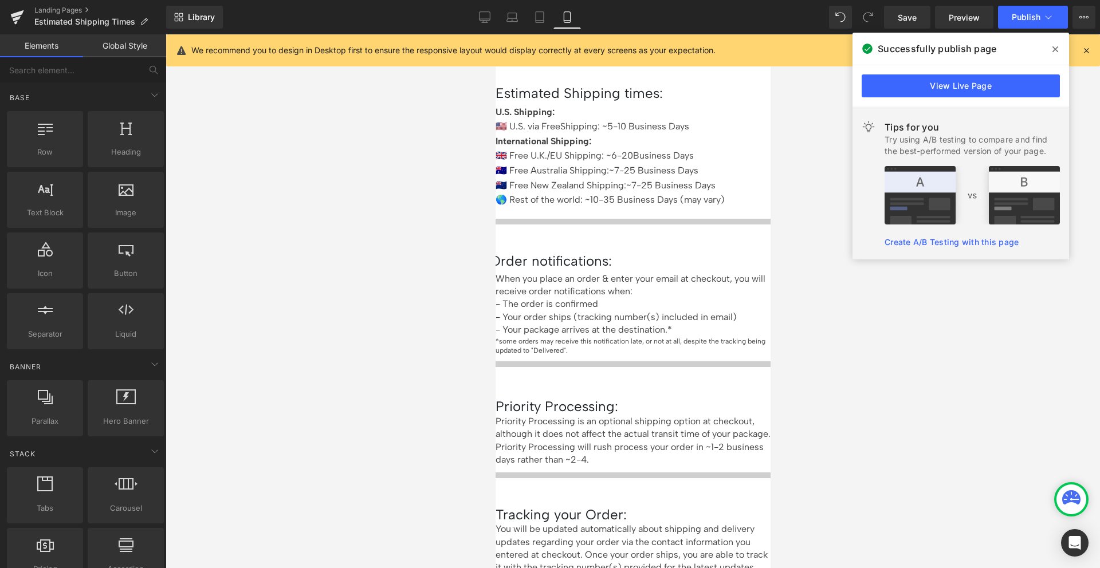
scroll to position [210, 0]
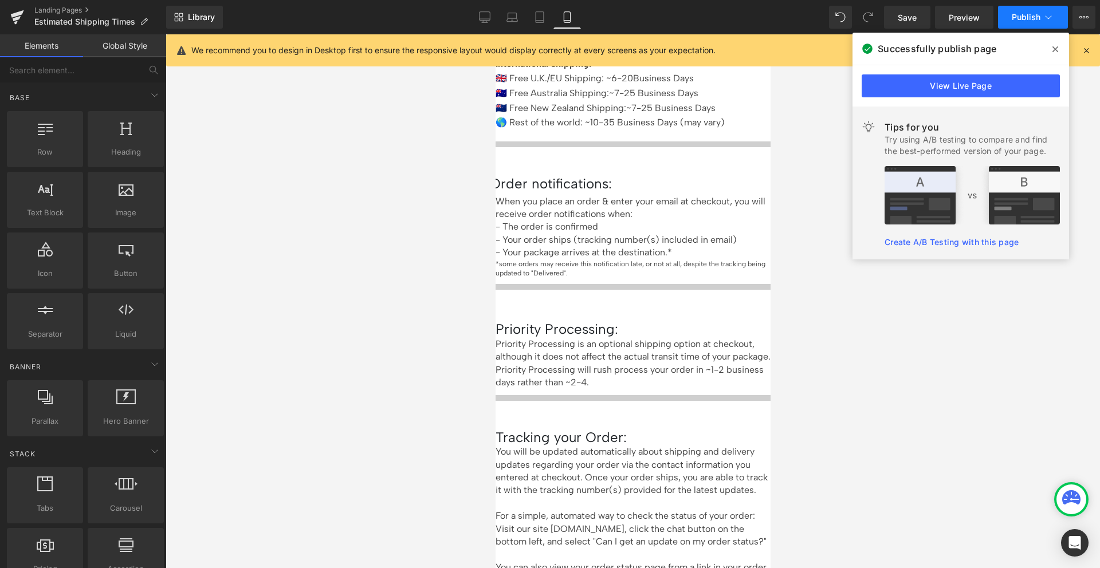
click at [1015, 8] on button "Publish" at bounding box center [1033, 17] width 70 height 23
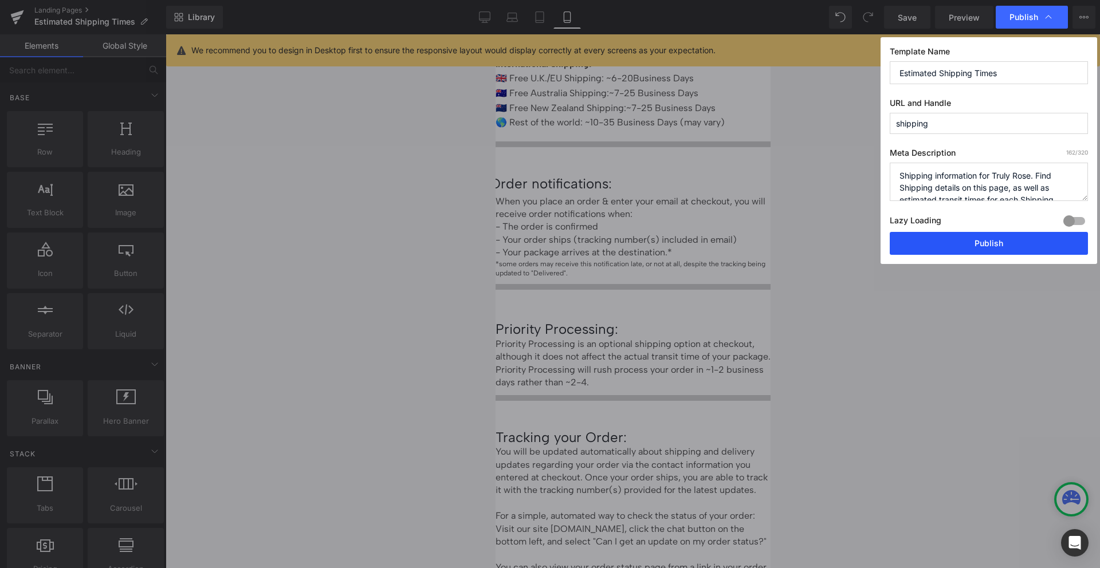
click at [983, 244] on button "Publish" at bounding box center [989, 243] width 198 height 23
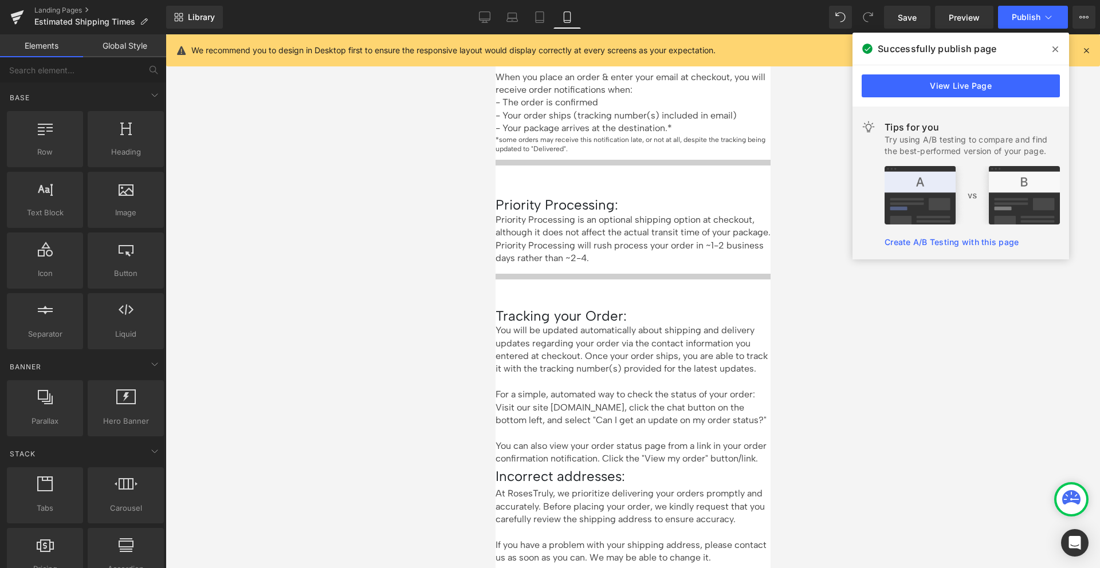
scroll to position [331, 0]
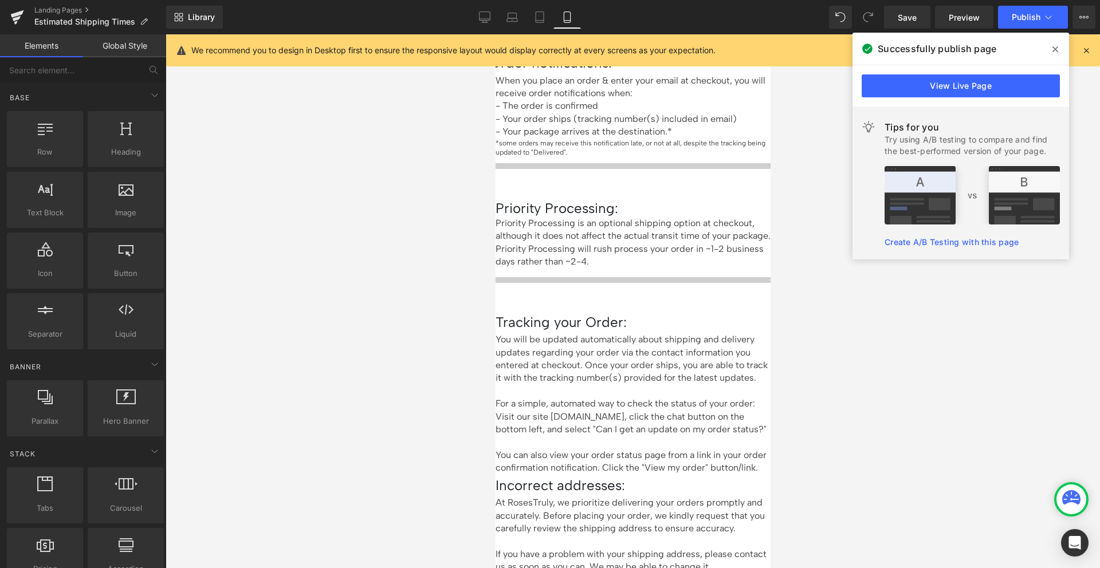
click at [495, 34] on icon at bounding box center [495, 34] width 0 height 0
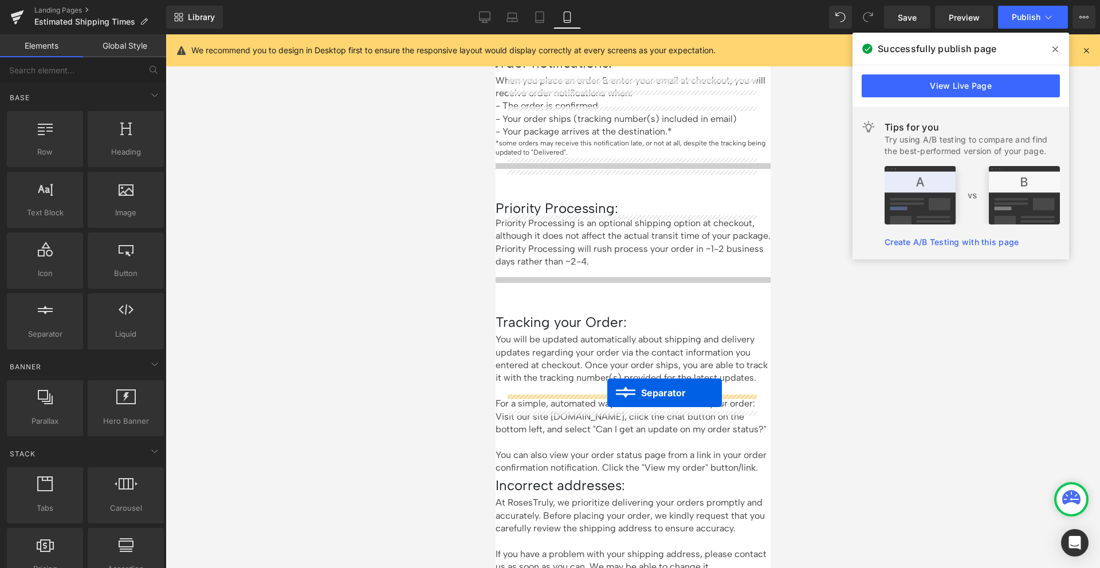
drag, startPoint x: 621, startPoint y: 174, endPoint x: 609, endPoint y: 393, distance: 219.8
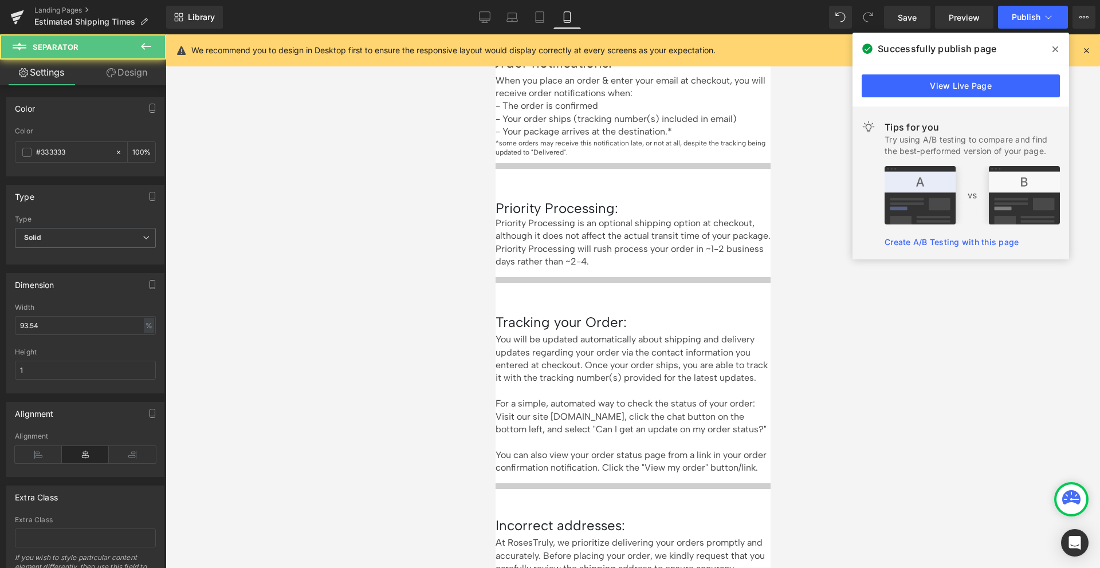
click at [891, 321] on div at bounding box center [633, 301] width 935 height 534
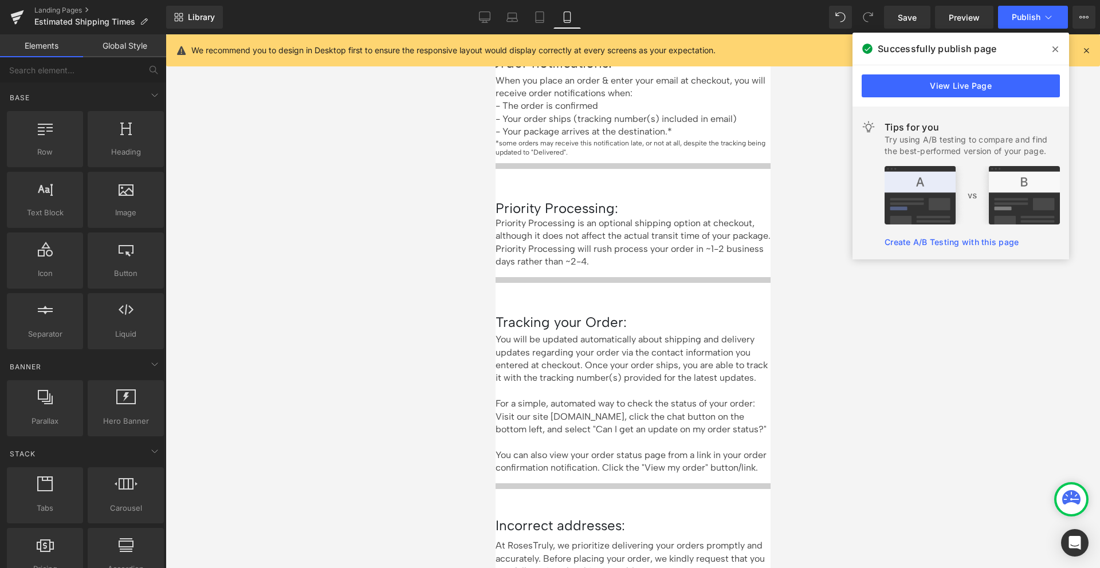
click at [836, 280] on div at bounding box center [633, 301] width 935 height 534
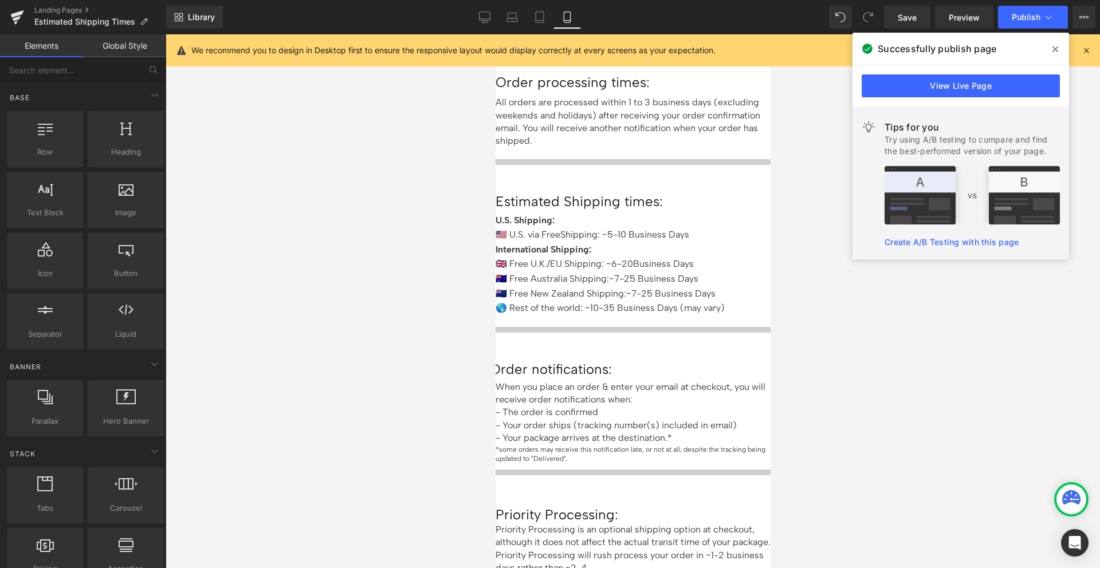
scroll to position [0, 0]
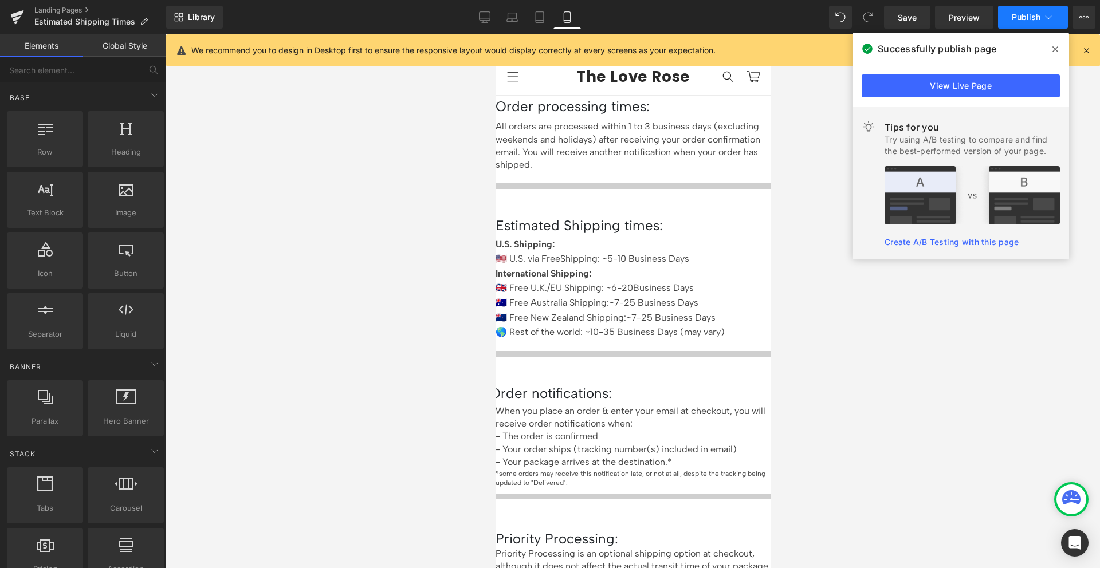
click at [1022, 13] on span "Publish" at bounding box center [1026, 17] width 29 height 9
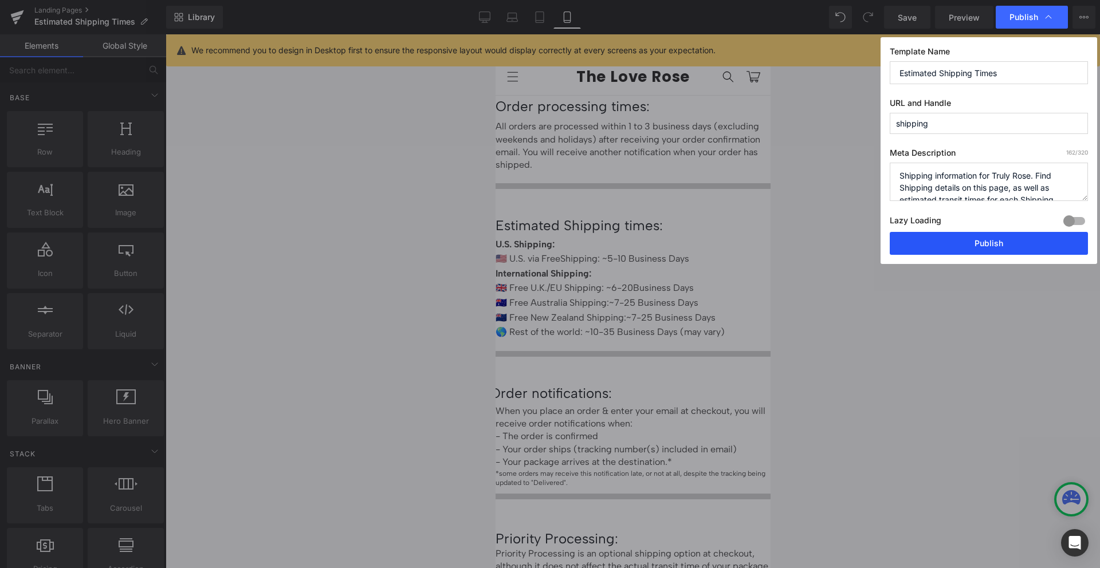
click at [988, 249] on button "Publish" at bounding box center [989, 243] width 198 height 23
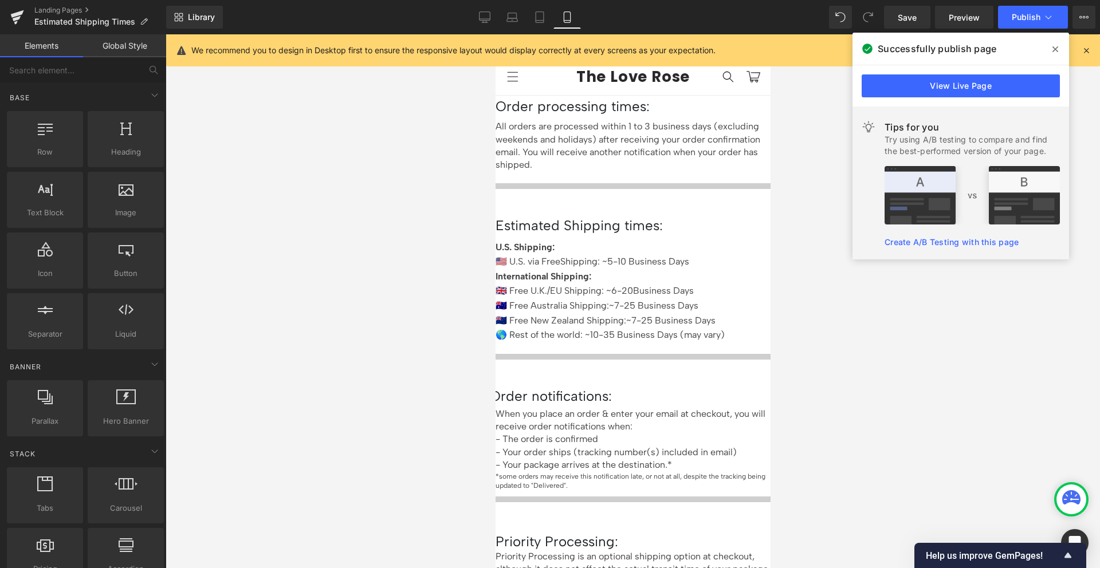
click at [845, 322] on div at bounding box center [633, 301] width 935 height 534
click at [794, 11] on div "Library Mobile Desktop Laptop Tablet Mobile Save Preview Publish Scheduled View…" at bounding box center [633, 17] width 934 height 23
click at [984, 413] on div at bounding box center [633, 301] width 935 height 534
click at [939, 295] on div at bounding box center [633, 301] width 935 height 534
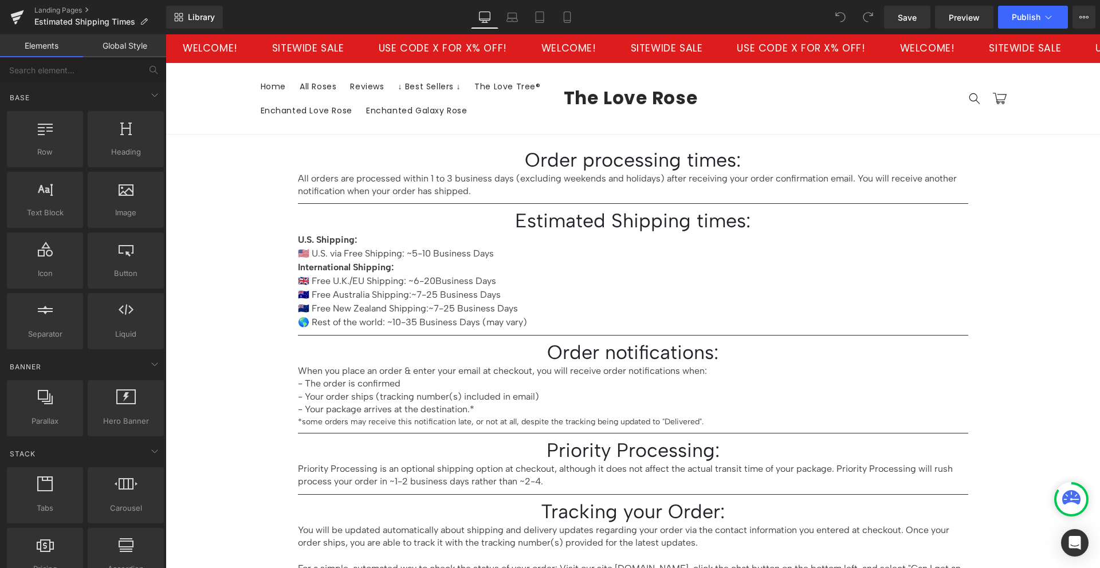
click at [838, 81] on header "Menu Home All Roses Reviews ↓ Best Sellers ↓ The Love Tree® Enchanted Love Rose…" at bounding box center [633, 98] width 802 height 71
